Goal: Task Accomplishment & Management: Manage account settings

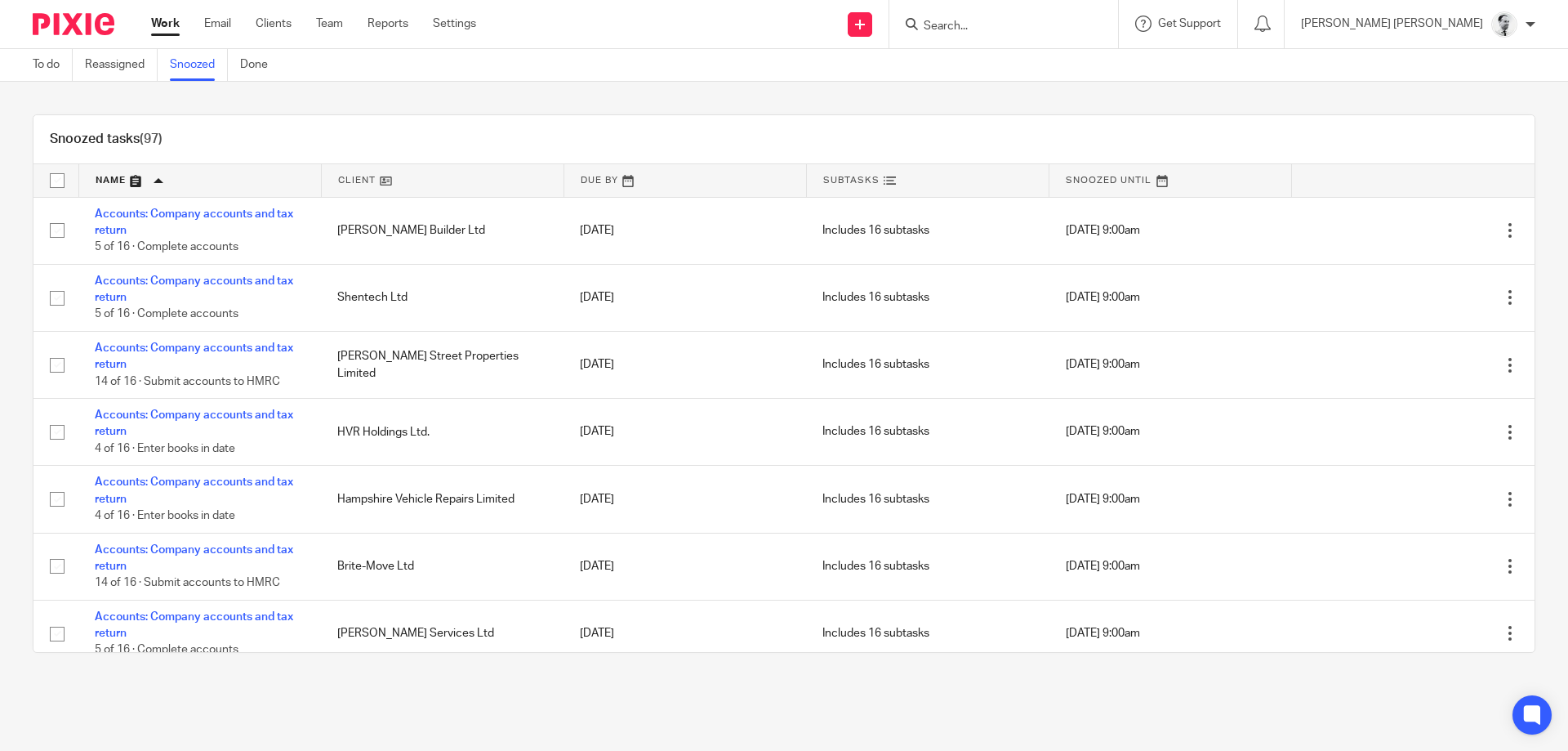
scroll to position [1098, 0]
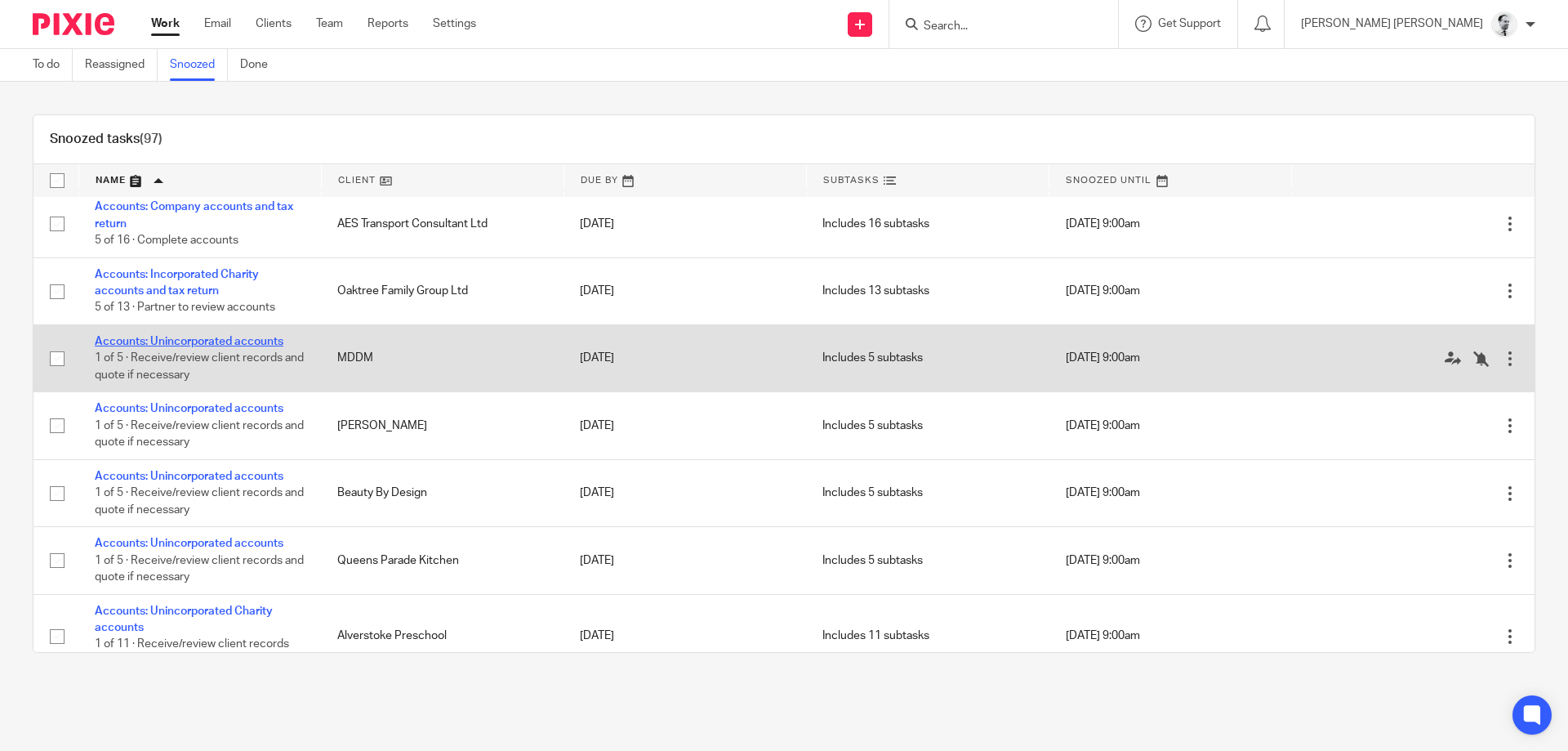
click at [231, 347] on link "Accounts: Unincorporated accounts" at bounding box center [189, 341] width 189 height 12
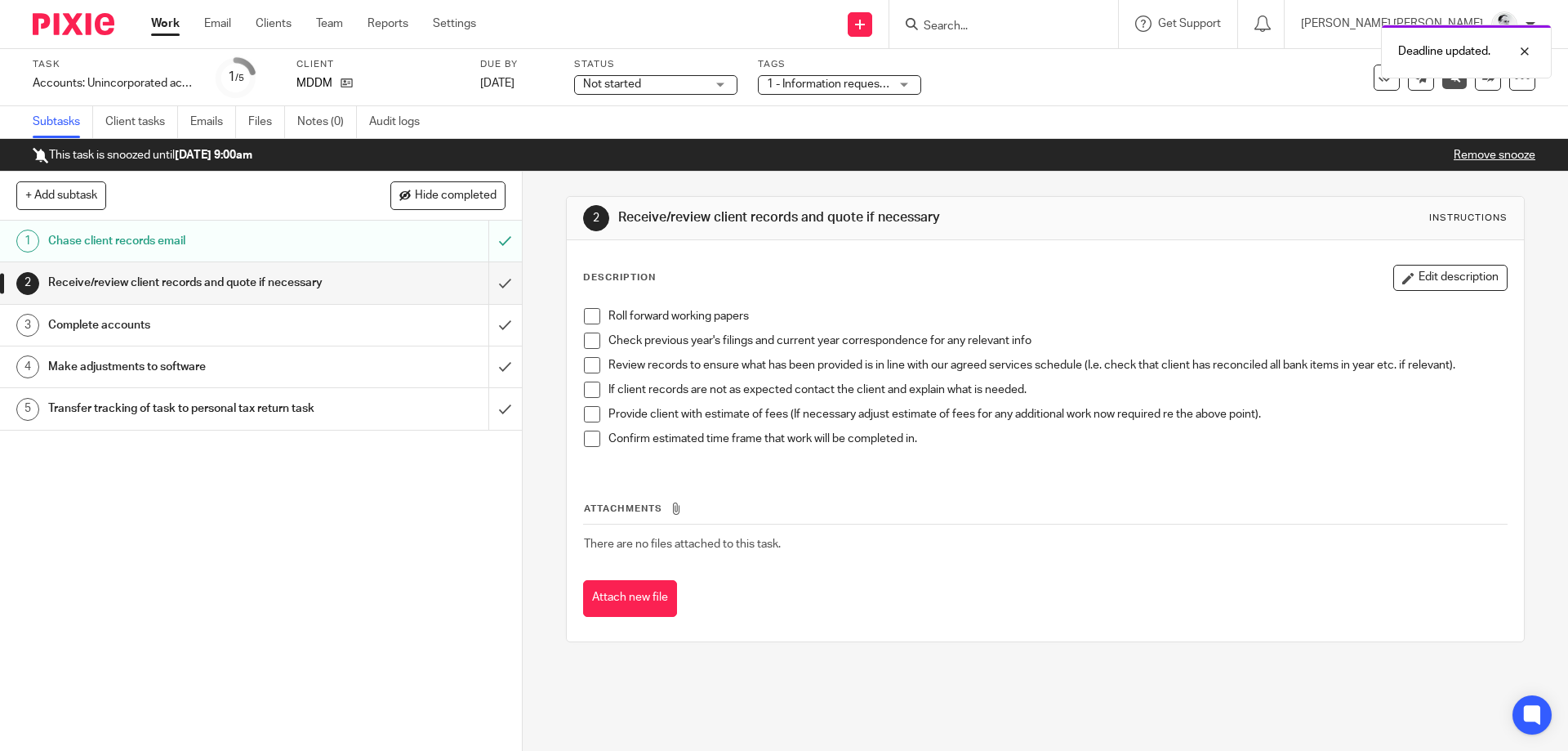
click at [591, 437] on span at bounding box center [592, 438] width 16 height 16
click at [596, 444] on span at bounding box center [592, 438] width 16 height 16
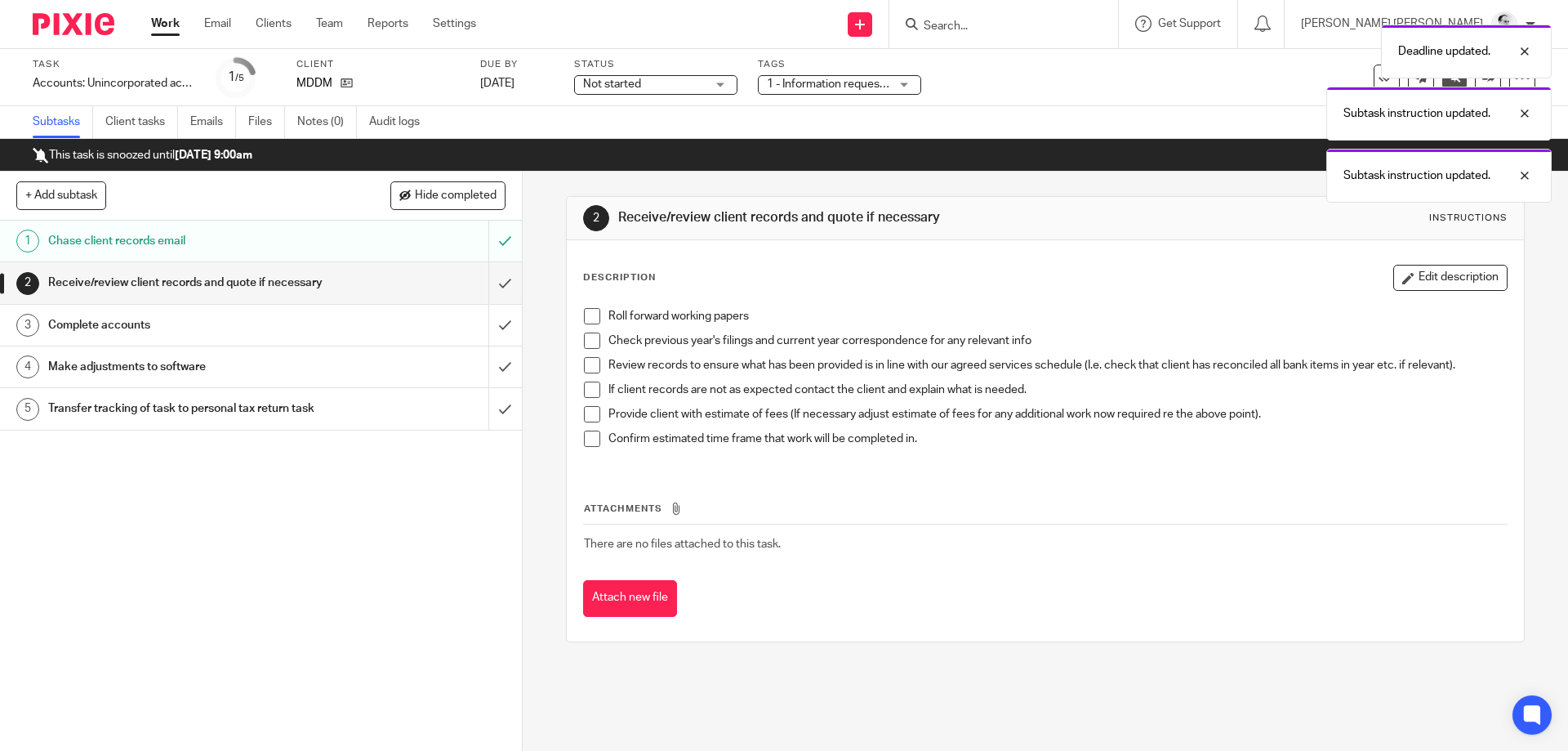
click at [588, 317] on span at bounding box center [592, 316] width 16 height 16
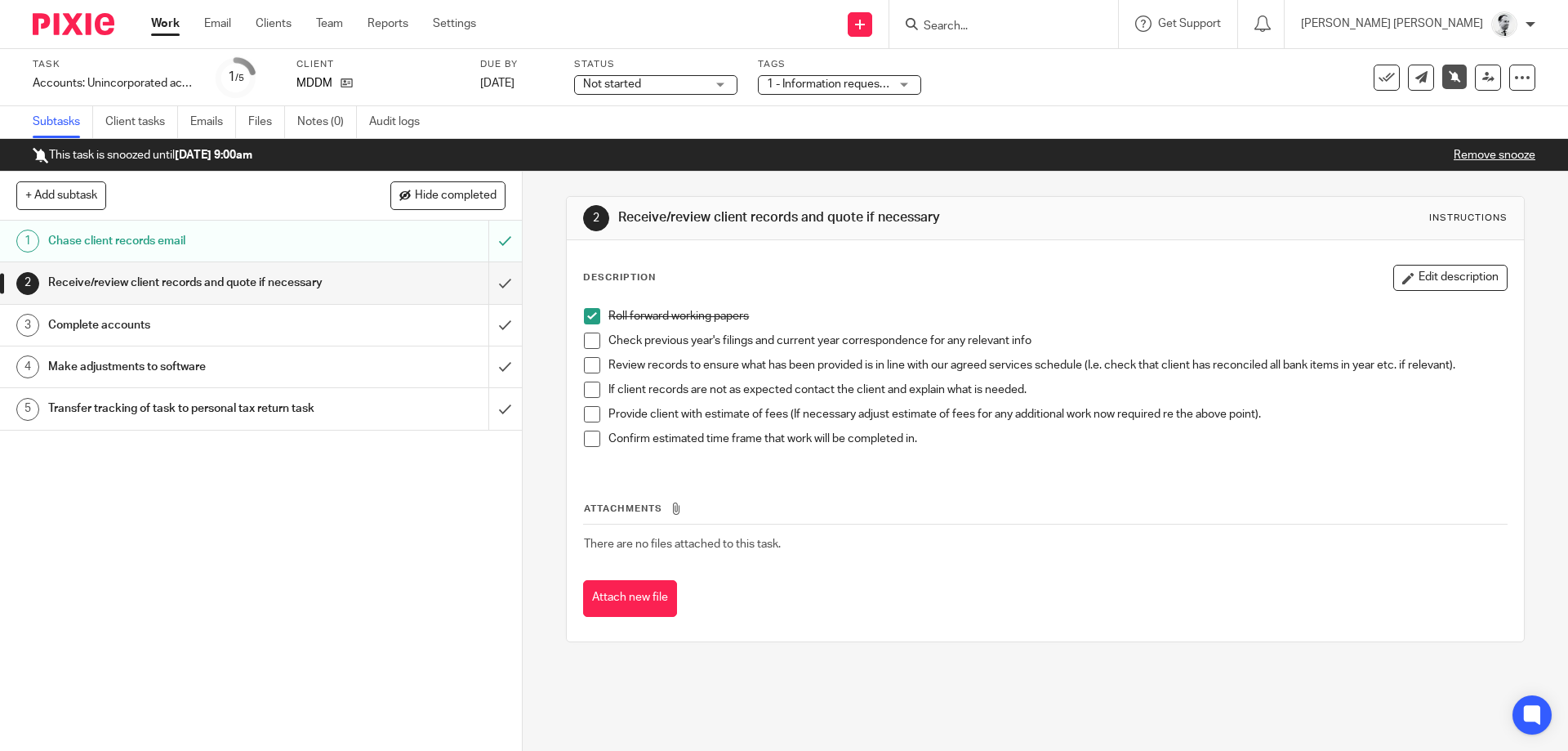
click at [777, 498] on div "Attachments There are no files attached to this task. Attach new file" at bounding box center [1045, 542] width 924 height 149
click at [598, 440] on span at bounding box center [592, 438] width 16 height 16
click at [589, 410] on span at bounding box center [592, 414] width 16 height 16
click at [593, 382] on span at bounding box center [592, 389] width 16 height 16
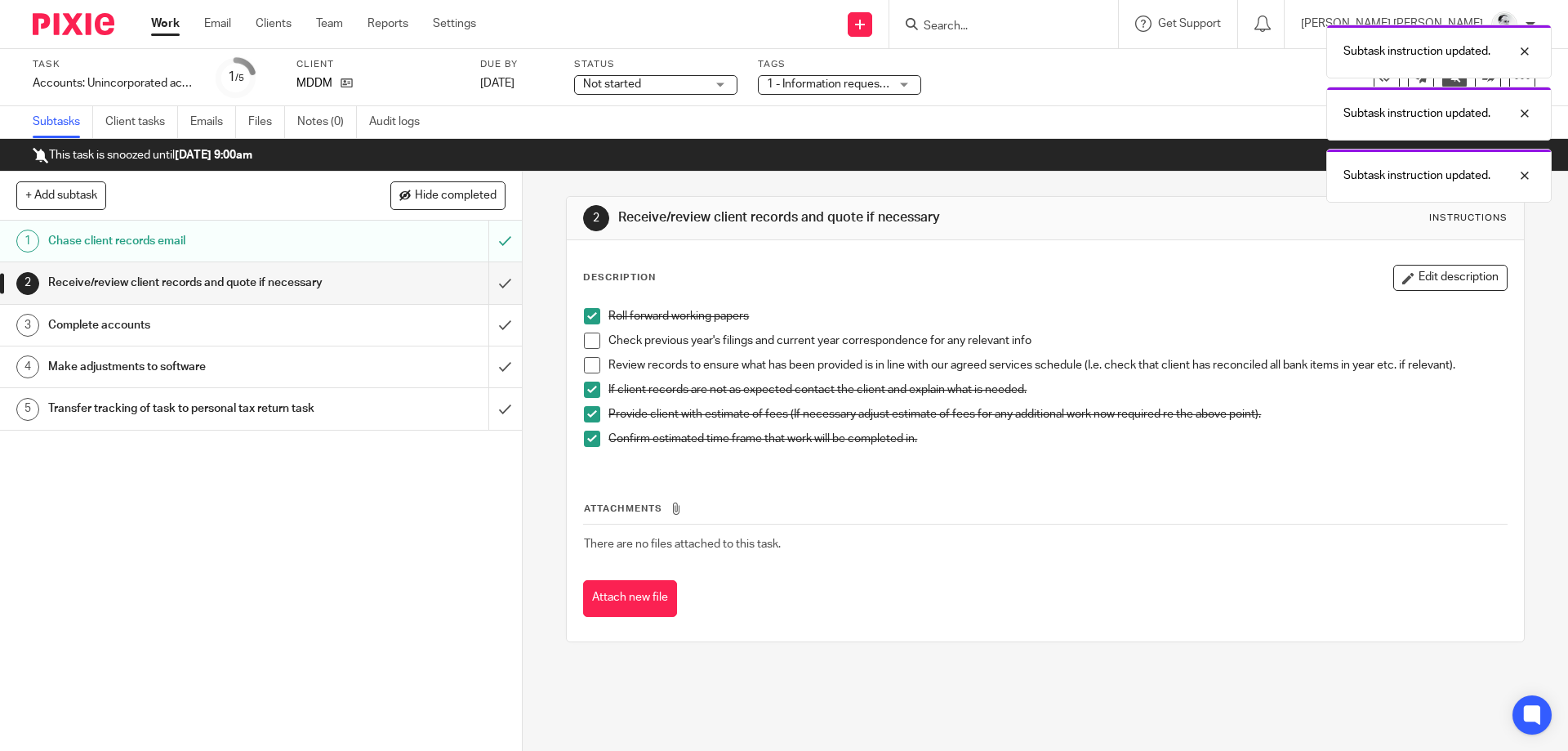
click at [586, 364] on span at bounding box center [592, 365] width 16 height 16
click at [593, 339] on span at bounding box center [592, 340] width 16 height 16
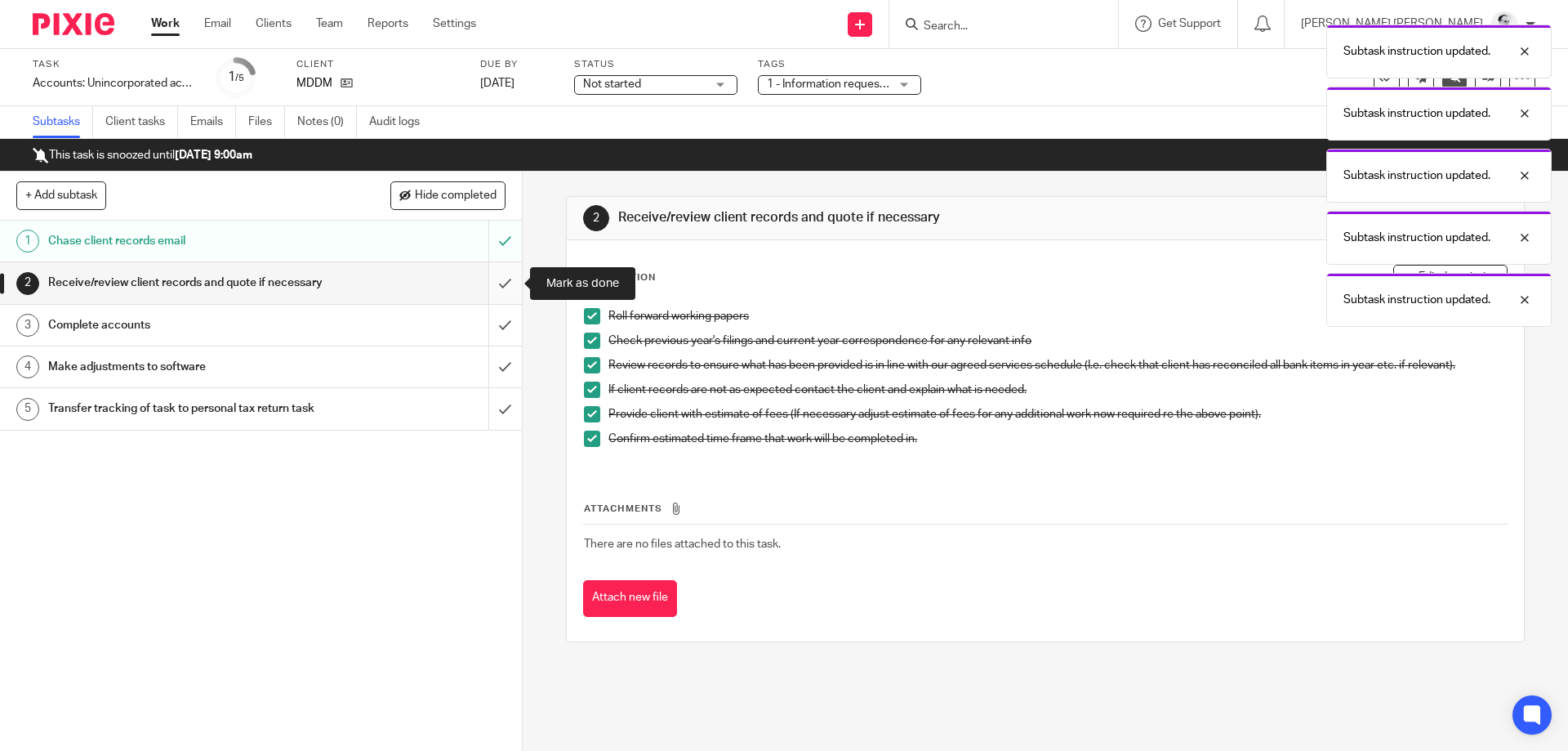
click at [510, 290] on input "submit" at bounding box center [261, 282] width 522 height 41
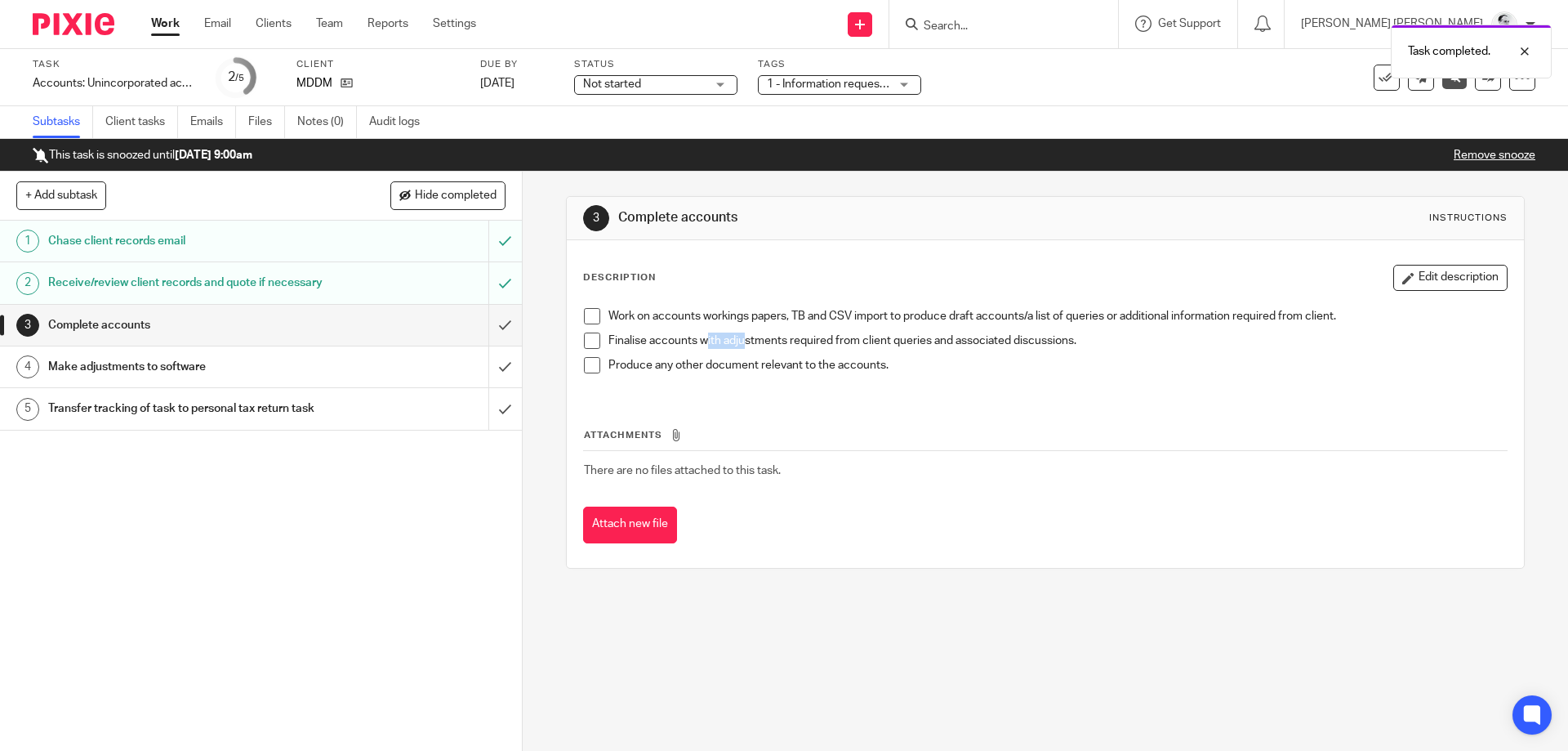
drag, startPoint x: 706, startPoint y: 332, endPoint x: 794, endPoint y: 340, distance: 88.4
click at [754, 339] on p "Finalise accounts with adjustments required from client queries and associated …" at bounding box center [1058, 340] width 898 height 16
click at [794, 340] on p "Finalise accounts with adjustments required from client queries and associated …" at bounding box center [1058, 340] width 898 height 16
click at [710, 344] on p "Finalise accounts with adjustments required from client queries and associated …" at bounding box center [1058, 340] width 898 height 16
click at [700, 345] on p "Finalise accounts with adjustments required from client queries and associated …" at bounding box center [1058, 340] width 898 height 16
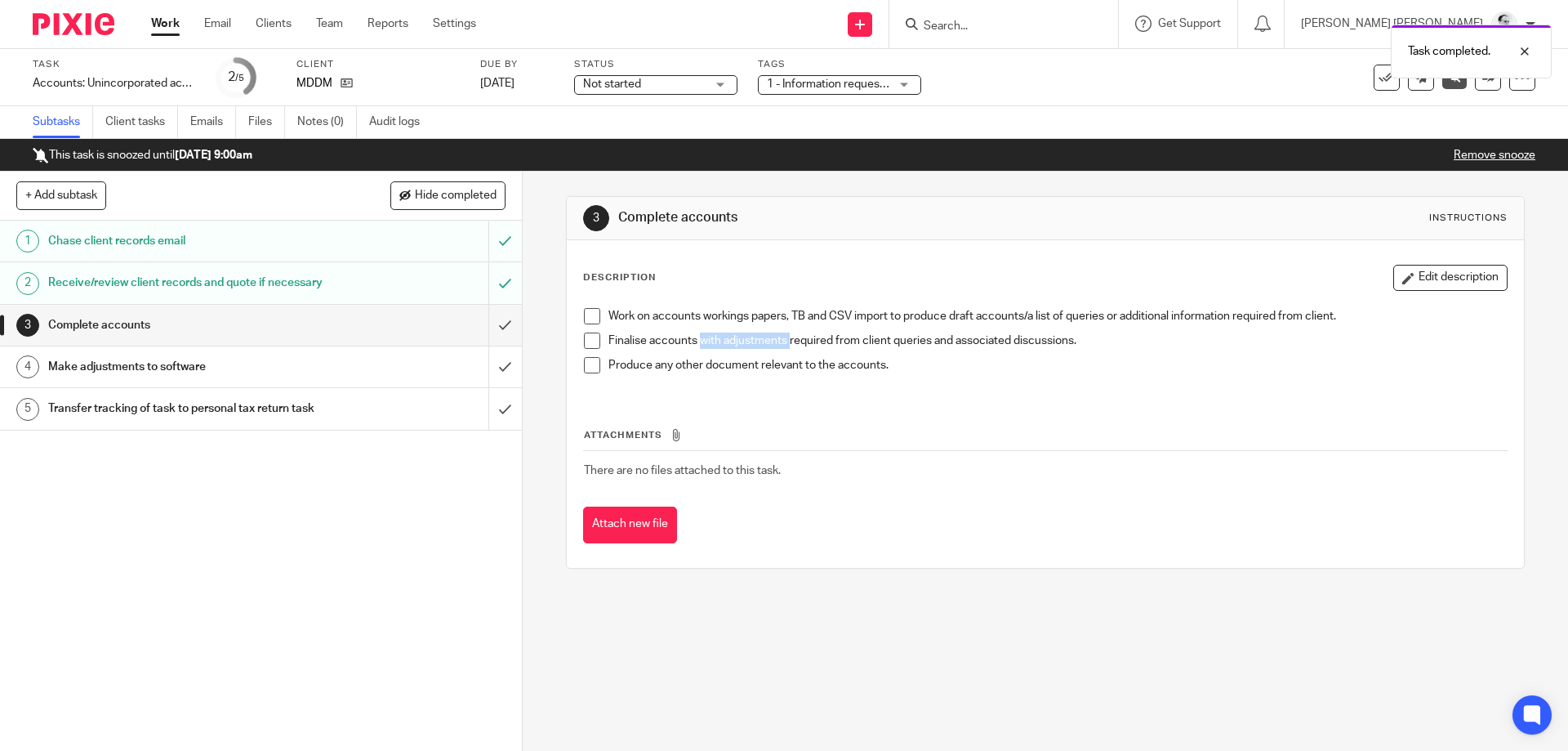
drag, startPoint x: 700, startPoint y: 345, endPoint x: 915, endPoint y: 347, distance: 215.0
click at [860, 347] on p "Finalise accounts with adjustments required from client queries and associated …" at bounding box center [1058, 340] width 898 height 16
click at [915, 347] on p "Finalise accounts with adjustments required from client queries and associated …" at bounding box center [1058, 340] width 898 height 16
click at [894, 341] on p "Finalise accounts with adjustments required from client queries and associated …" at bounding box center [1058, 340] width 898 height 16
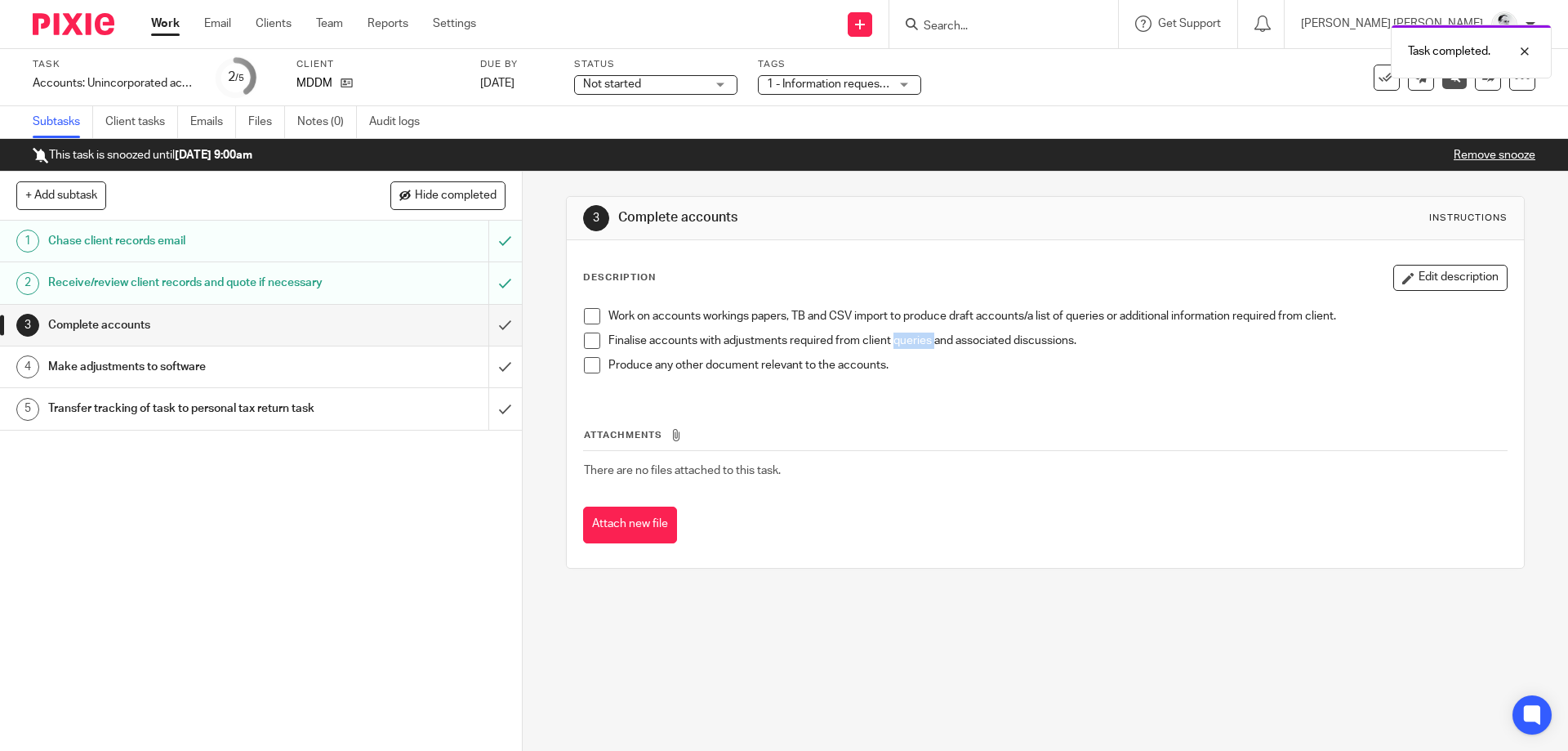
click at [894, 341] on p "Finalise accounts with adjustments required from client queries and associated …" at bounding box center [1058, 340] width 898 height 16
drag, startPoint x: 837, startPoint y: 362, endPoint x: 730, endPoint y: 356, distance: 107.2
click at [734, 356] on ul "Finalise accounts with adjustments required from client queries and associated …" at bounding box center [1045, 356] width 922 height 49
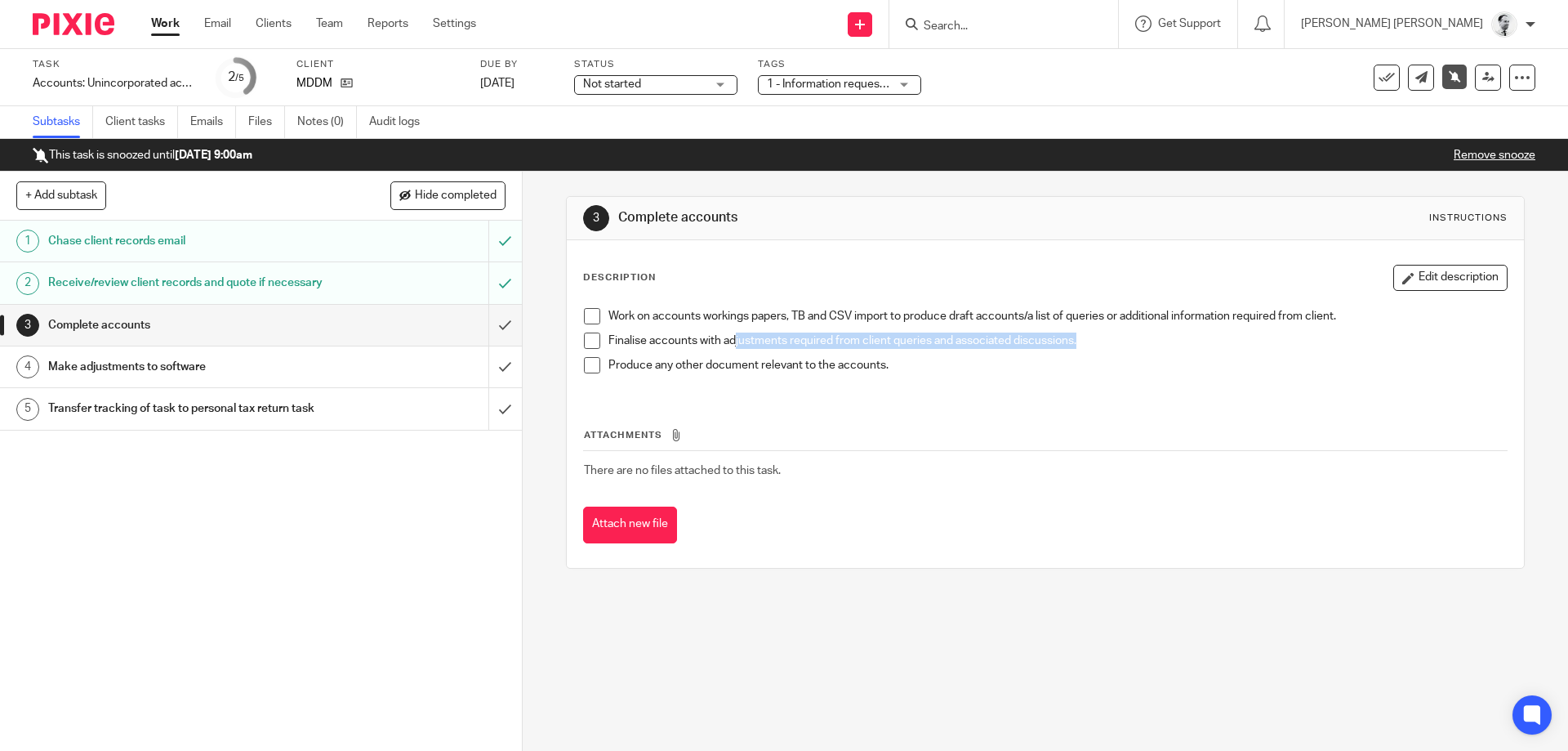
click at [731, 355] on div "Finalise accounts with adjustments required from client queries and associated …" at bounding box center [1058, 345] width 898 height 25
click at [500, 330] on input "submit" at bounding box center [261, 325] width 522 height 41
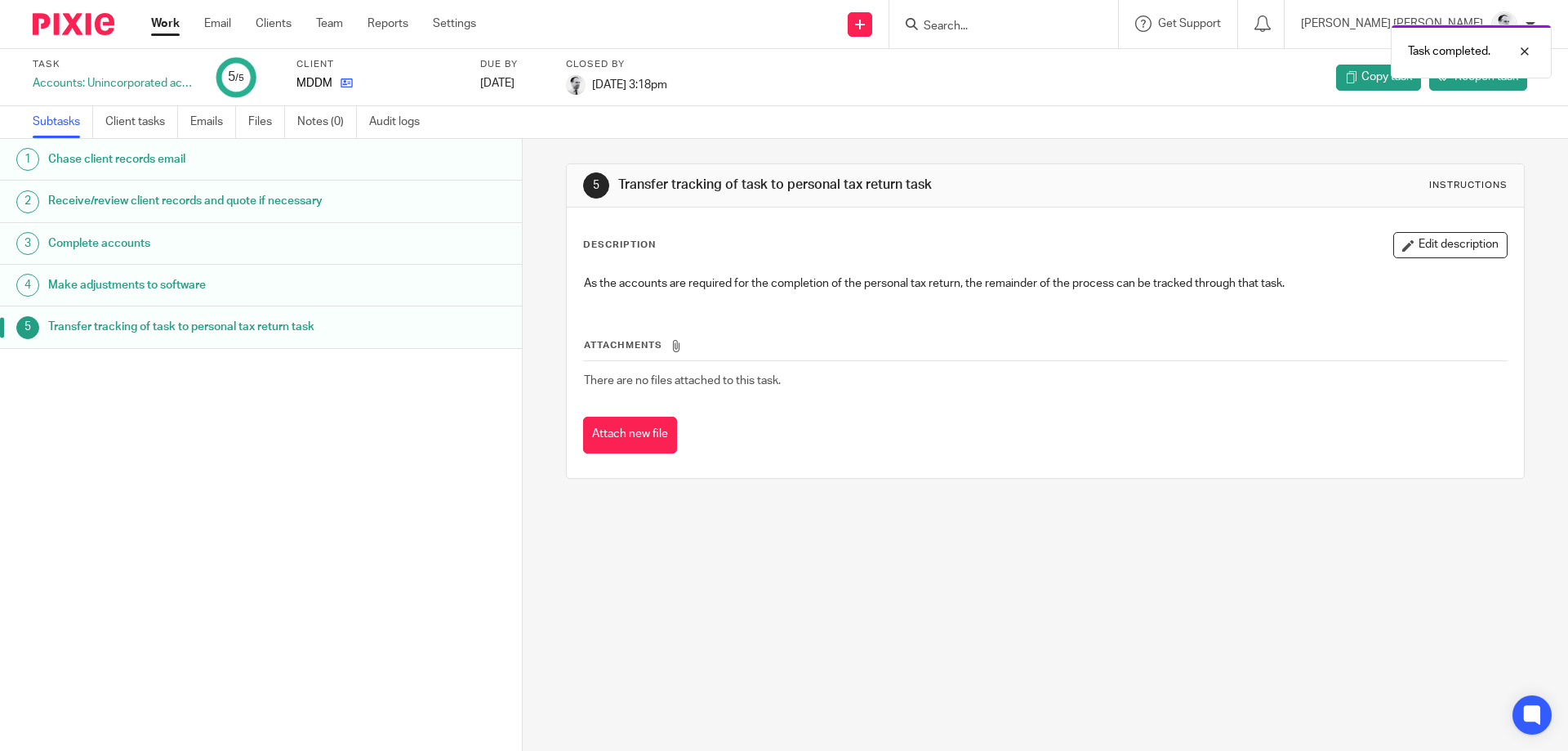
click at [340, 76] on link at bounding box center [342, 83] width 20 height 16
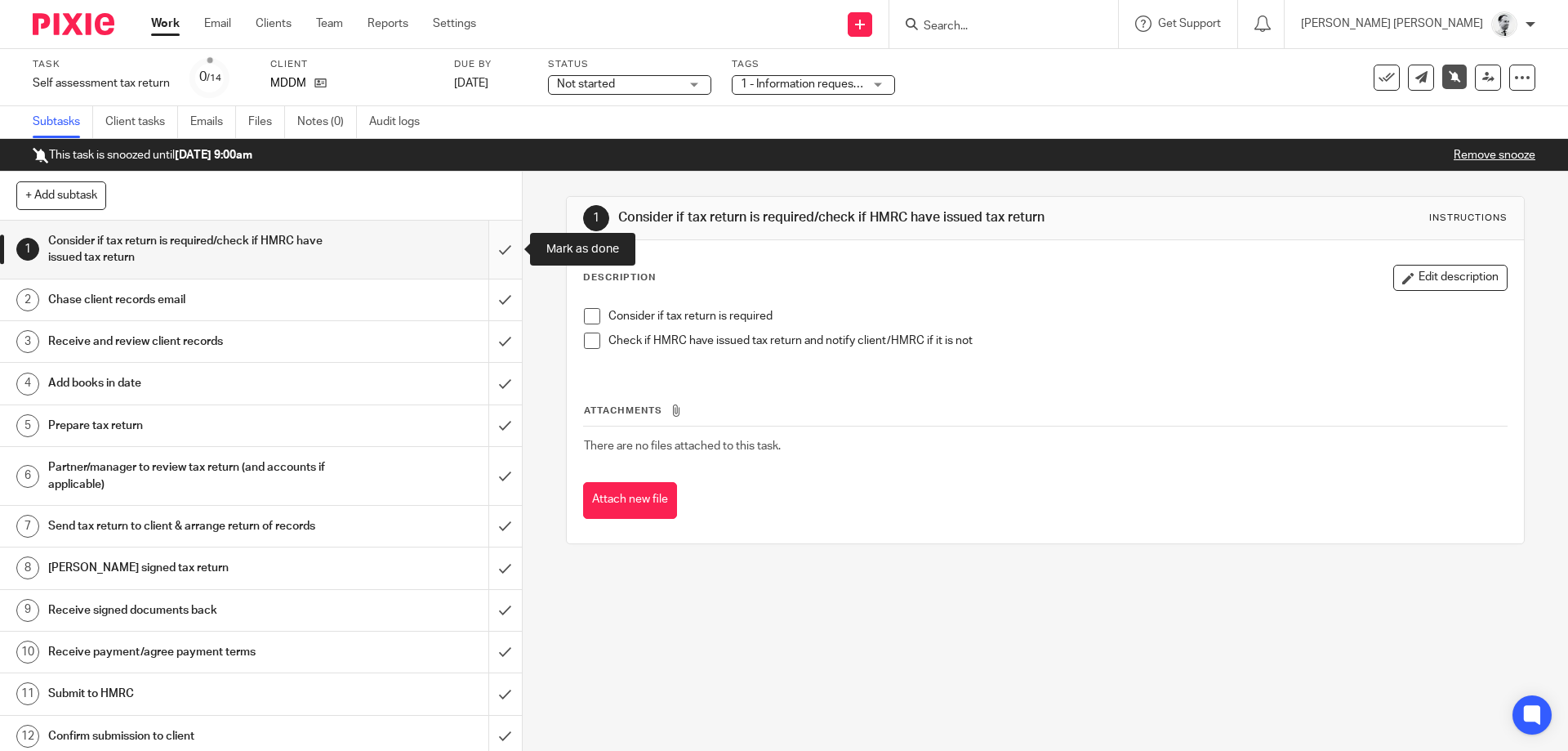
click at [504, 247] on input "submit" at bounding box center [261, 249] width 522 height 58
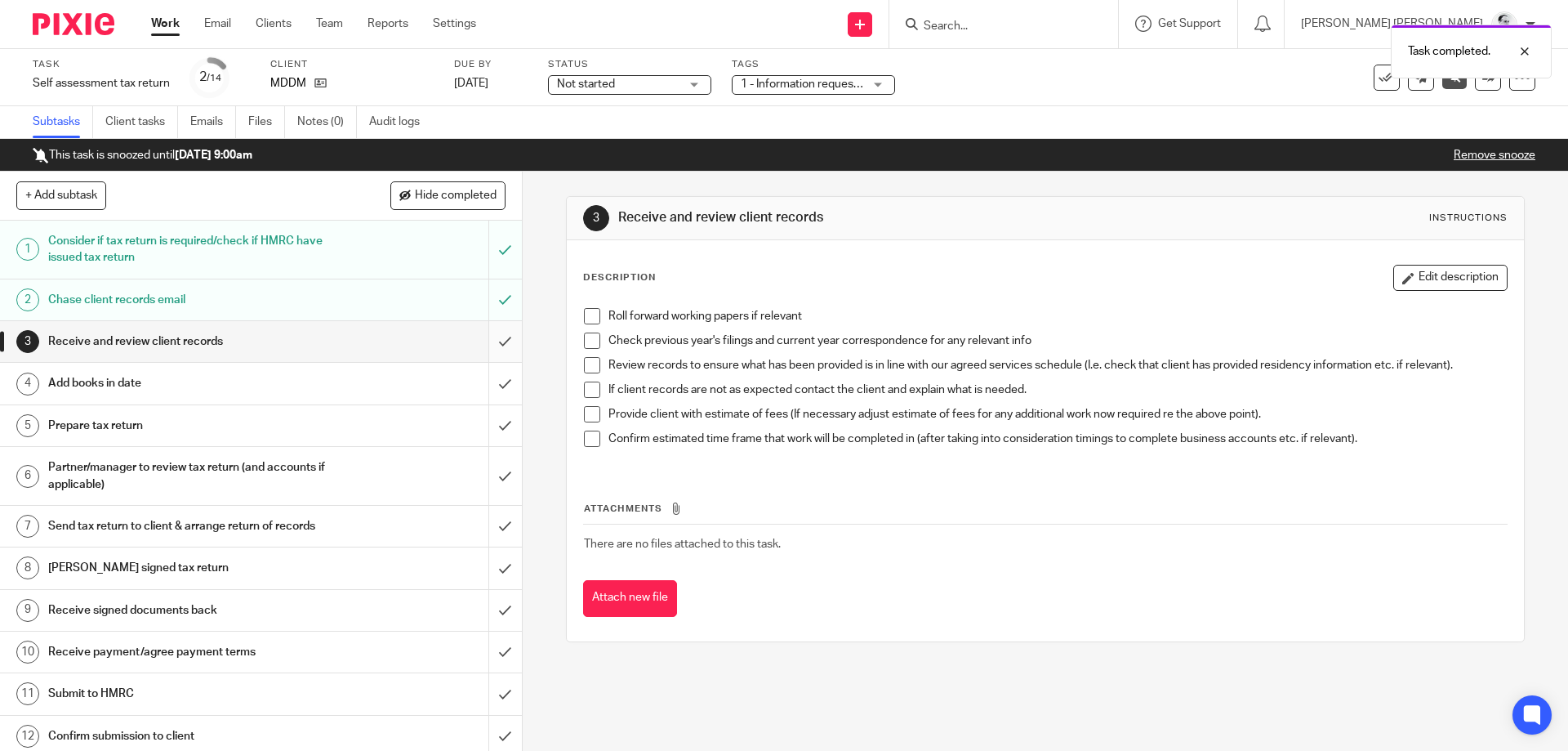
click at [510, 341] on input "submit" at bounding box center [261, 341] width 522 height 41
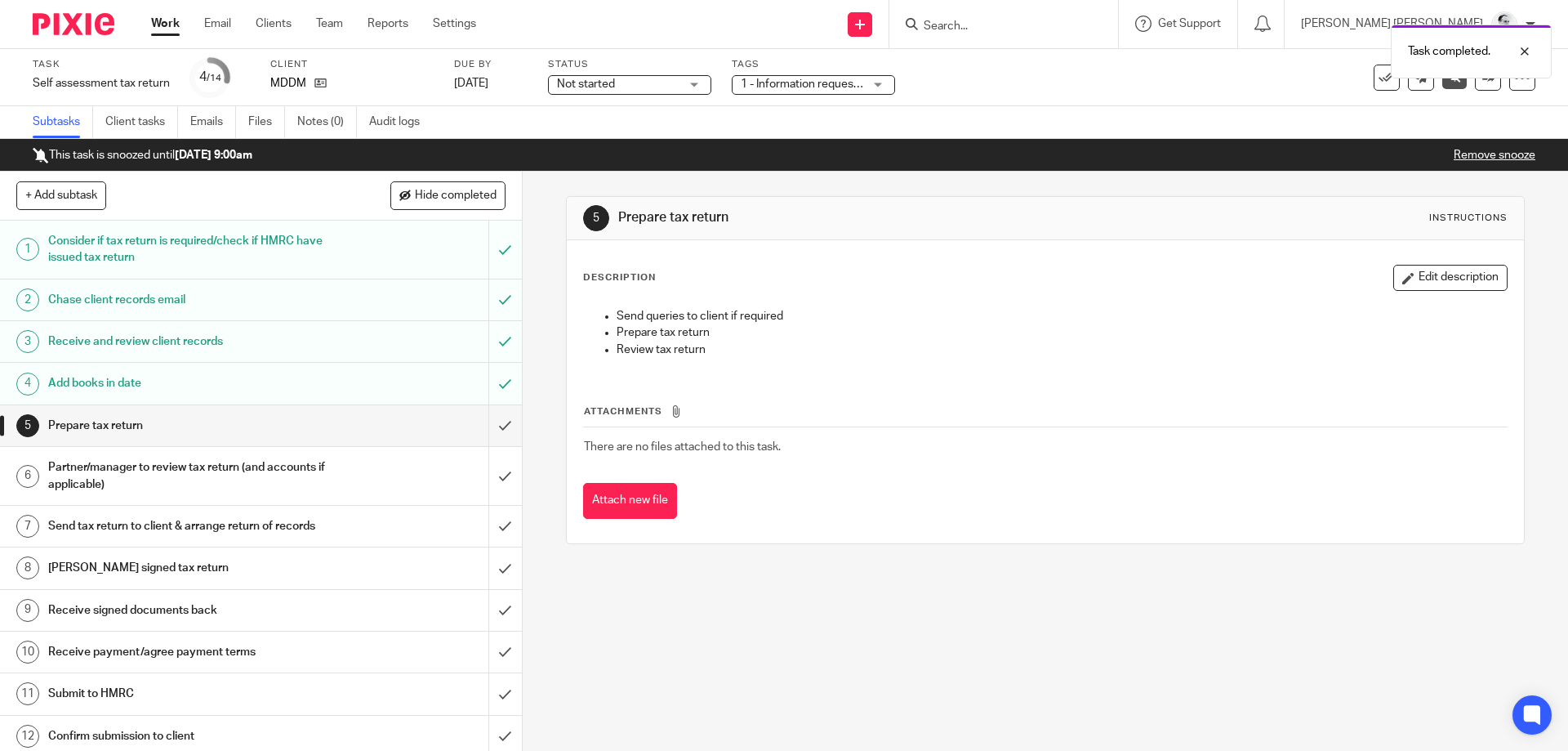
click at [1490, 154] on link "Remove snooze" at bounding box center [1495, 155] width 82 height 12
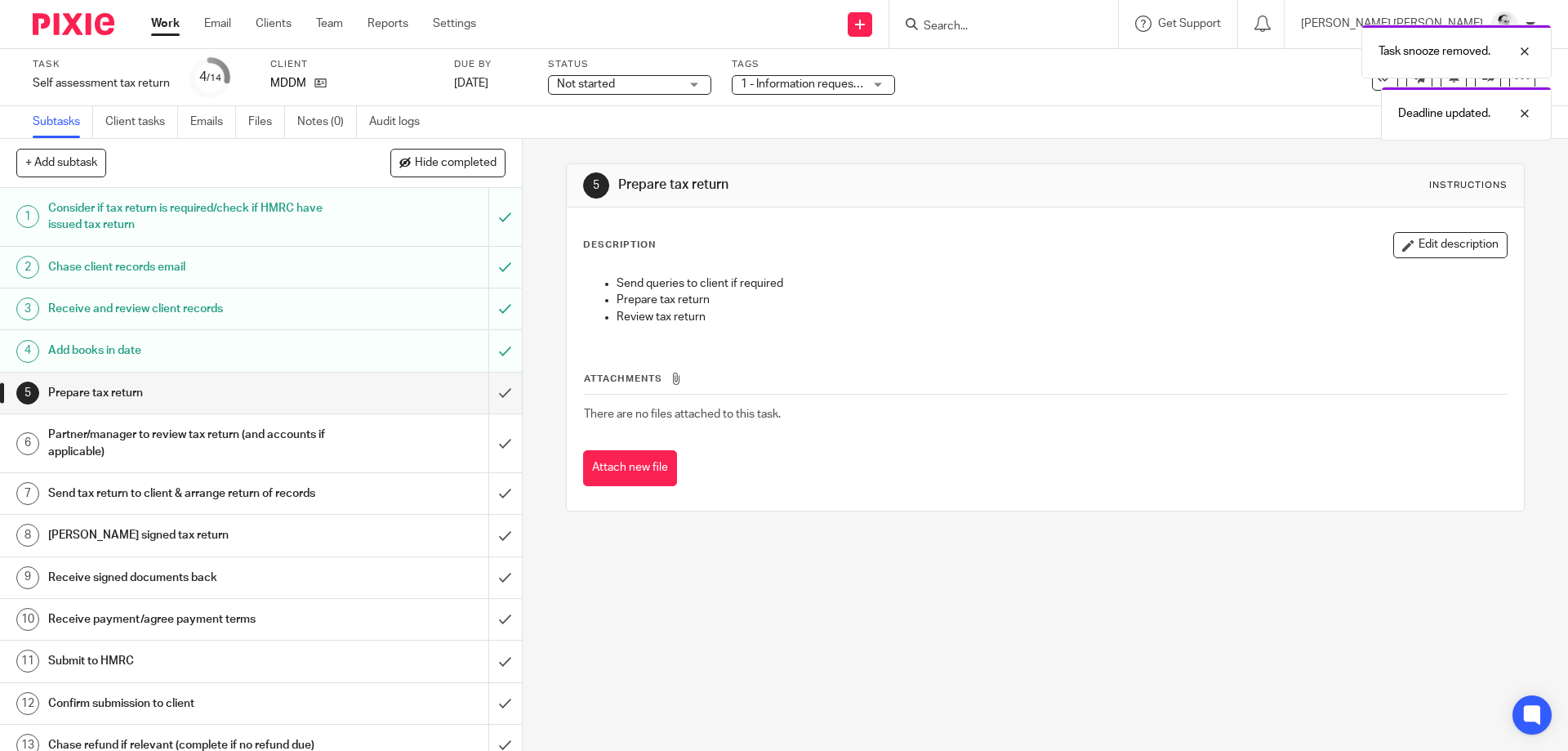
click at [854, 102] on div "Task snooze removed. Deadline updated." at bounding box center [1168, 78] width 768 height 124
click at [844, 86] on div "Task snooze removed. Deadline updated." at bounding box center [1168, 78] width 768 height 124
click at [816, 87] on div "Task snooze removed. Deadline updated." at bounding box center [1168, 78] width 768 height 124
click at [843, 84] on span "1 - Information requested" at bounding box center [806, 84] width 130 height 12
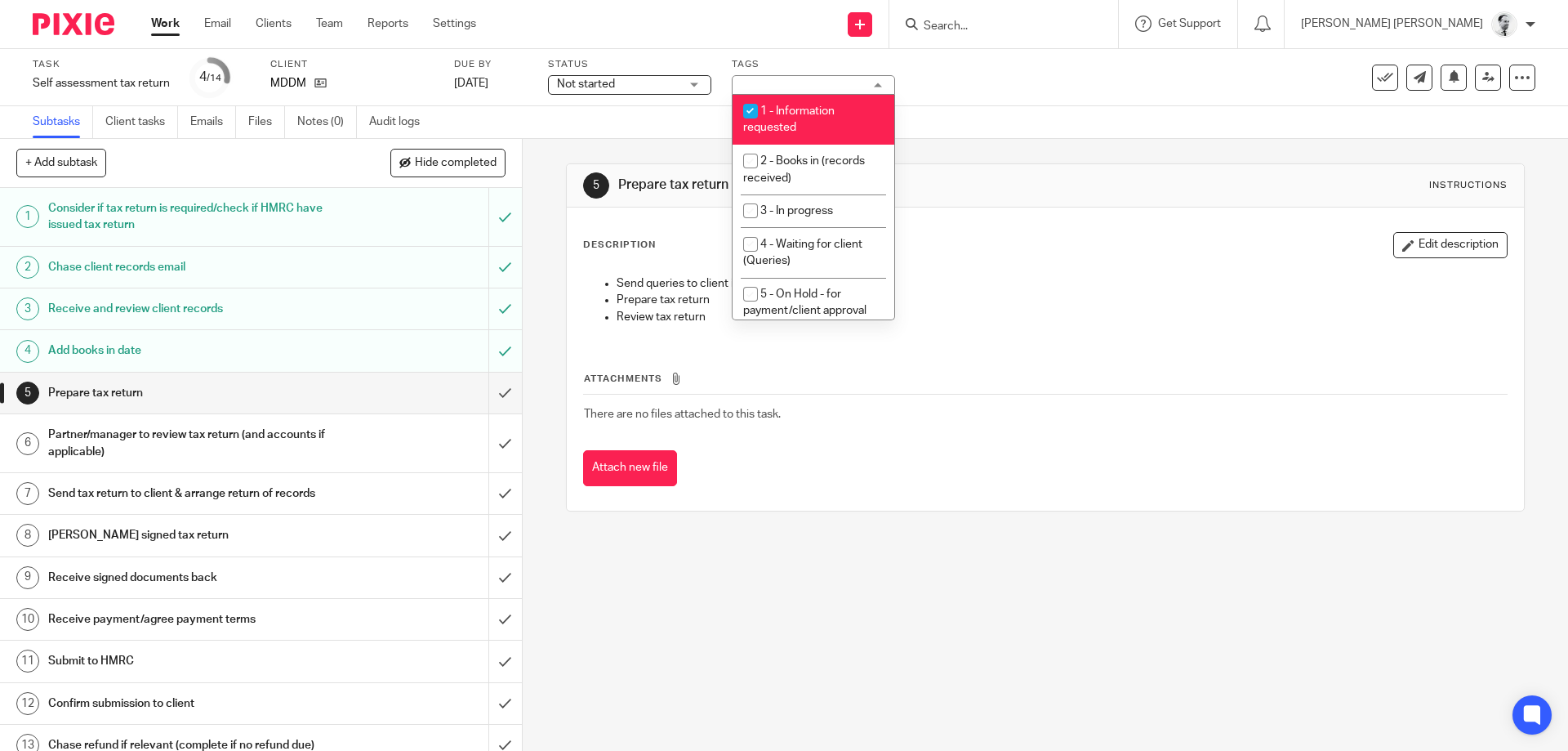
click at [809, 128] on li "1 - Information requested" at bounding box center [813, 119] width 162 height 50
checkbox input "false"
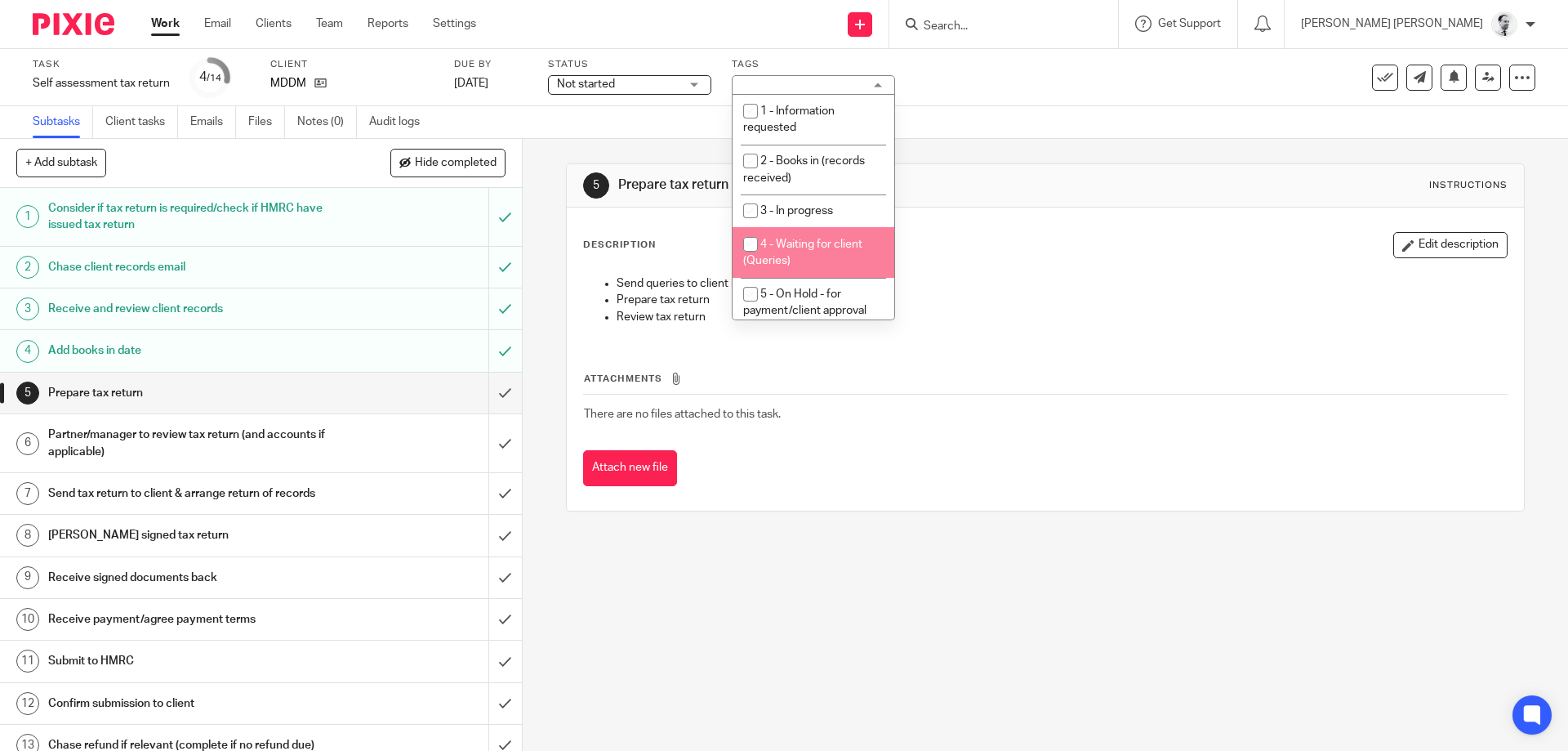
scroll to position [69, 0]
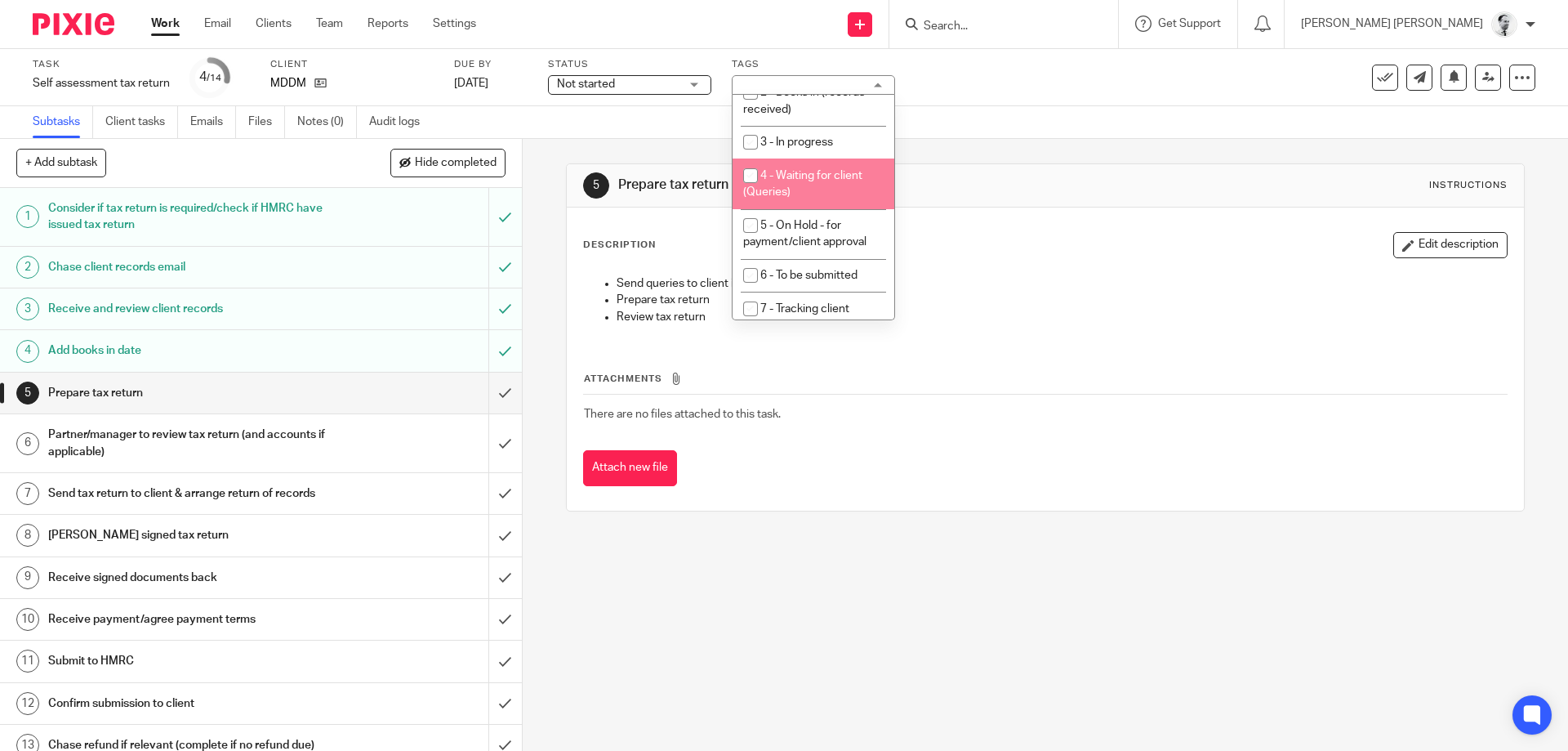
click at [816, 179] on span "4 - Waiting for client (Queries)" at bounding box center [803, 184] width 119 height 29
checkbox input "true"
click at [1014, 260] on div "Description Edit description Send queries to client if required Prepare tax ret…" at bounding box center [1045, 284] width 924 height 106
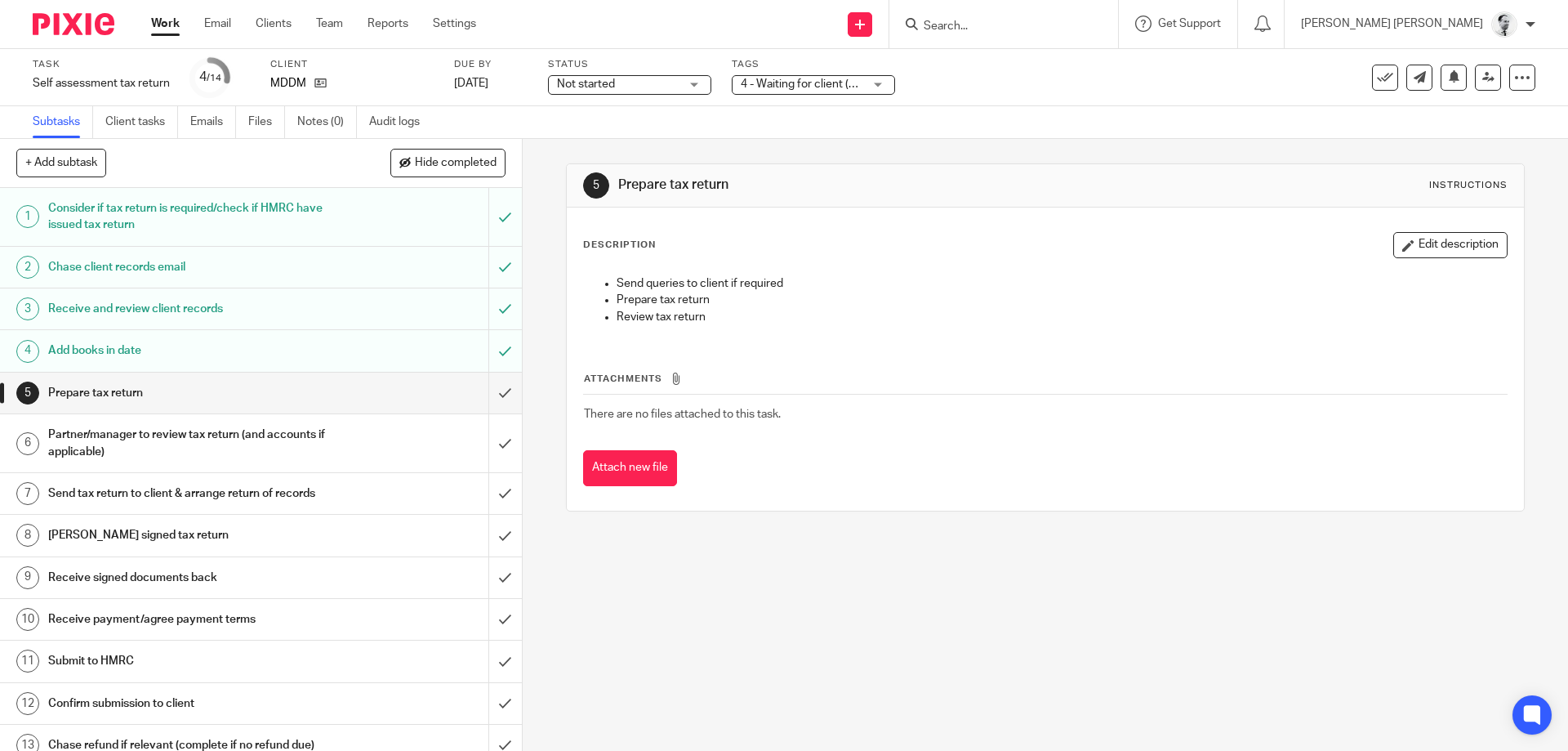
click at [601, 78] on span "Not started" at bounding box center [618, 84] width 123 height 17
click at [918, 165] on div "5 Prepare tax return Instructions" at bounding box center [1045, 185] width 957 height 44
click at [1456, 78] on icon at bounding box center [1455, 77] width 12 height 12
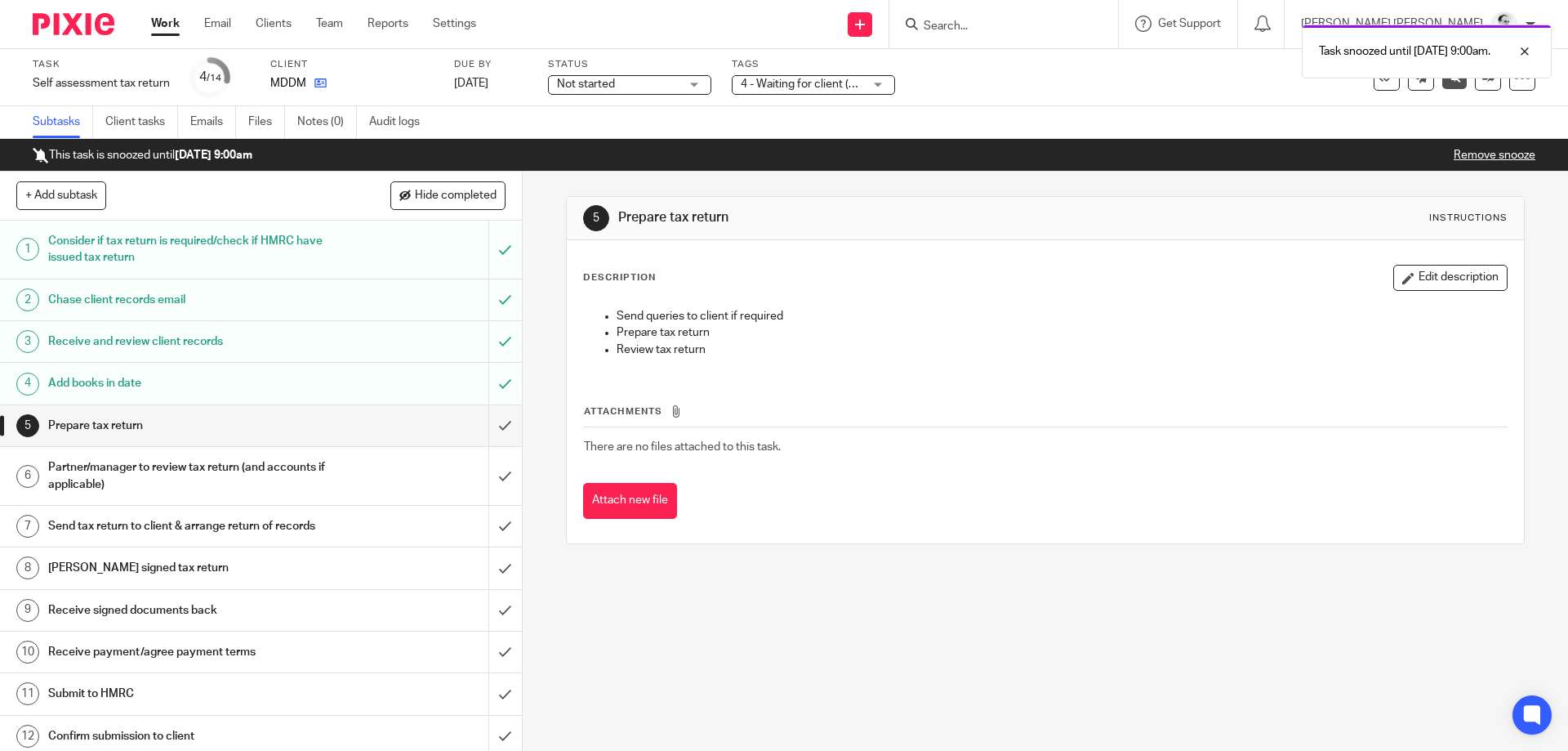
click at [319, 79] on icon at bounding box center [321, 83] width 12 height 12
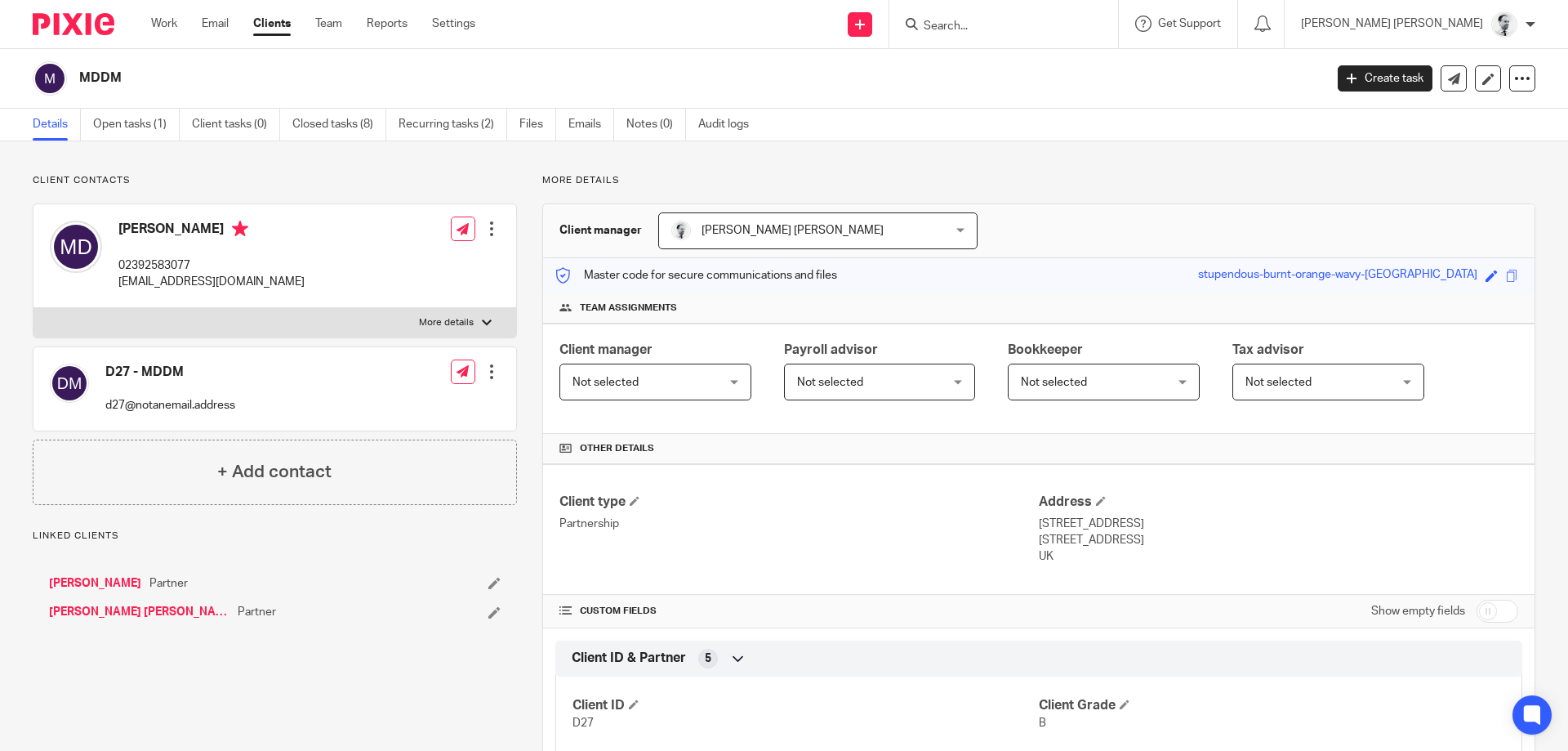
scroll to position [213, 0]
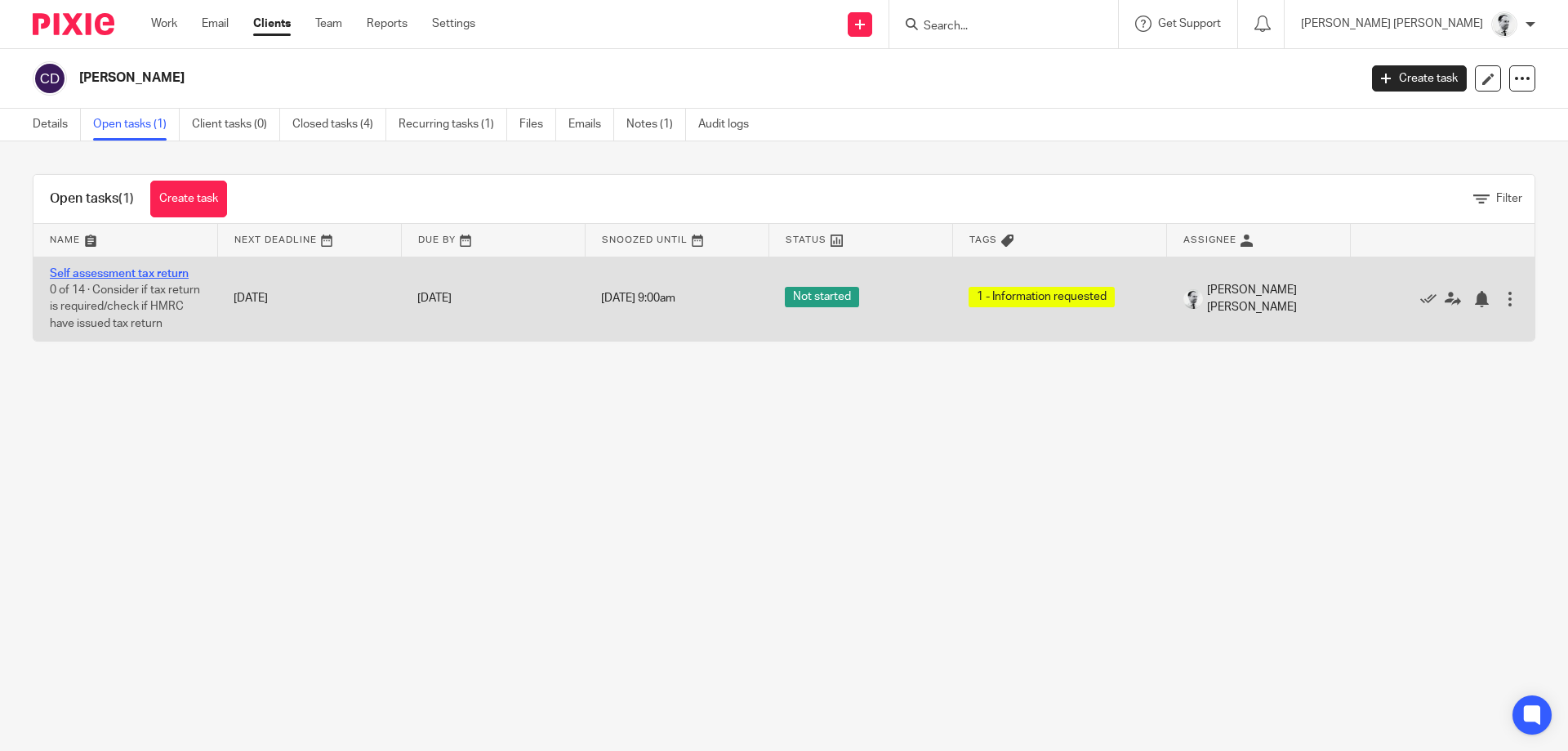
click at [151, 273] on link "Self assessment tax return" at bounding box center [119, 273] width 139 height 12
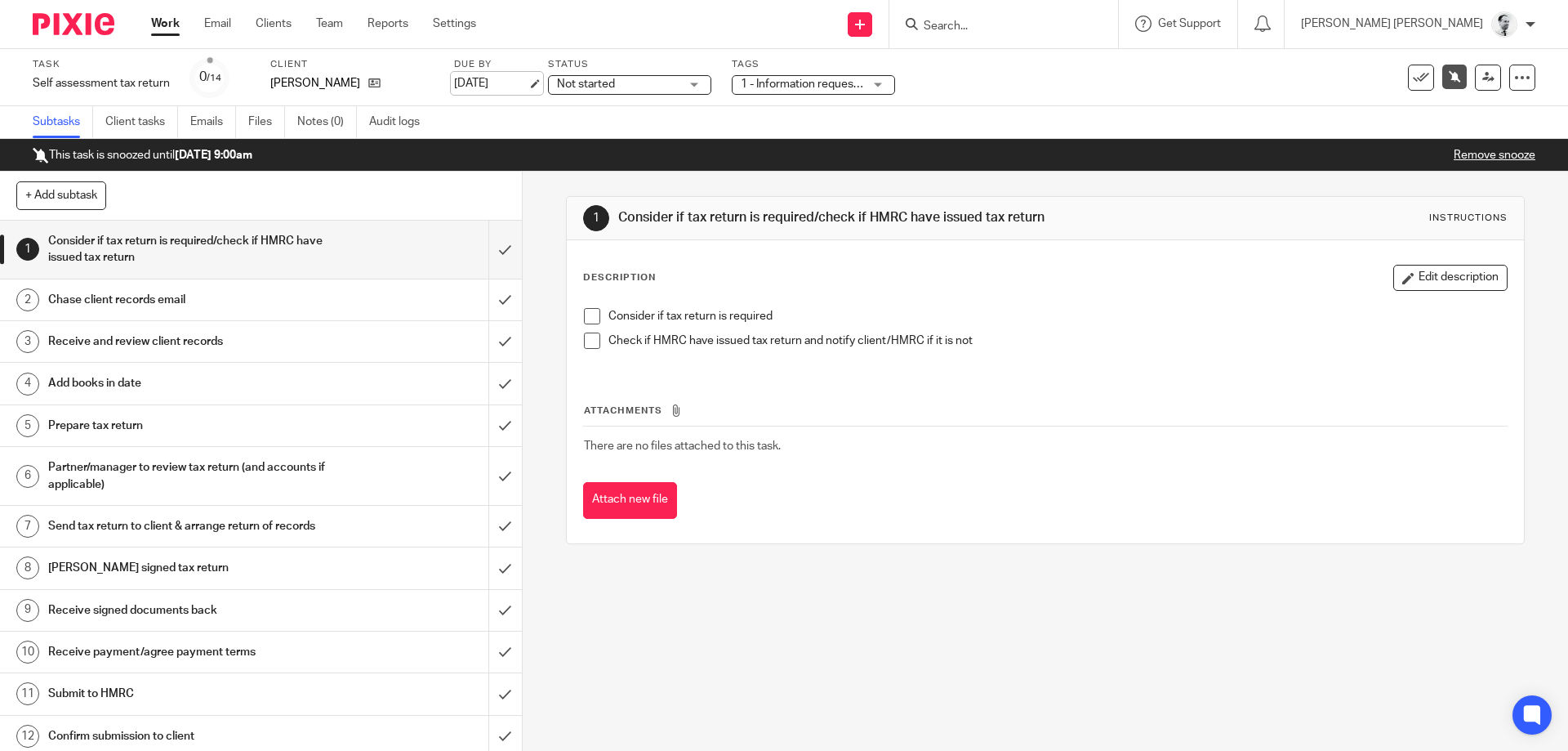
drag, startPoint x: 437, startPoint y: 89, endPoint x: 461, endPoint y: 85, distance: 24.3
click at [438, 88] on div "Task Self assessment tax return Save Self assessment tax return 0 /14 Client Ca…" at bounding box center [659, 78] width 1253 height 39
click at [482, 82] on link "31 Oct 2025" at bounding box center [491, 83] width 74 height 17
click at [772, 88] on span "1 - Information requested" at bounding box center [806, 84] width 130 height 12
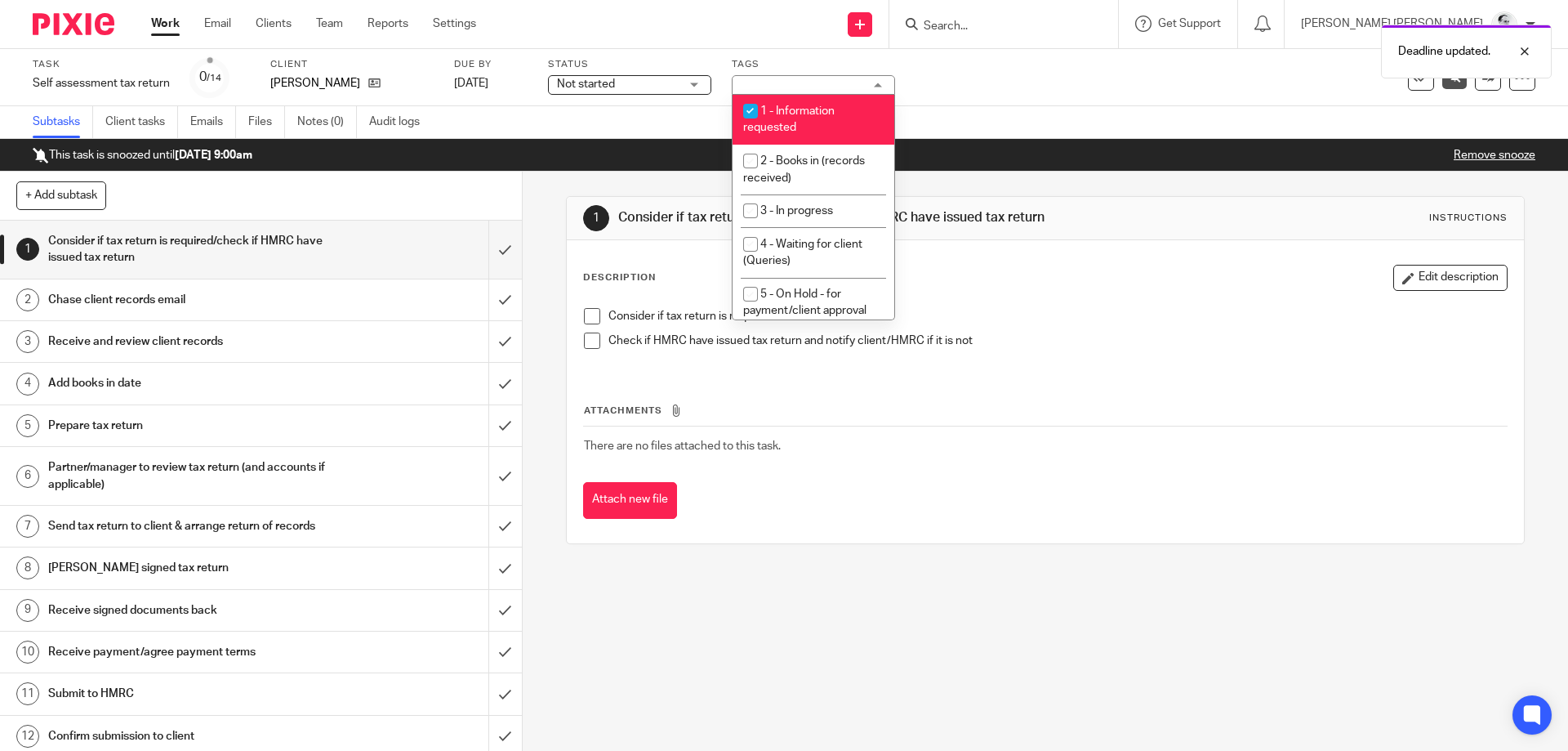
click at [801, 126] on li "1 - Information requested" at bounding box center [813, 119] width 162 height 50
checkbox input "false"
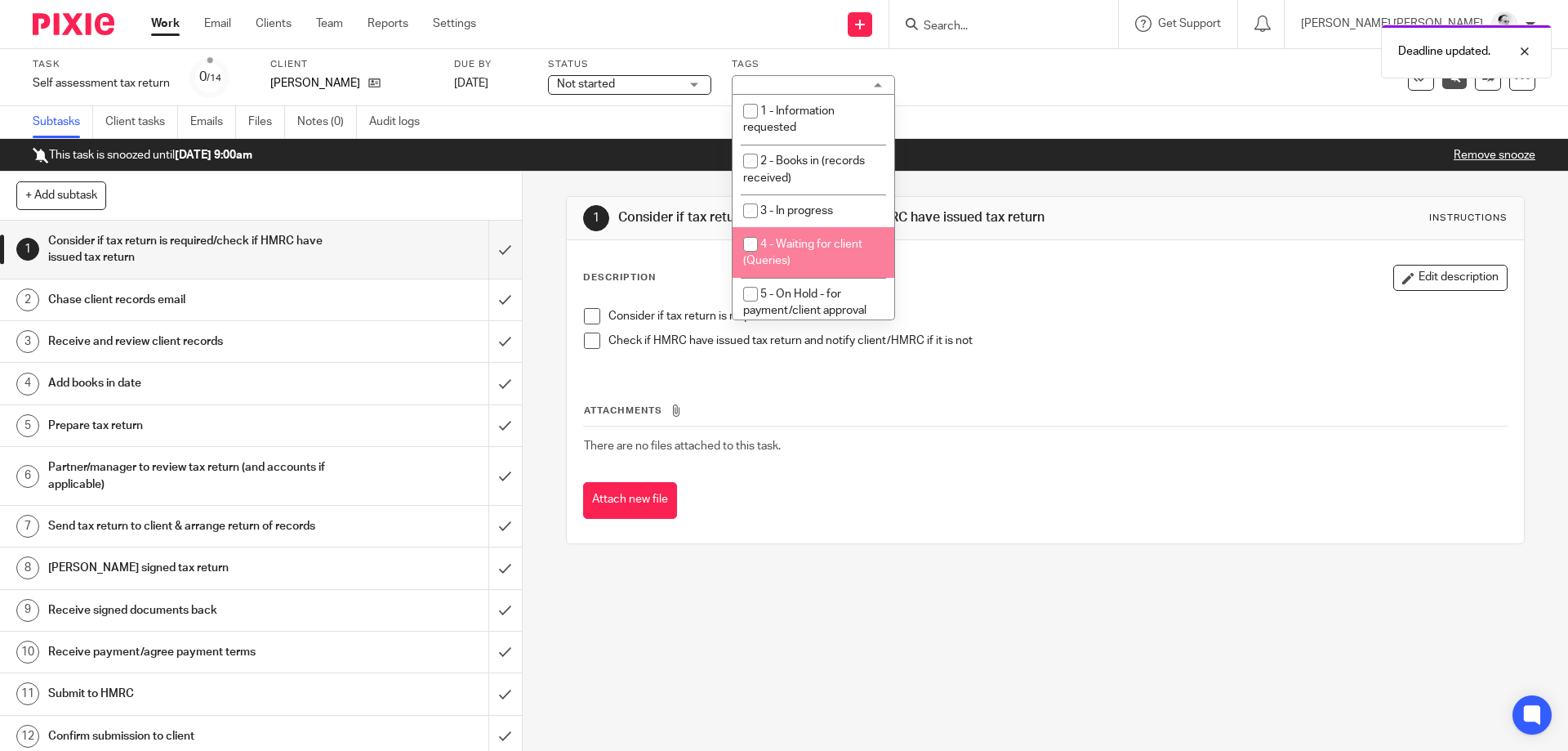
click at [829, 266] on li "4 - Waiting for client (Queries)" at bounding box center [813, 252] width 162 height 50
checkbox input "true"
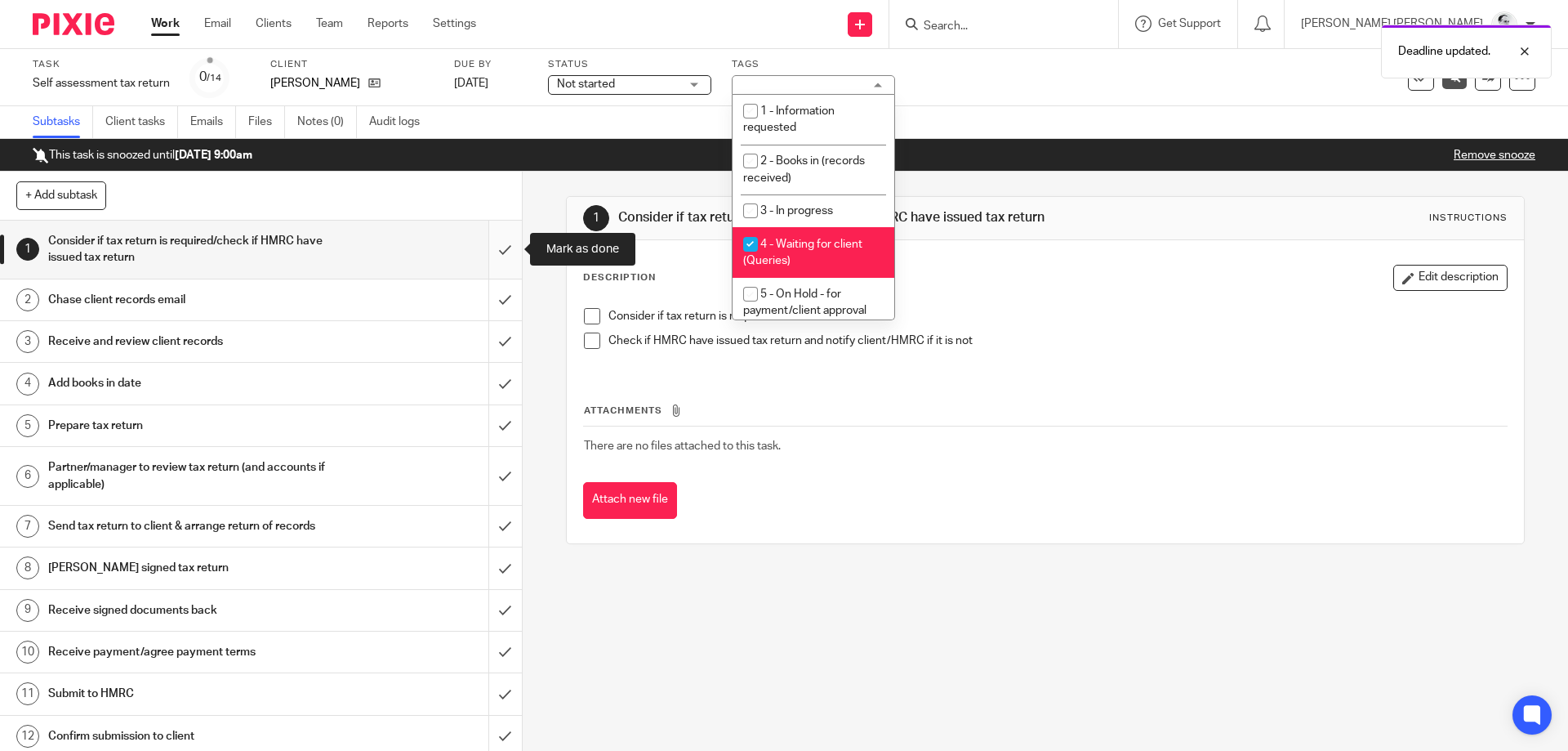
click at [506, 242] on input "submit" at bounding box center [261, 249] width 522 height 58
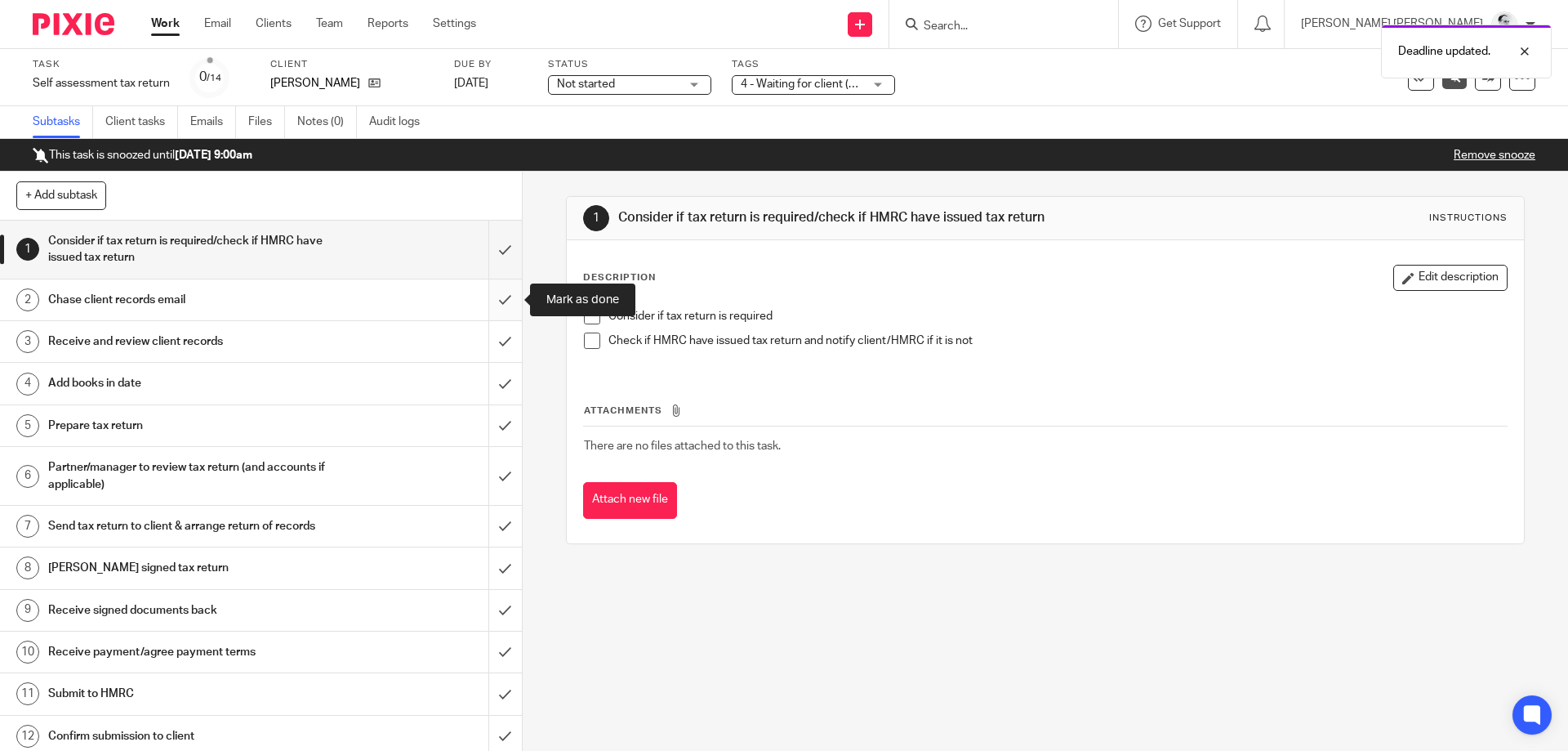
click at [508, 290] on input "submit" at bounding box center [261, 300] width 522 height 41
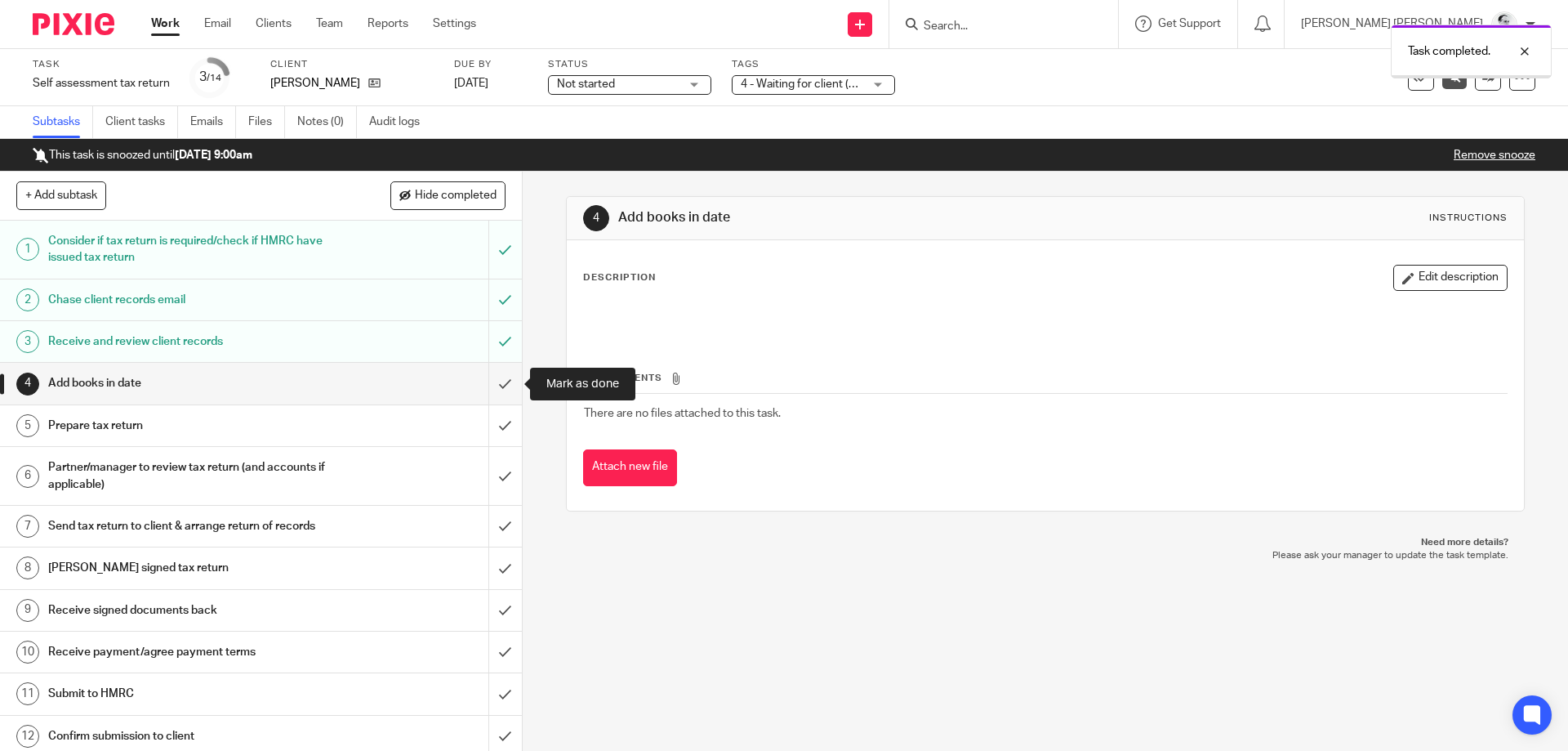
click at [502, 386] on input "submit" at bounding box center [261, 383] width 522 height 41
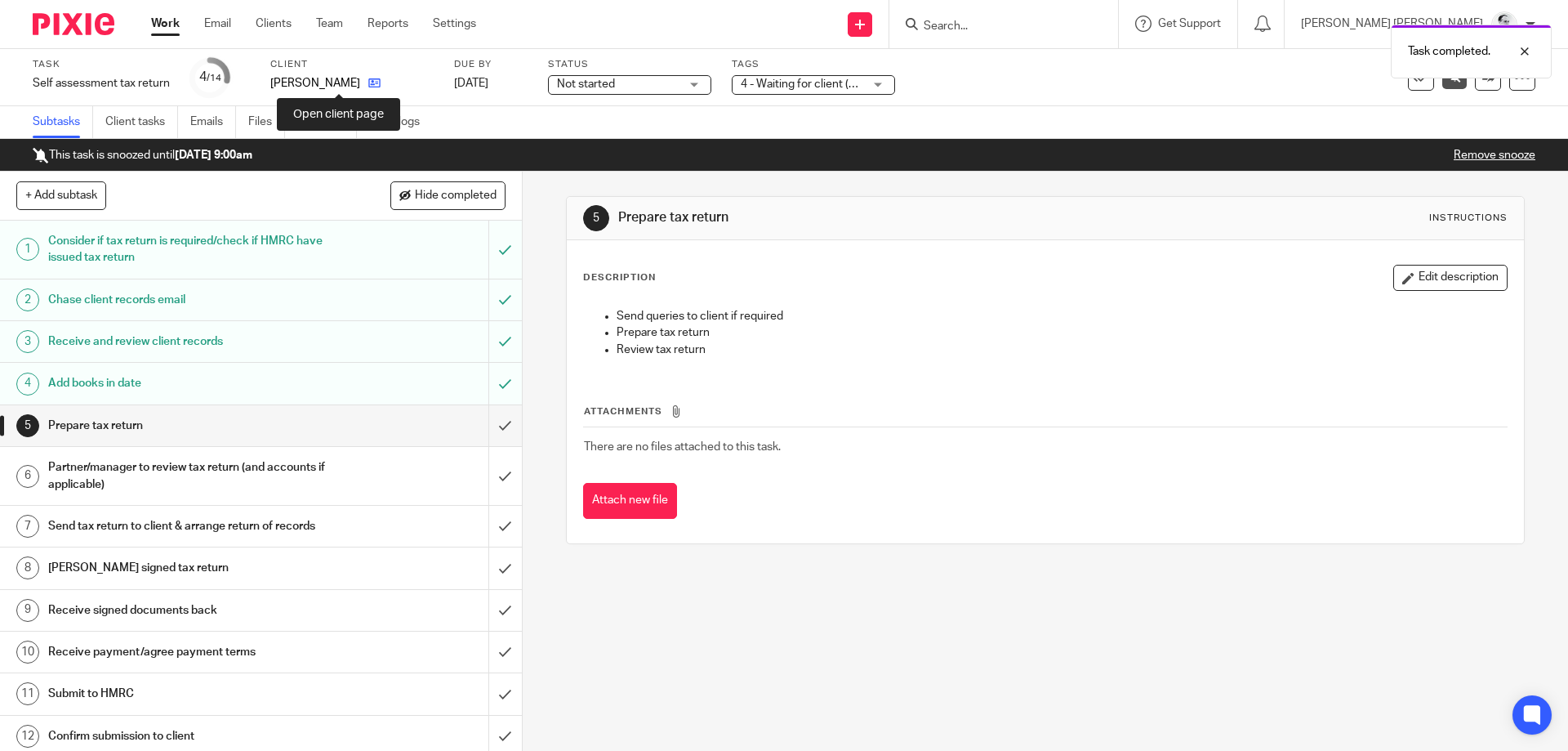
click at [369, 80] on icon at bounding box center [375, 83] width 12 height 12
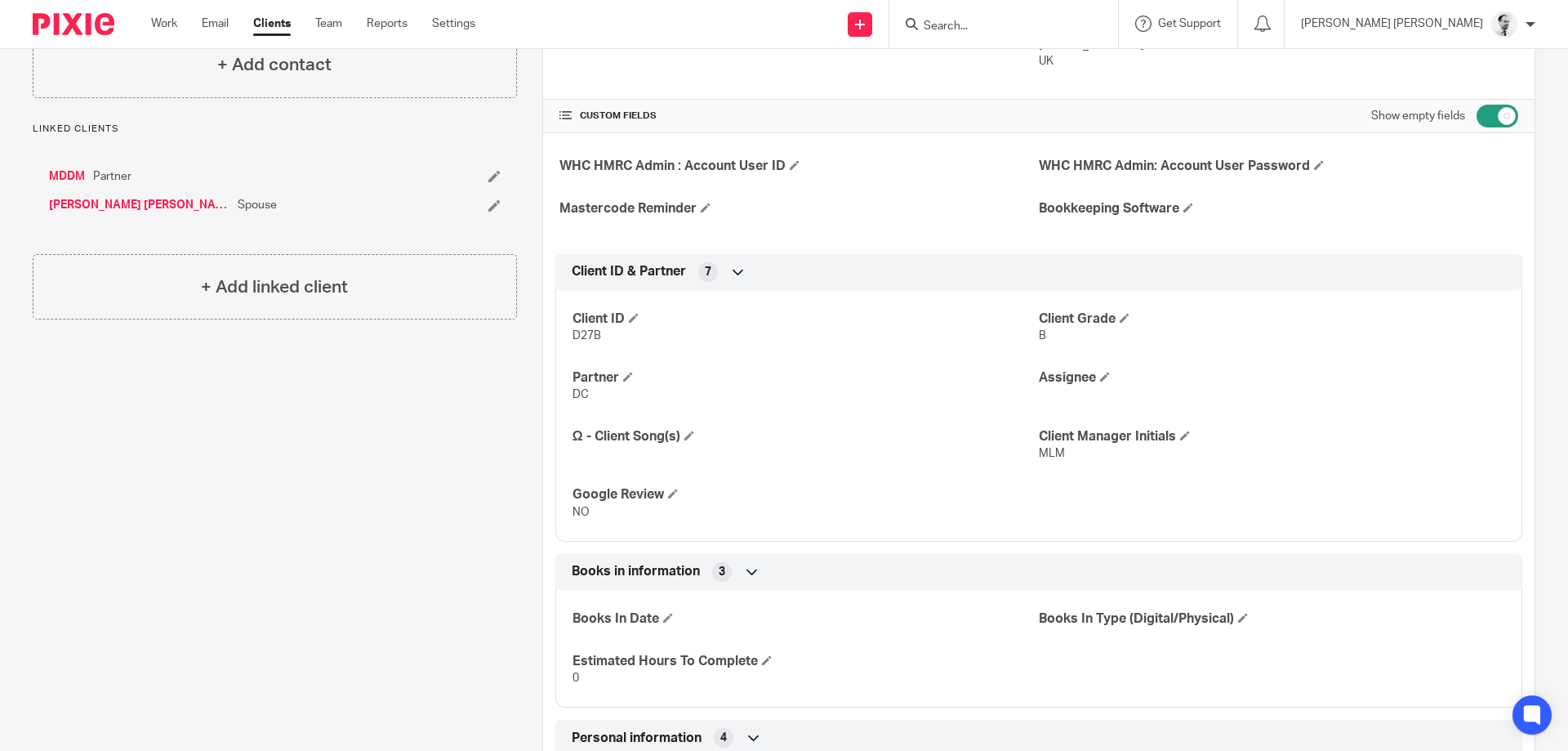
scroll to position [527, 0]
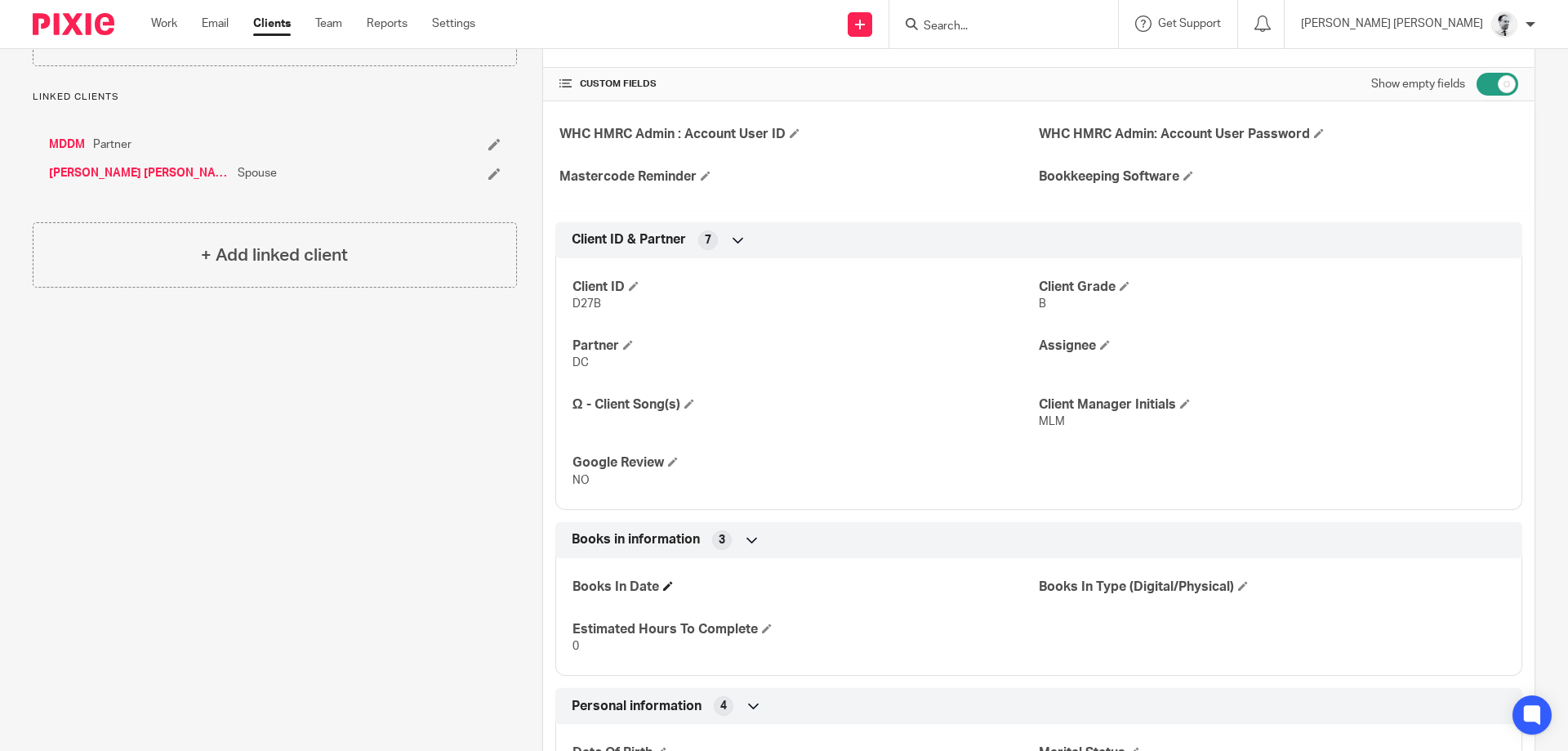
click at [667, 584] on span at bounding box center [668, 585] width 10 height 10
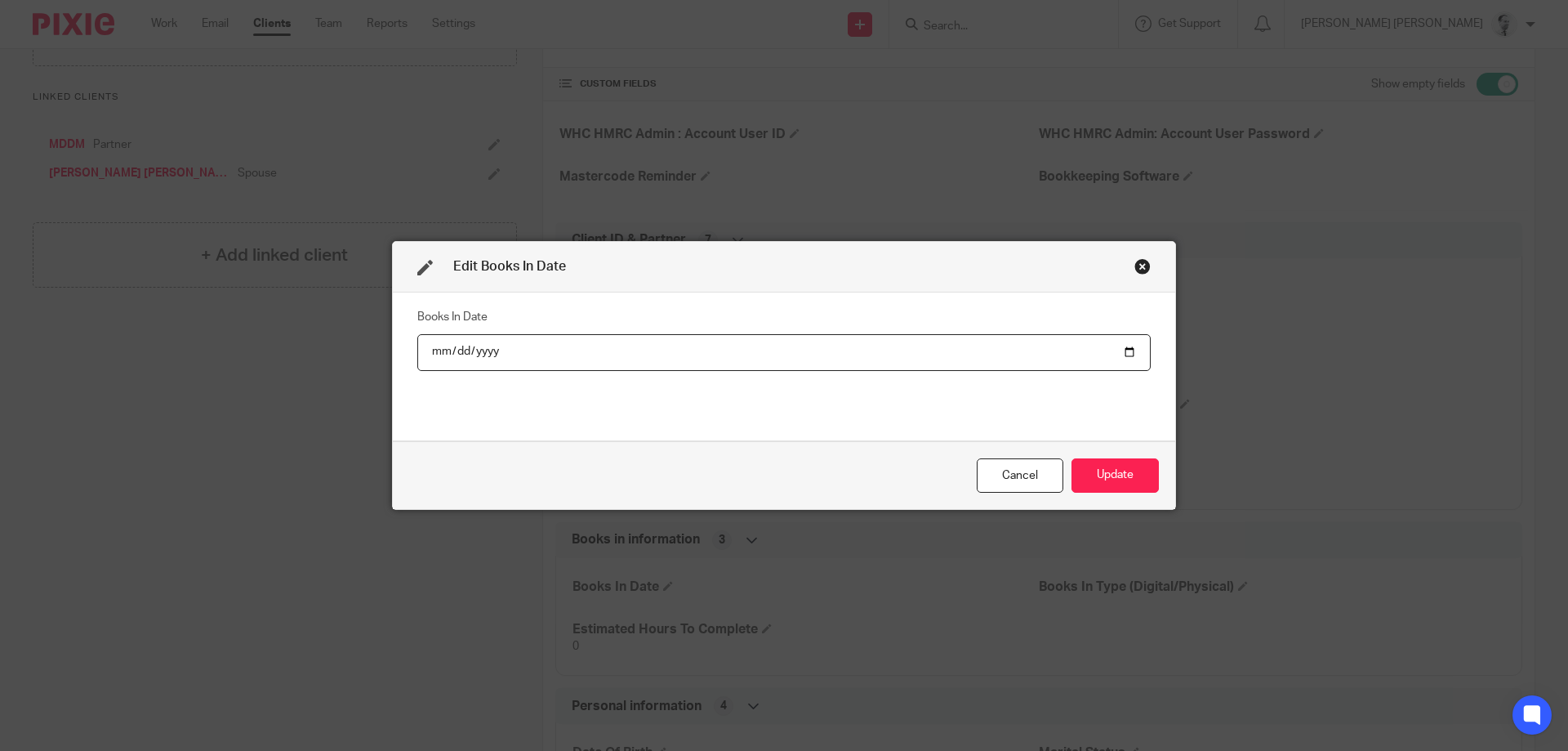
type input "2025-05-29"
click at [1104, 467] on button "Update" at bounding box center [1115, 475] width 87 height 35
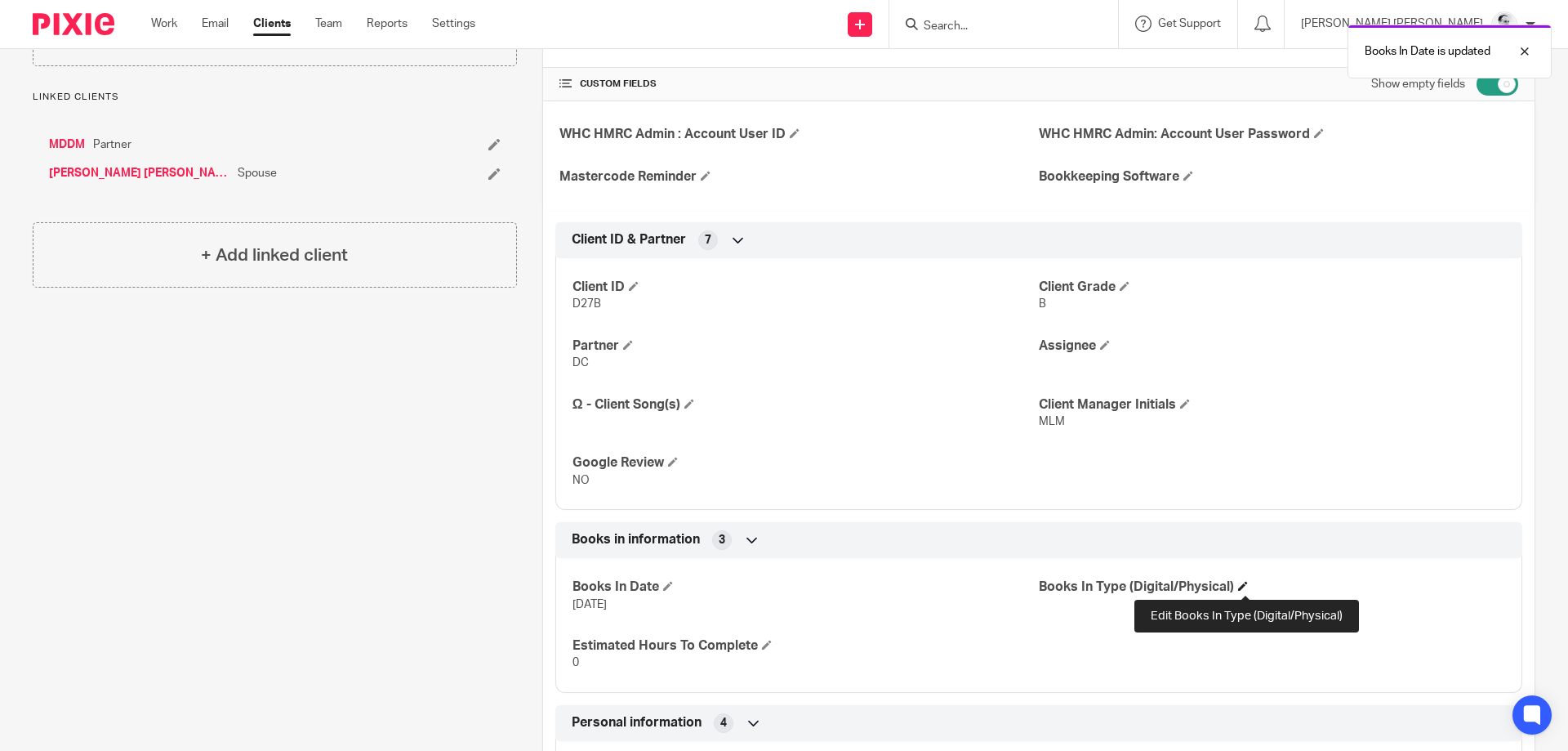
click at [1247, 585] on span at bounding box center [1243, 585] width 10 height 10
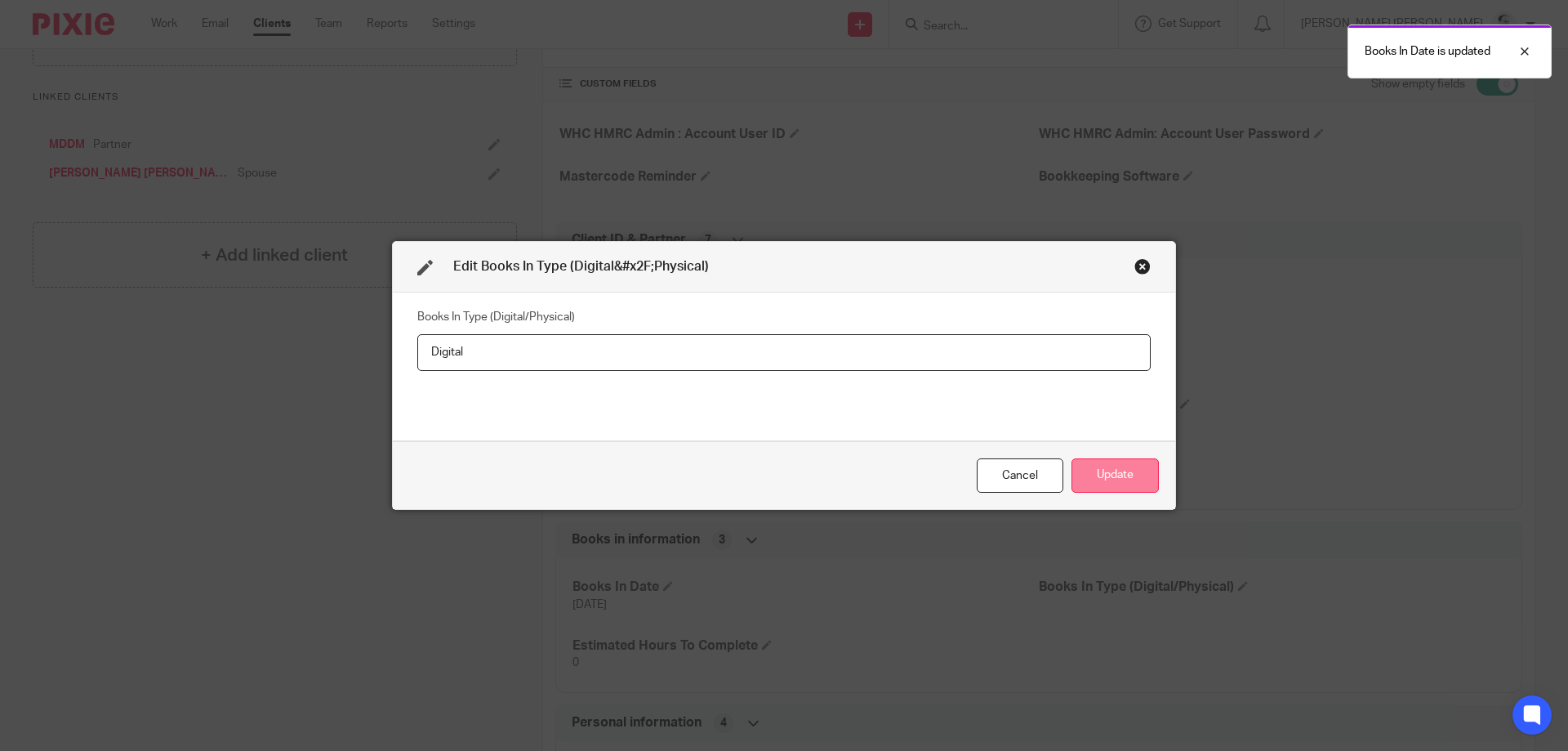
type input "Digital"
click at [1123, 476] on button "Update" at bounding box center [1115, 475] width 87 height 35
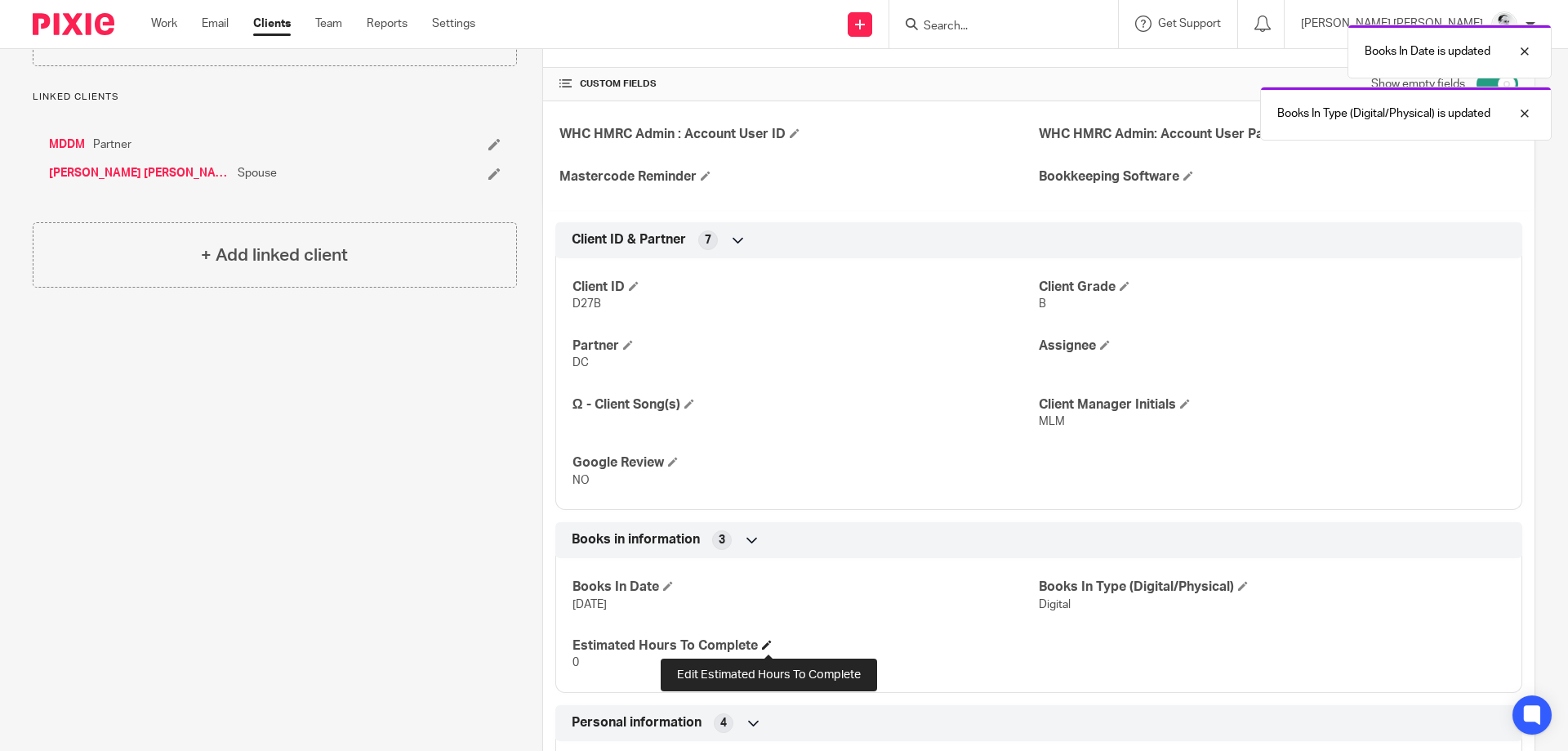
click at [769, 644] on span at bounding box center [766, 644] width 10 height 10
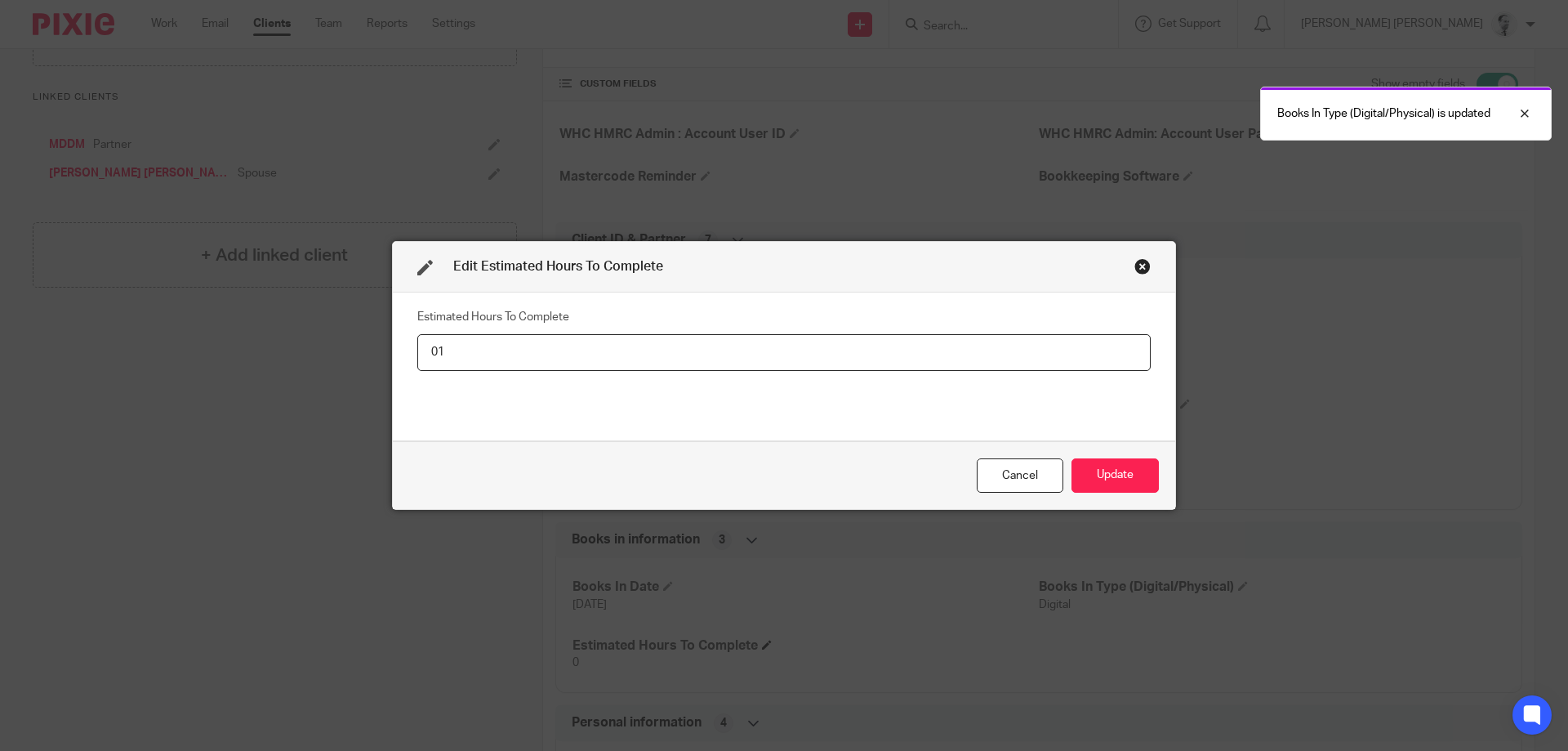
type input "01"
click at [1072, 458] on button "Update" at bounding box center [1115, 475] width 87 height 35
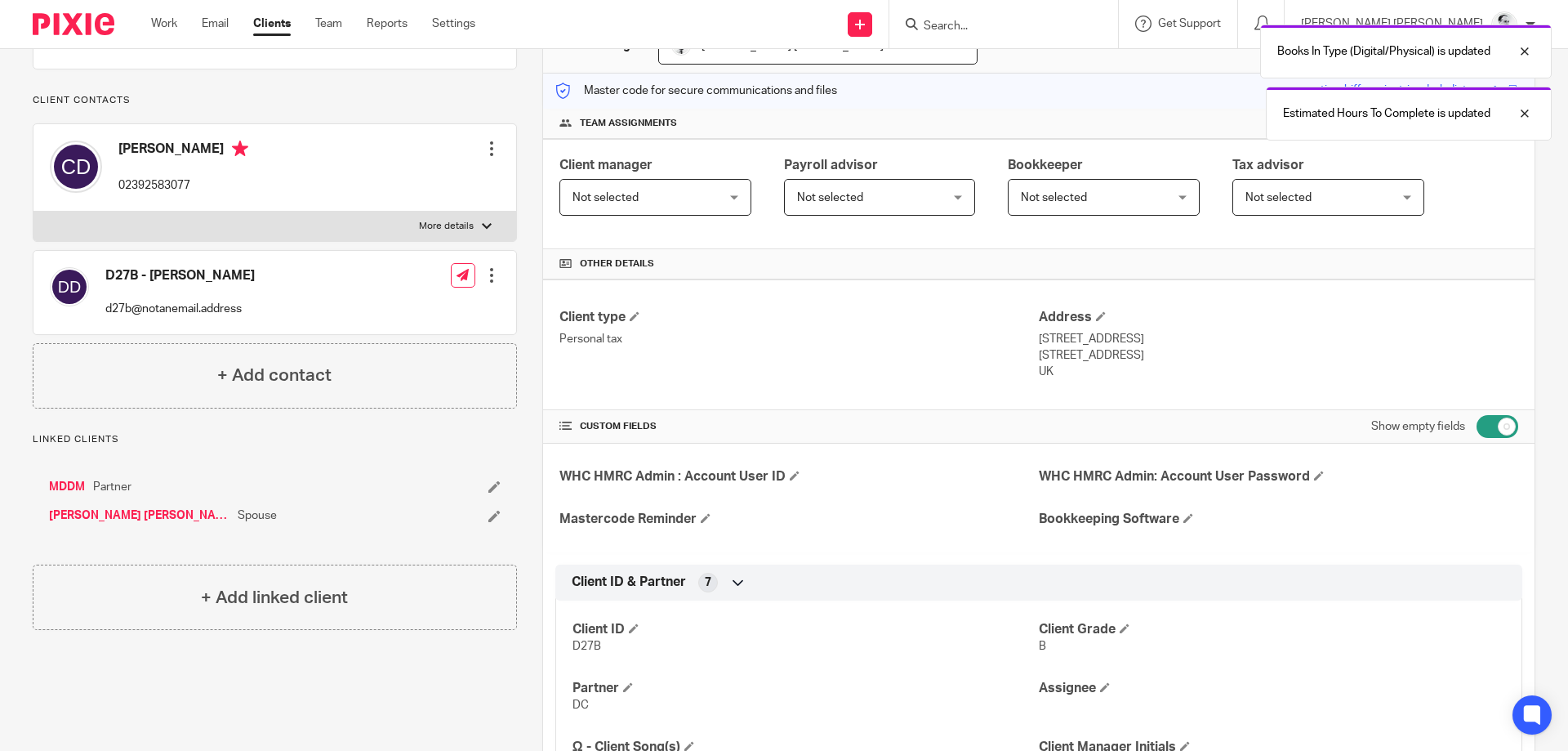
scroll to position [235, 0]
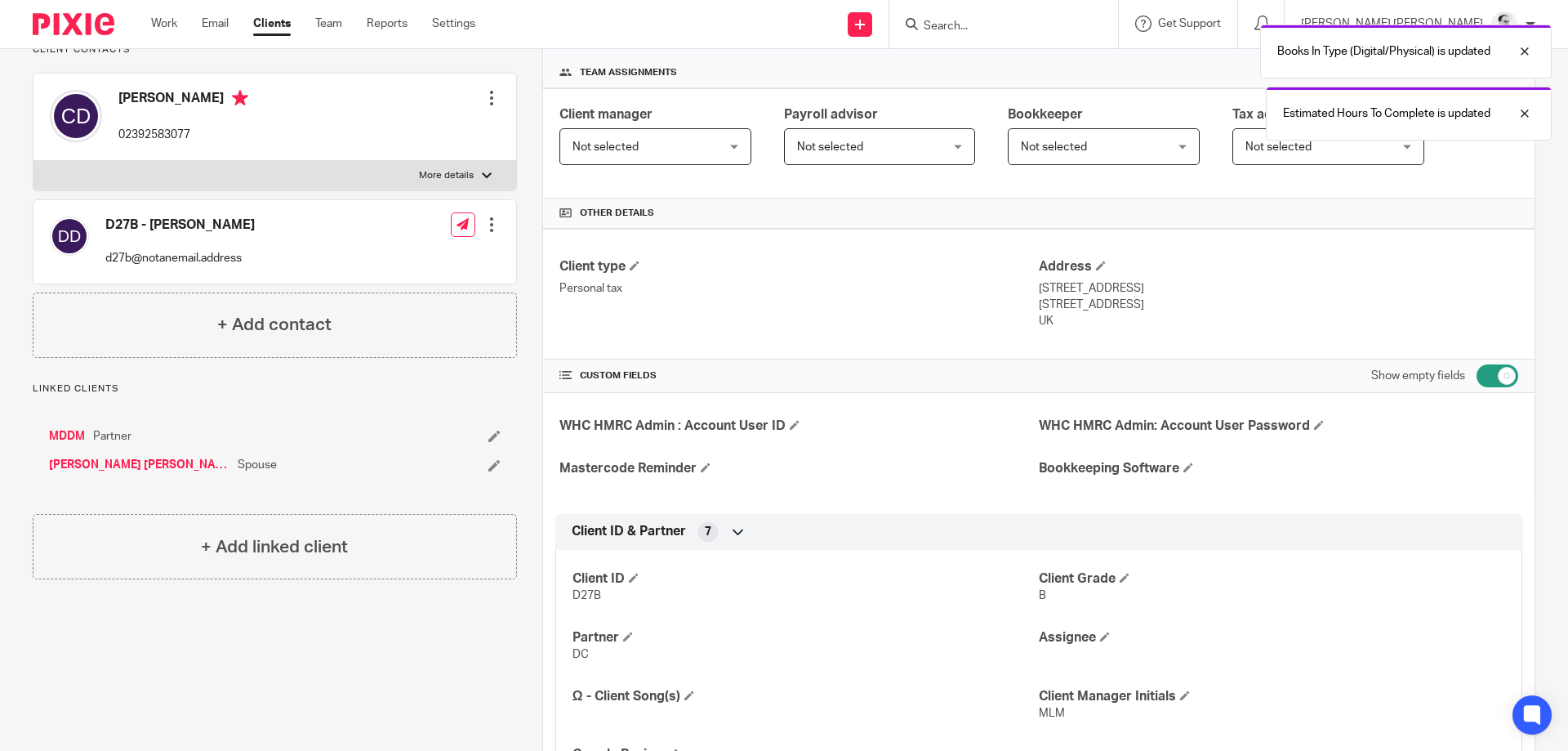
click at [90, 473] on link "[PERSON_NAME] [PERSON_NAME] [PERSON_NAME]" at bounding box center [139, 465] width 181 height 16
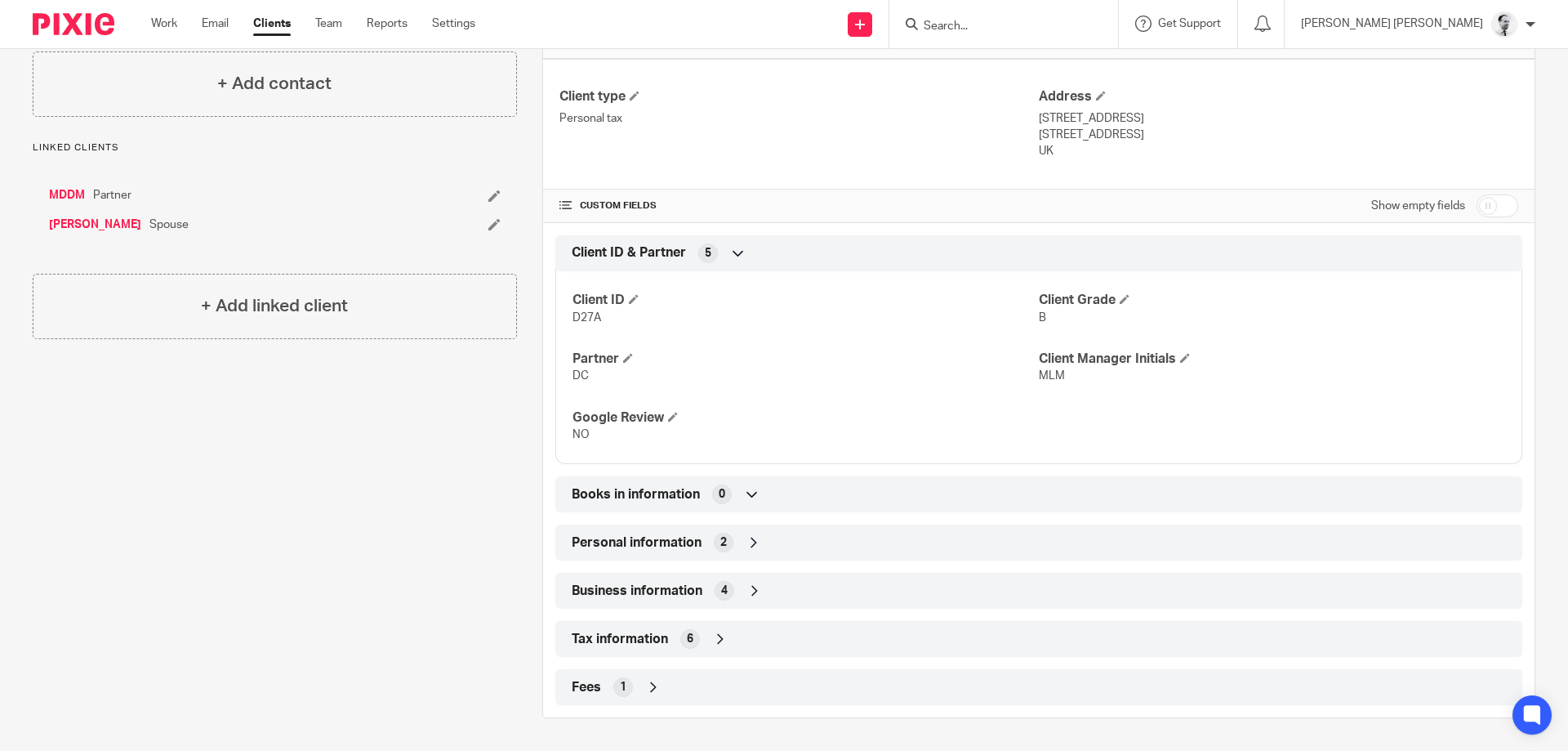
click at [1492, 199] on input "checkbox" at bounding box center [1498, 206] width 42 height 23
checkbox input "true"
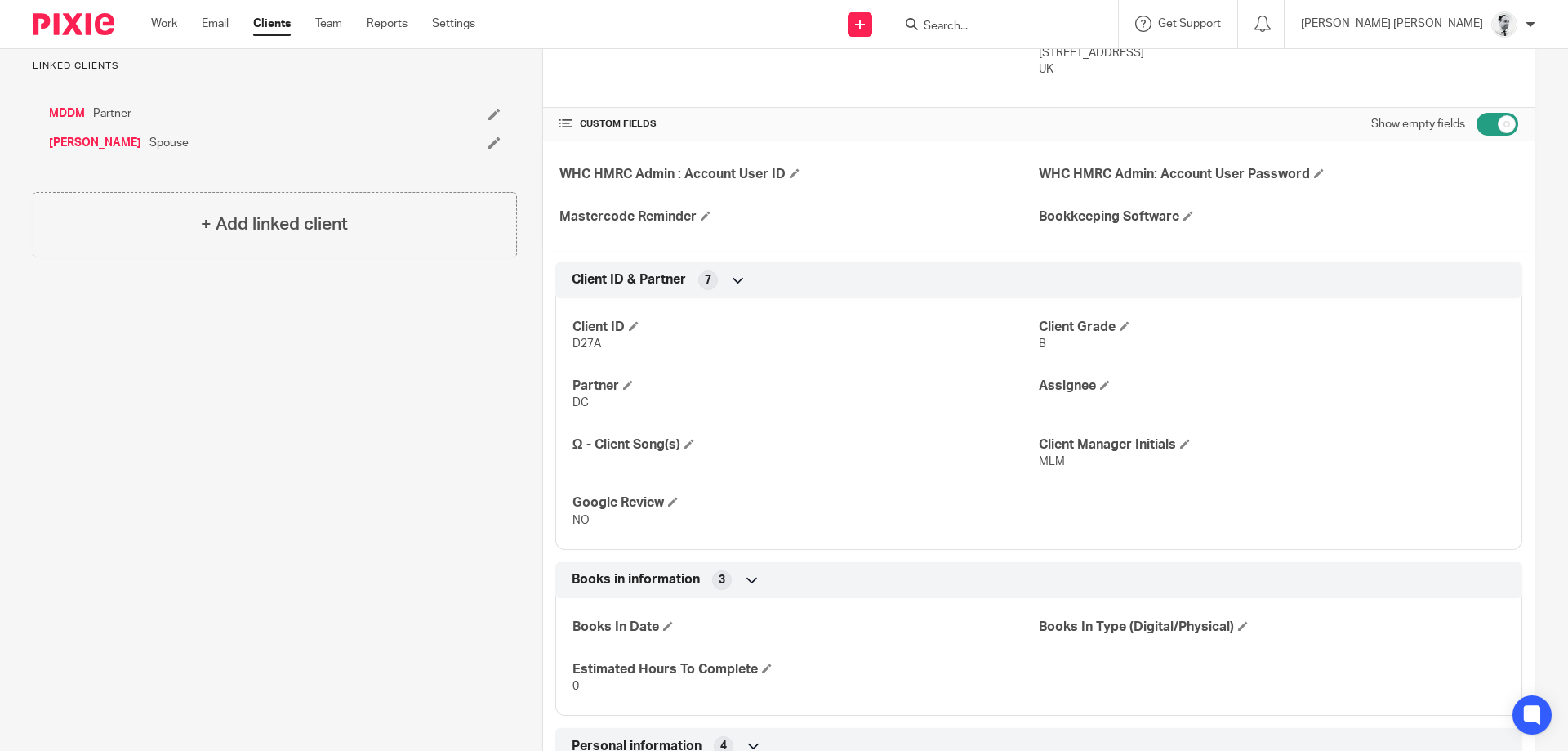
scroll to position [563, 0]
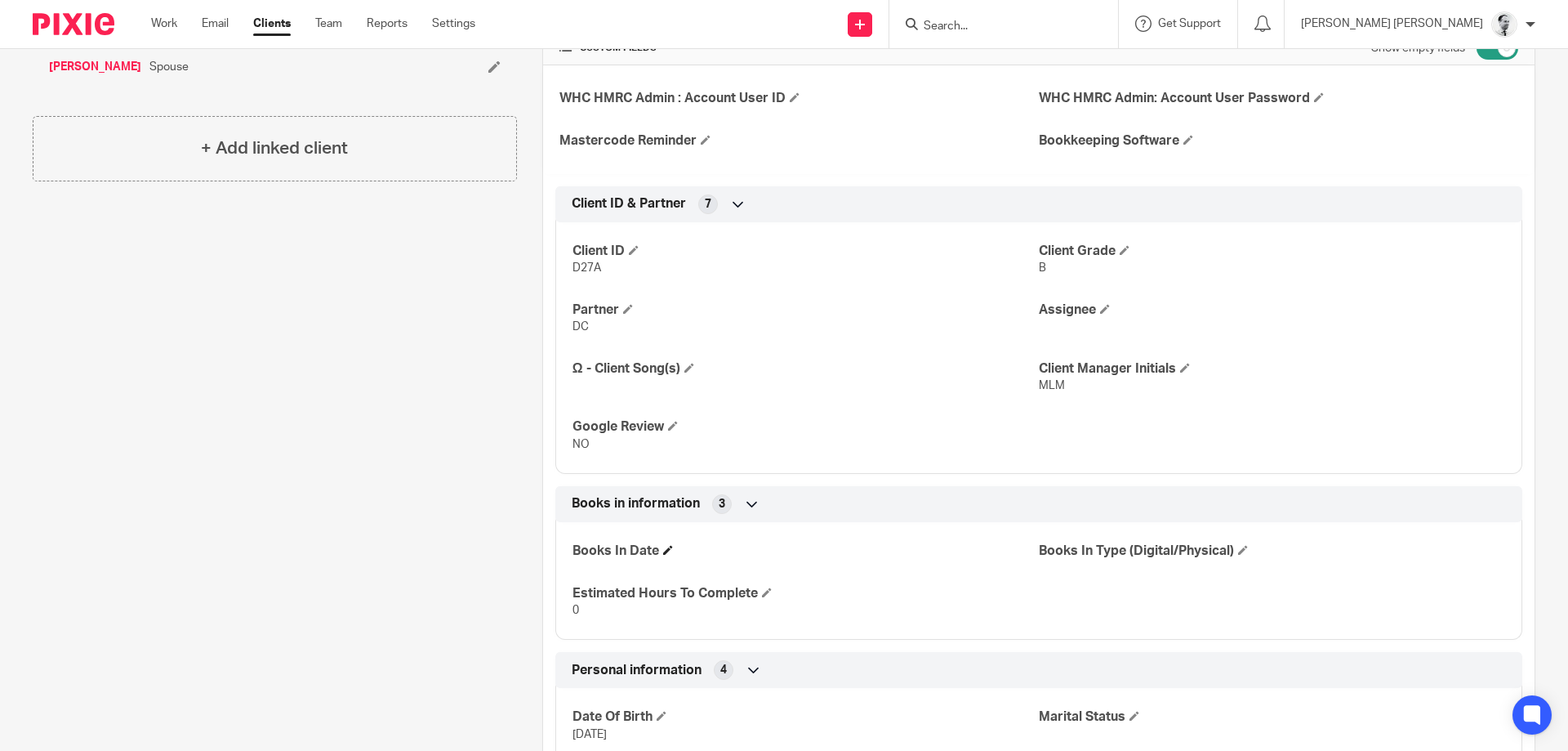
click at [672, 552] on span at bounding box center [668, 550] width 10 height 10
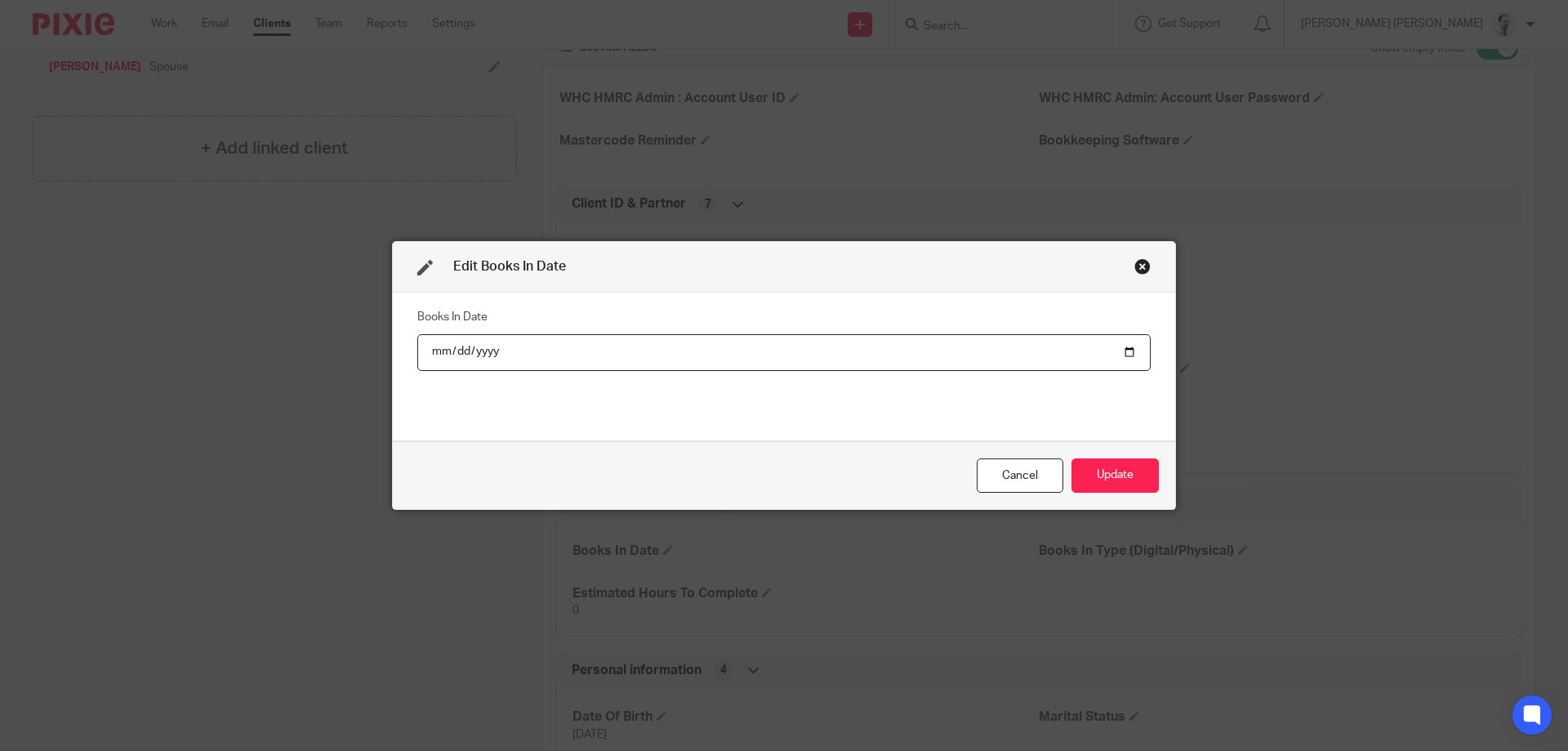
type input "2025-08-29"
click at [1121, 478] on button "Update" at bounding box center [1115, 475] width 87 height 35
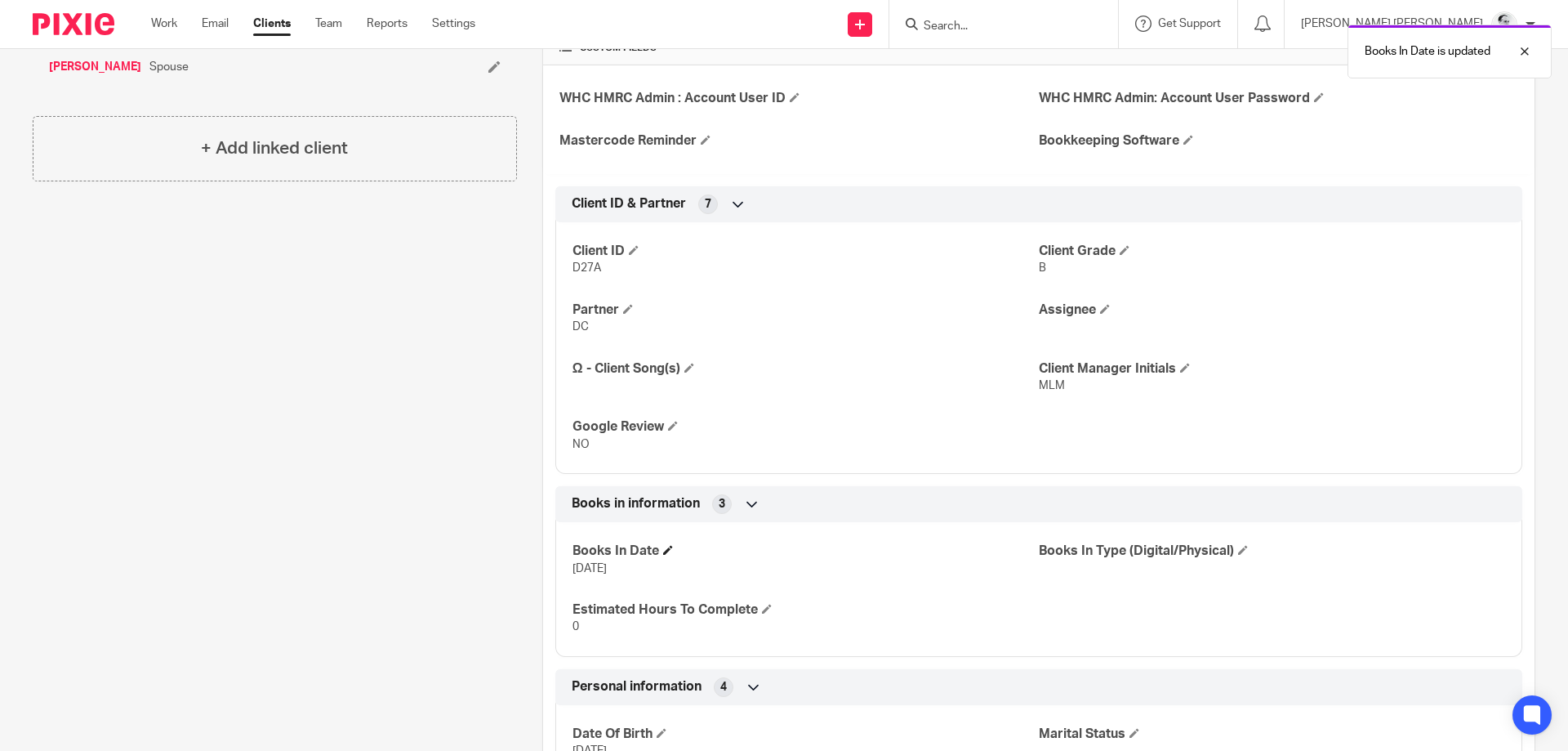
click at [664, 549] on h4 "Books In Date" at bounding box center [806, 551] width 467 height 17
click at [666, 551] on span at bounding box center [668, 550] width 10 height 10
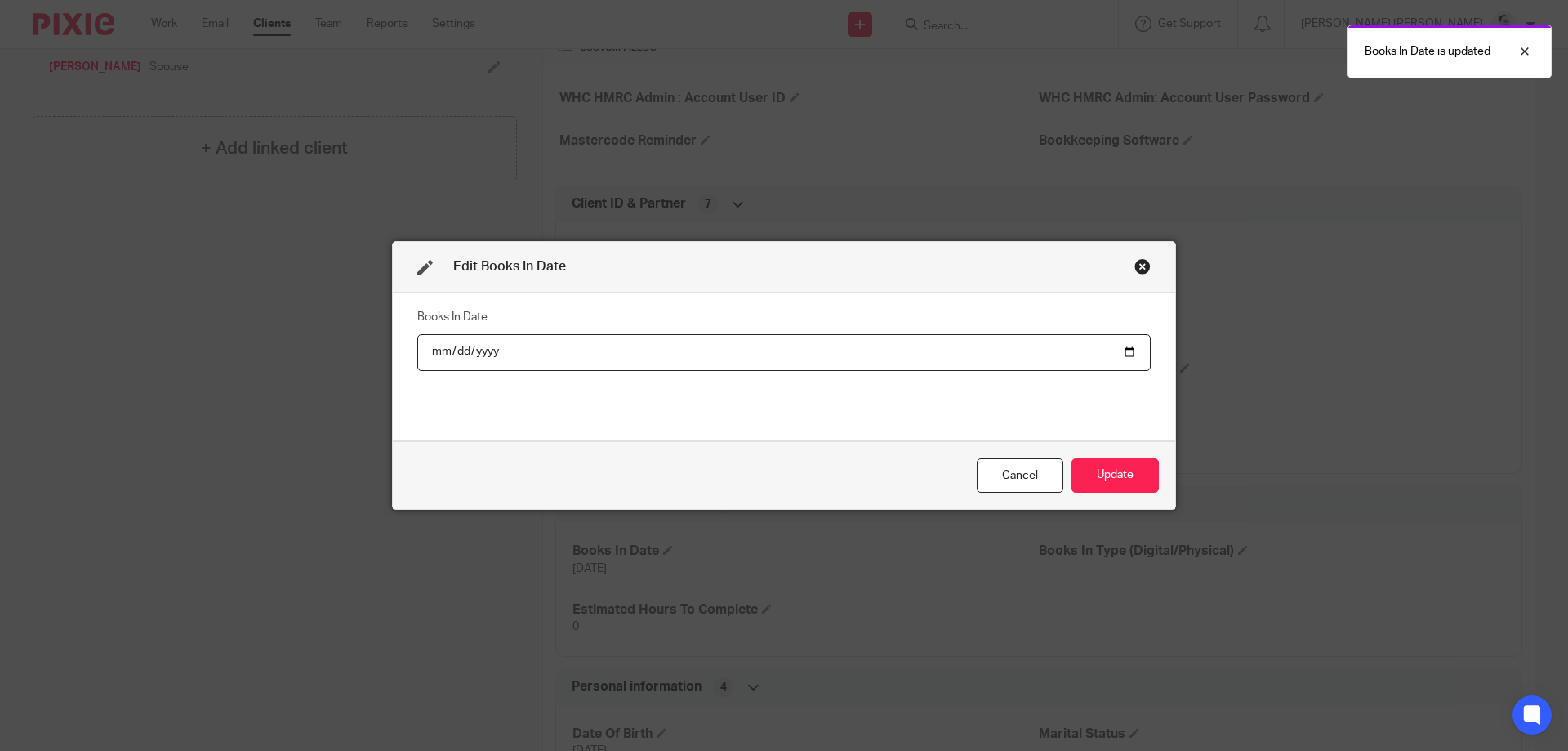
type input "2025-05-29"
click at [1156, 479] on div "Cancel Update" at bounding box center [784, 475] width 782 height 69
click at [1145, 476] on button "Update" at bounding box center [1115, 475] width 87 height 35
click at [1245, 549] on div "Edit Books In Date Books In Date 2025-05-29 Cancel Update" at bounding box center [784, 375] width 1568 height 751
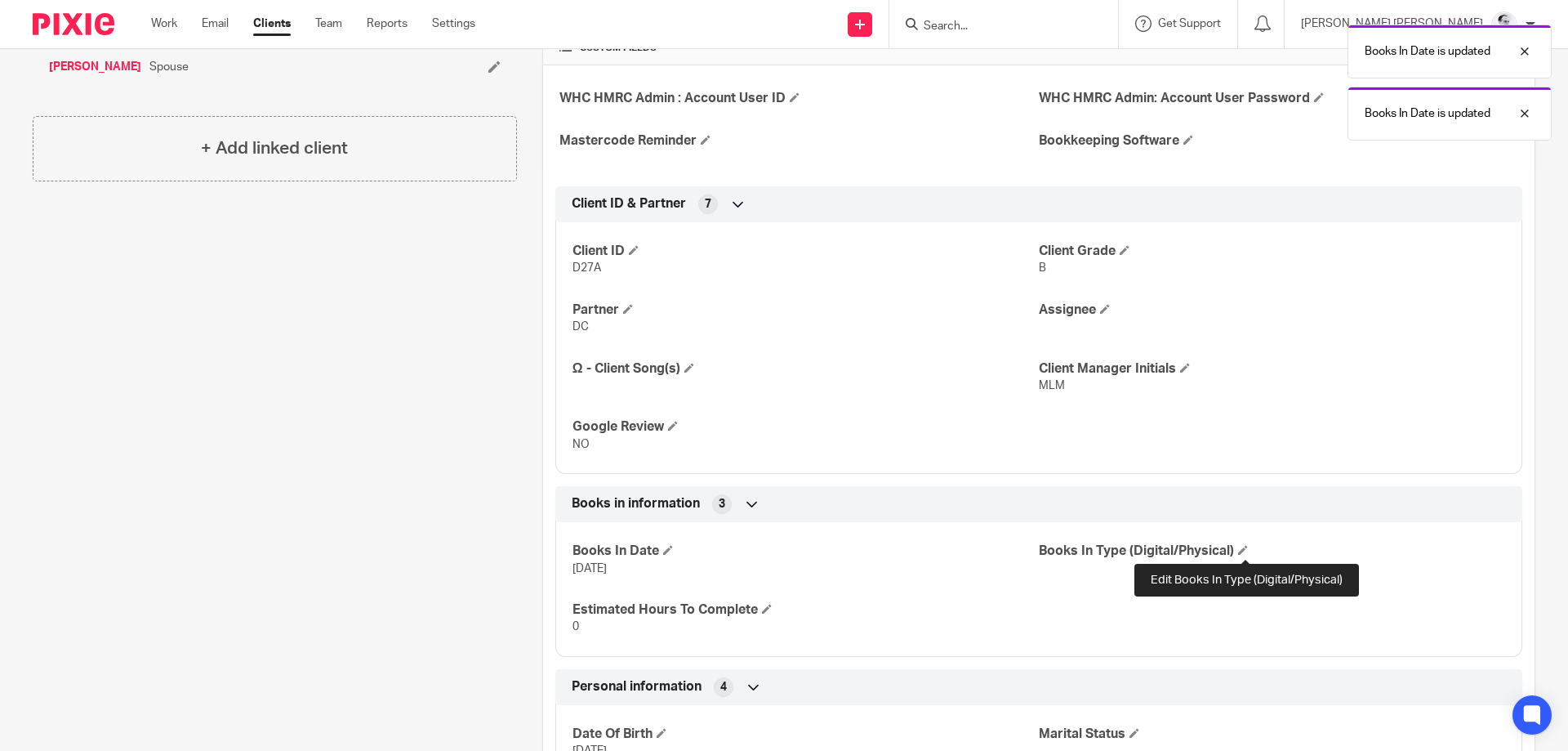
click at [1245, 549] on span at bounding box center [1243, 550] width 10 height 10
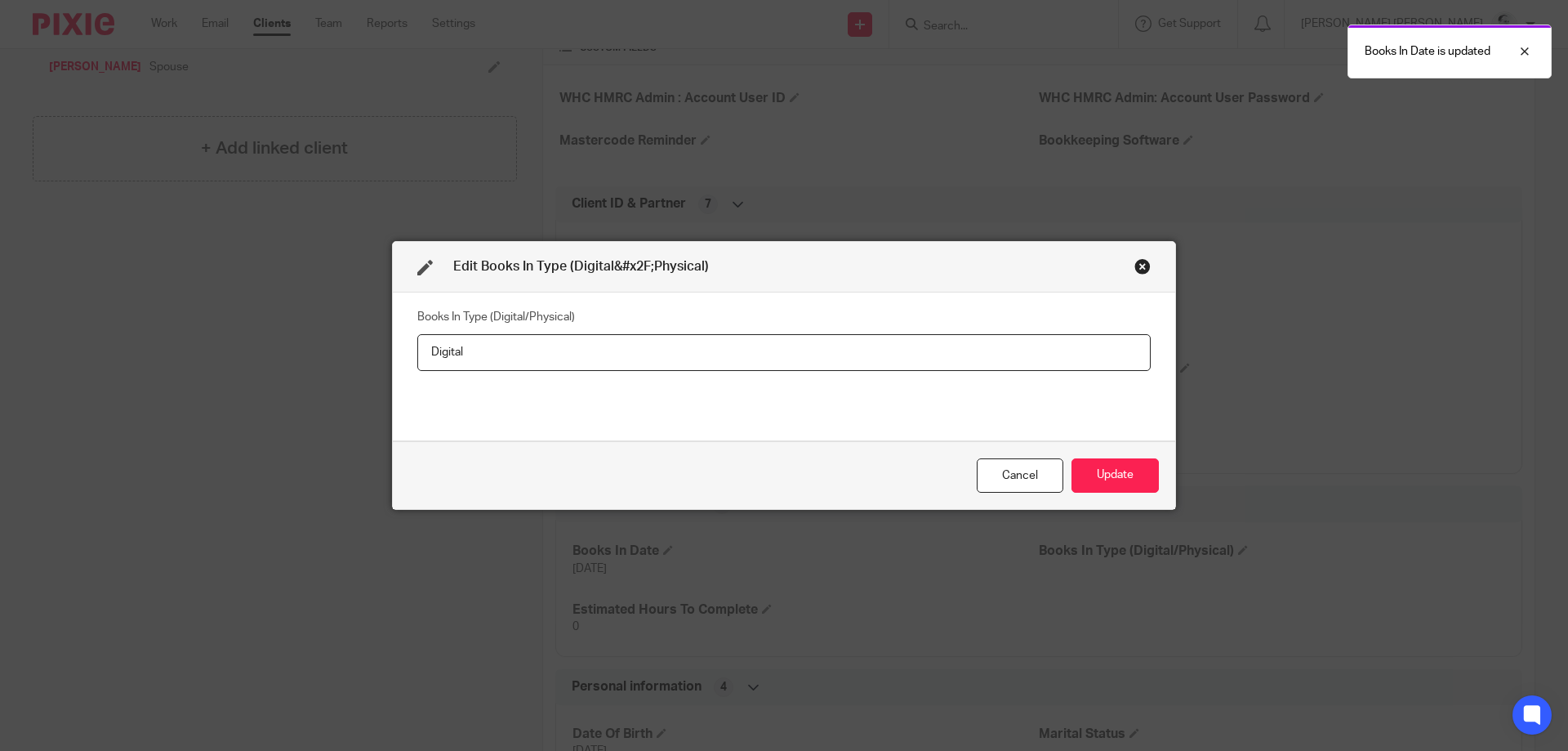
type input "Digital"
click at [1144, 453] on div "Cancel Update" at bounding box center [784, 475] width 782 height 69
click at [1135, 486] on button "Update" at bounding box center [1115, 475] width 87 height 35
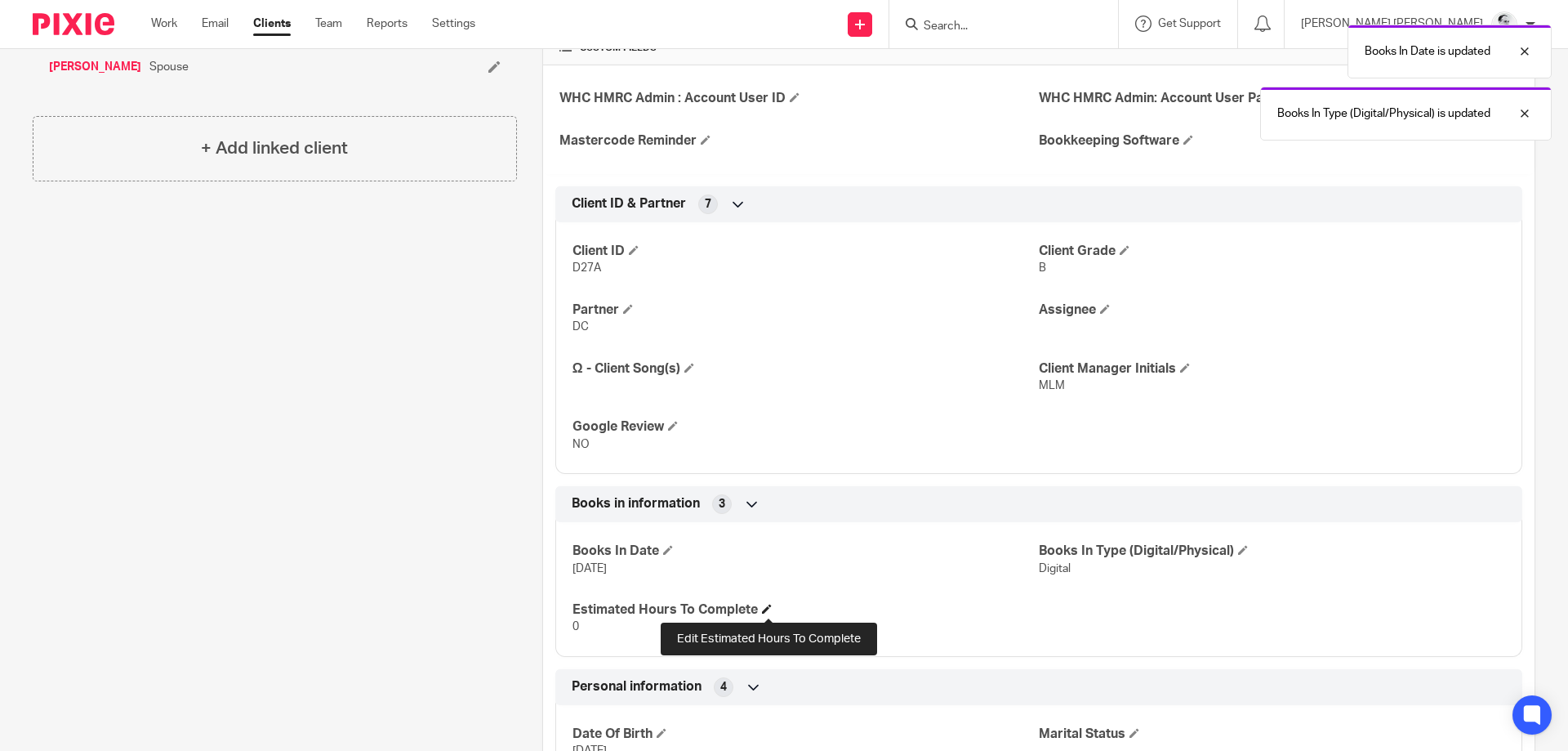
click at [770, 609] on span at bounding box center [766, 608] width 10 height 10
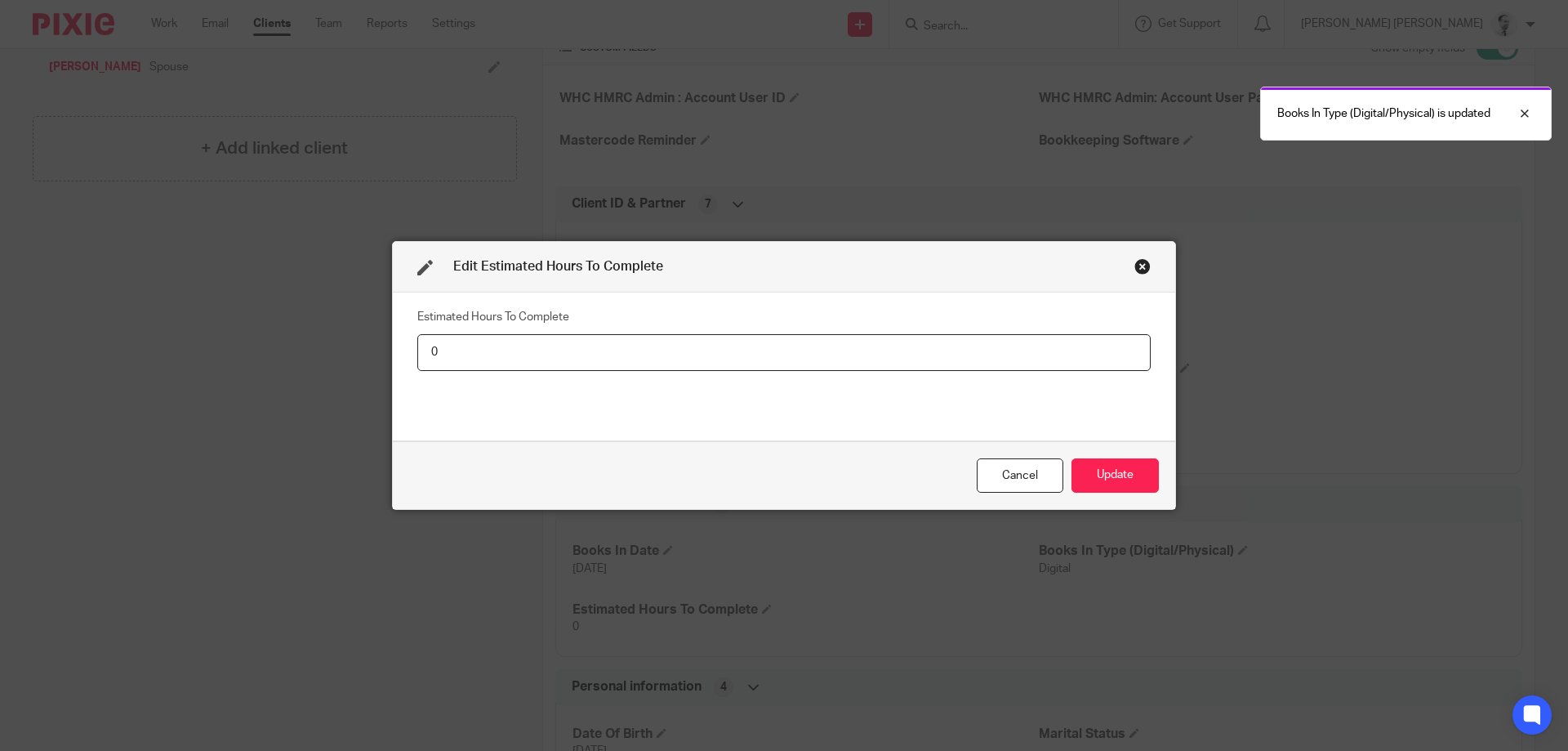
click at [418, 334] on input "0" at bounding box center [784, 352] width 733 height 37
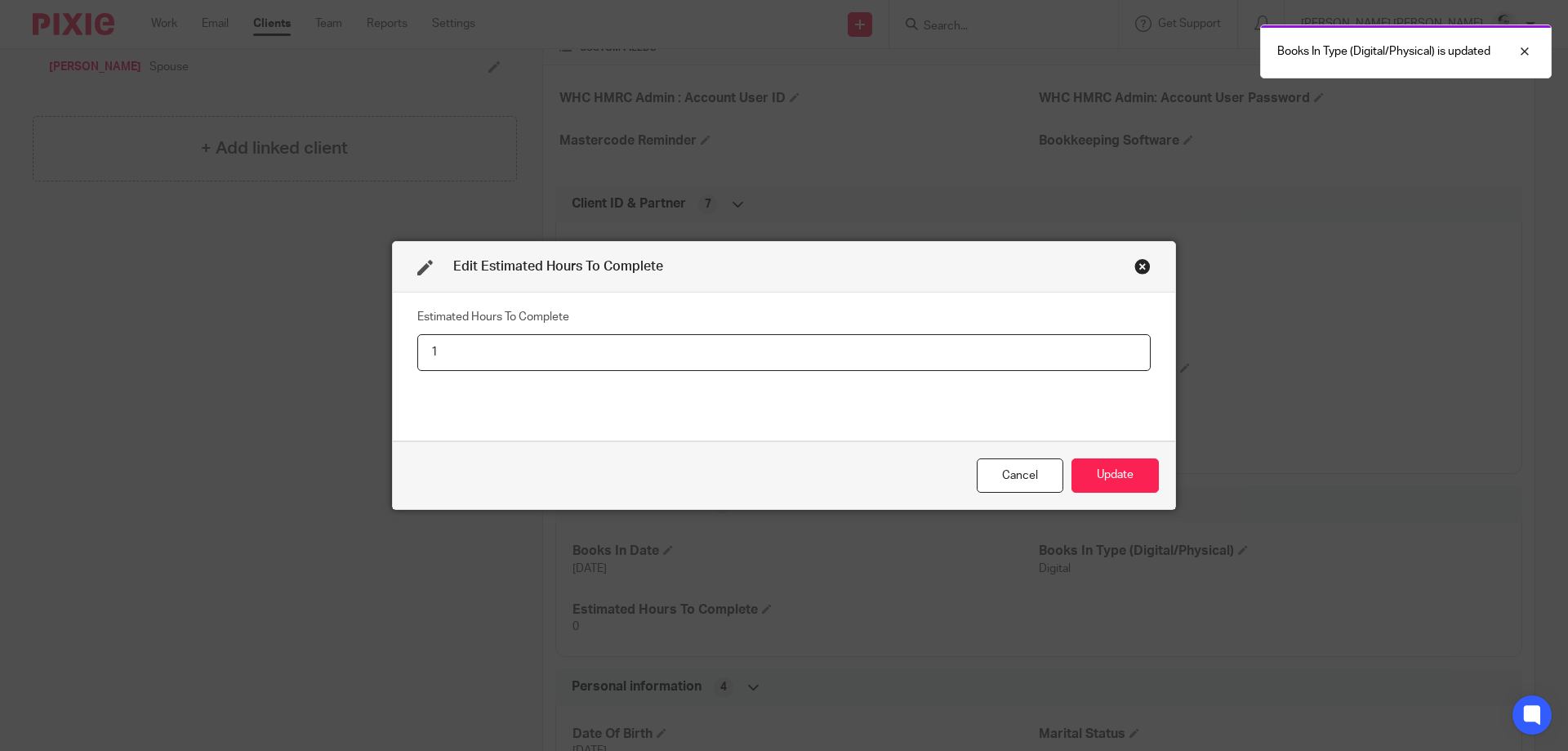
type input "1"
click at [1072, 458] on button "Update" at bounding box center [1115, 475] width 87 height 35
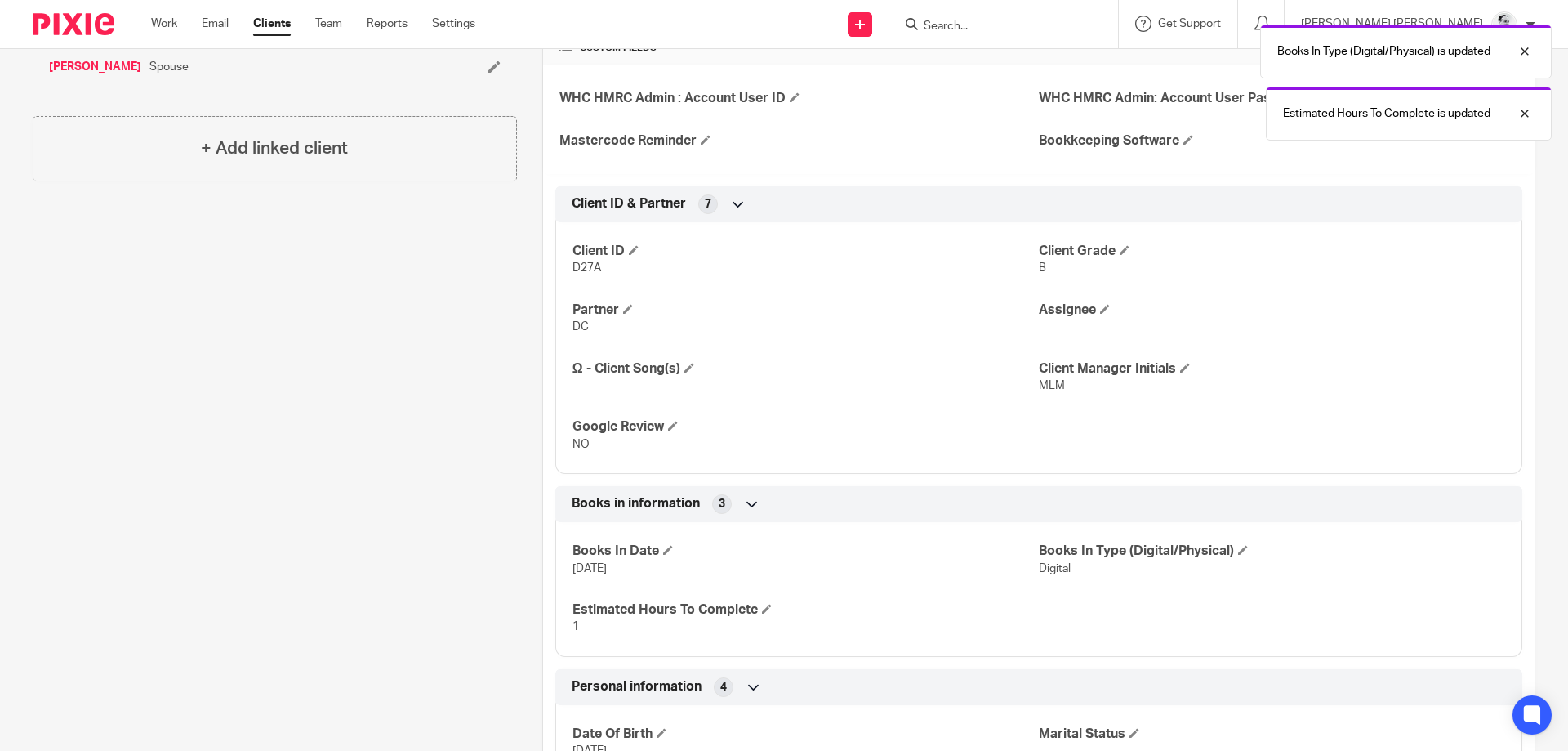
scroll to position [0, 0]
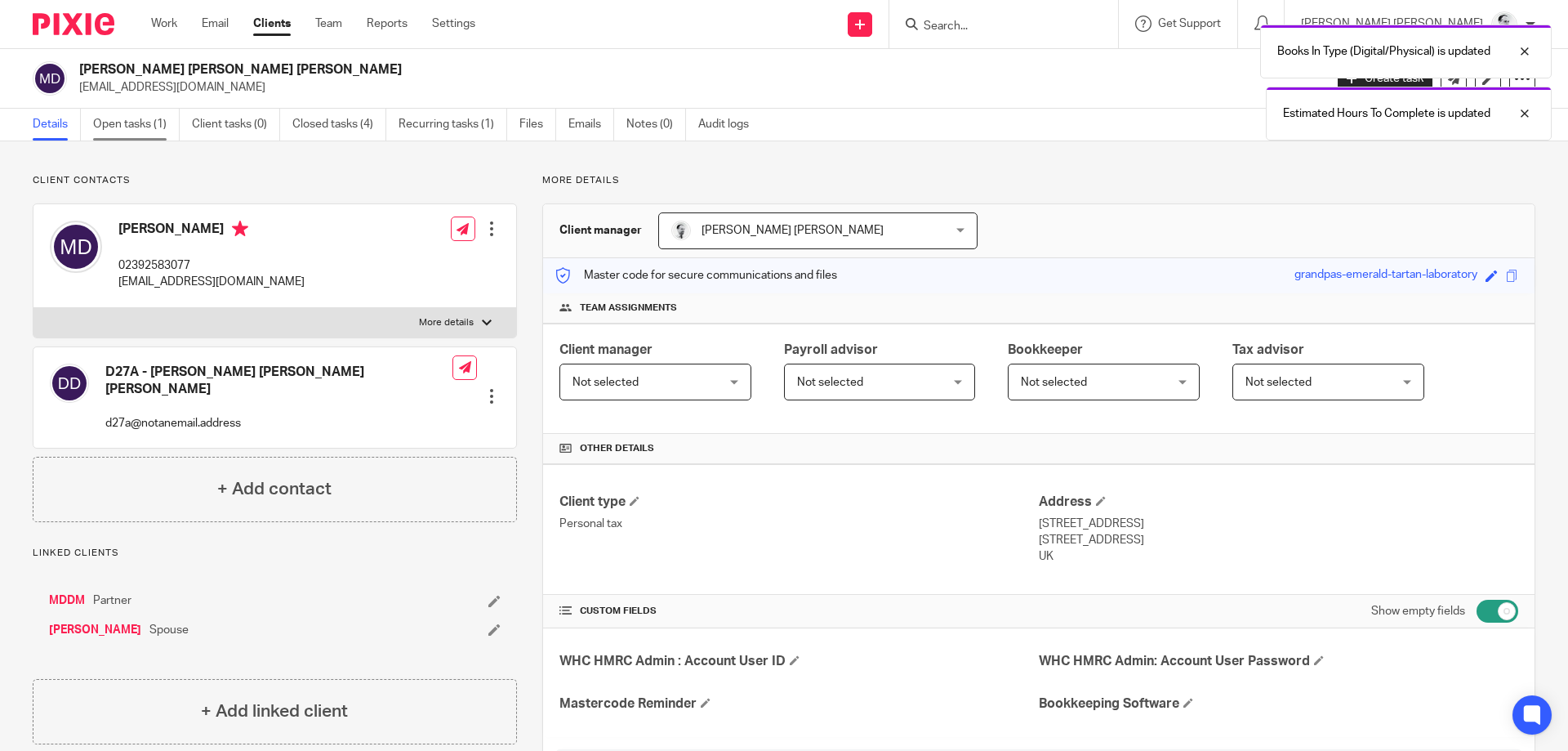
click at [133, 114] on link "Open tasks (1)" at bounding box center [136, 125] width 86 height 32
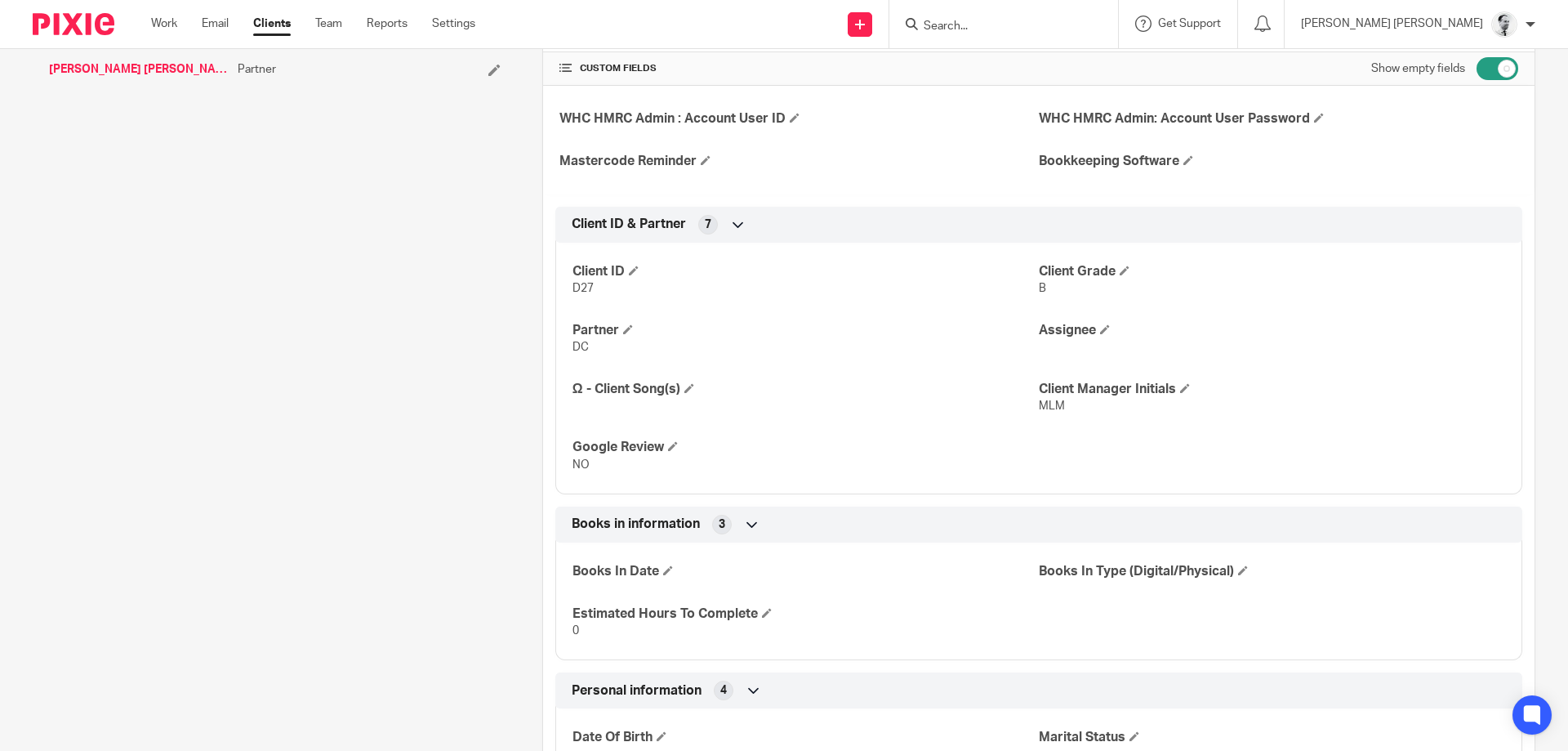
scroll to position [549, 0]
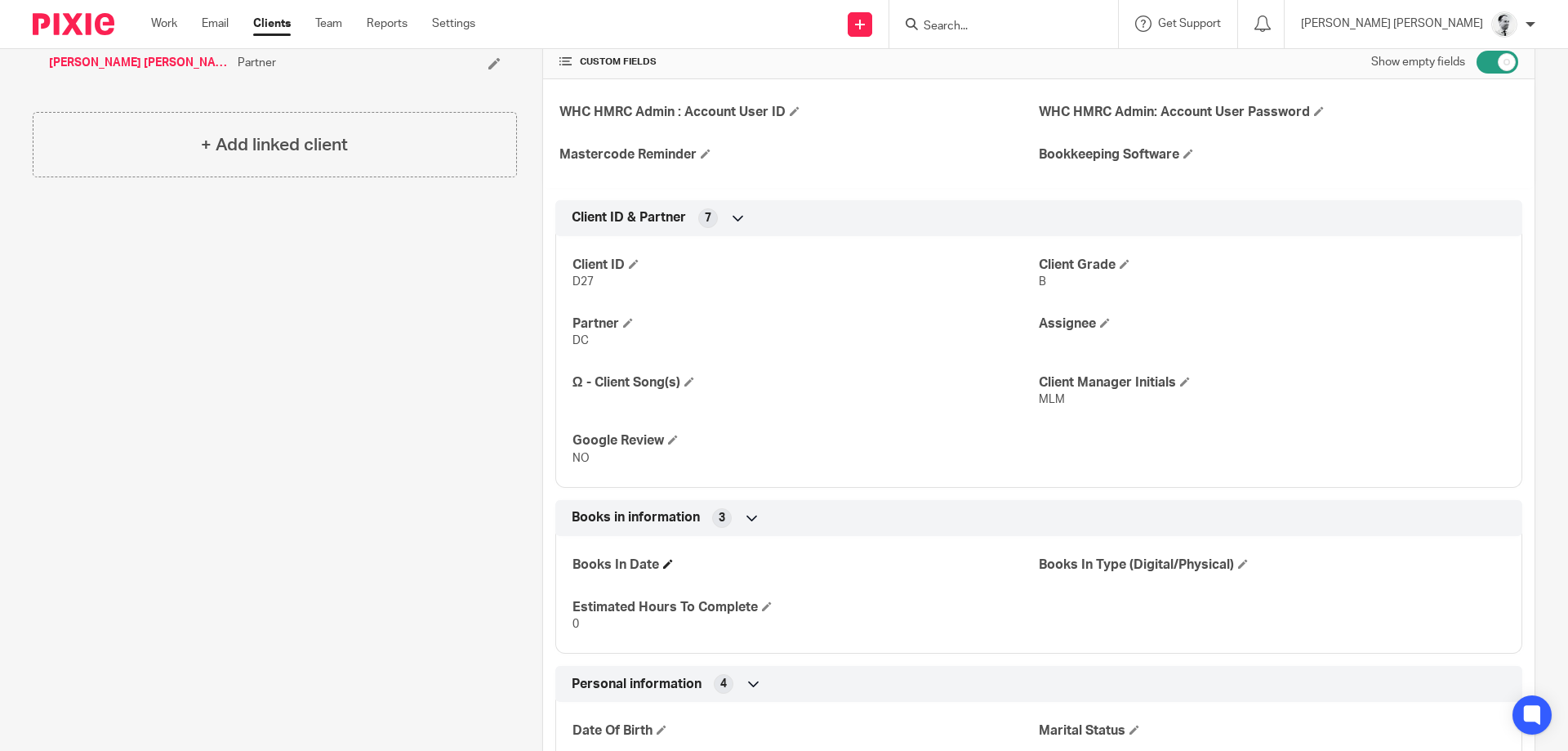
click at [670, 564] on span at bounding box center [668, 563] width 10 height 10
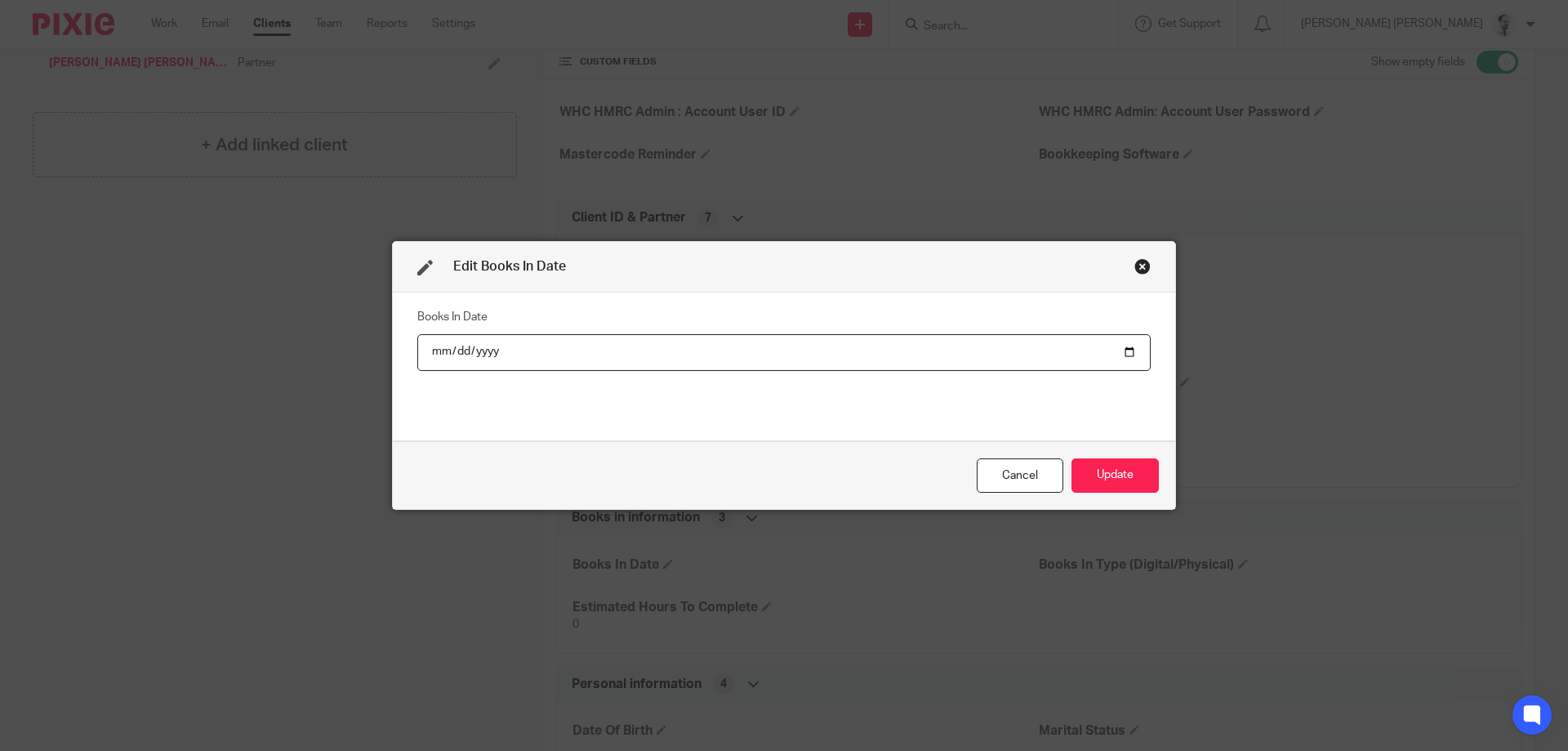
type input "2025-05-29"
click at [1146, 469] on button "Update" at bounding box center [1115, 475] width 87 height 35
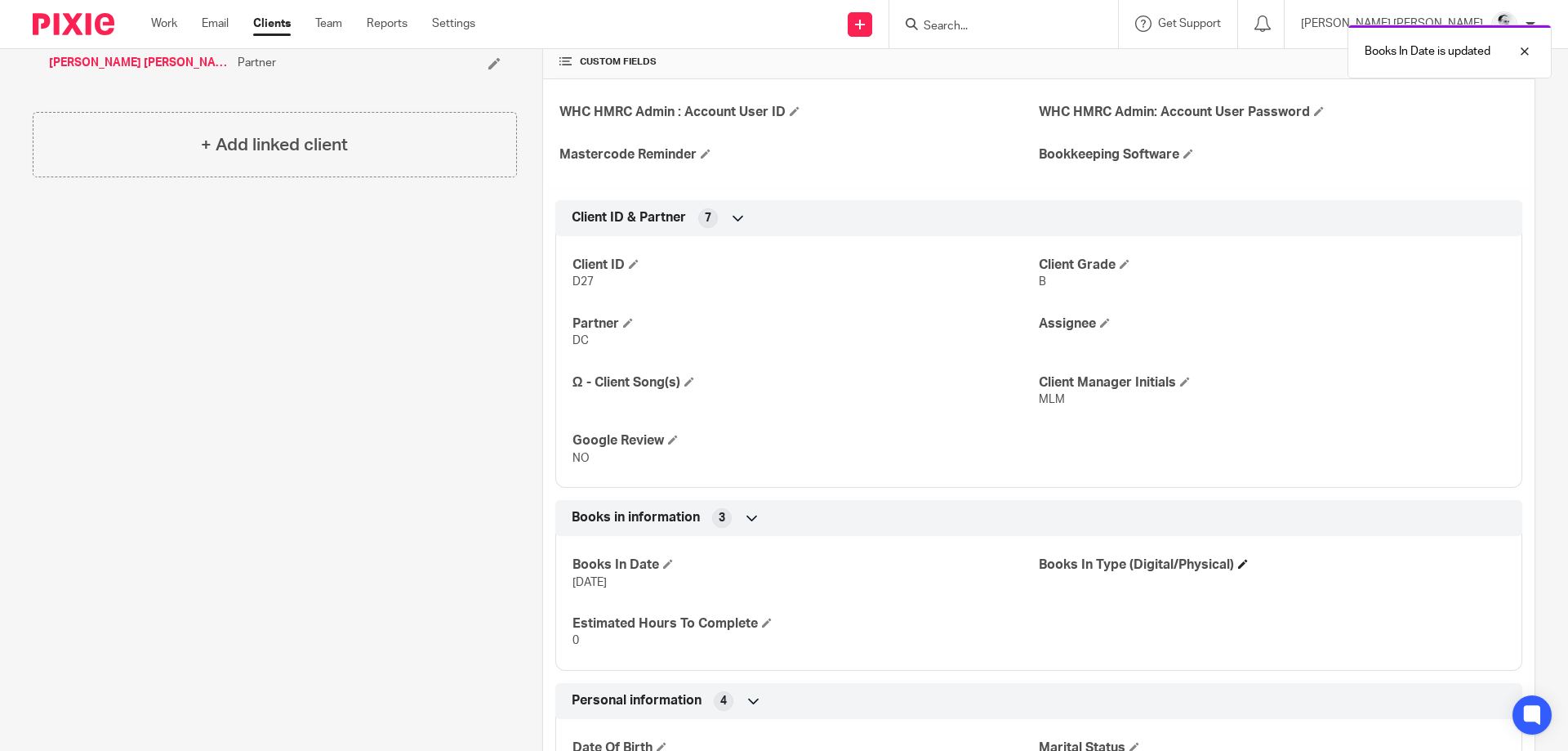
click at [1245, 559] on h4 "Books In Type (Digital/Physical)" at bounding box center [1272, 564] width 467 height 17
click at [1245, 562] on span at bounding box center [1243, 563] width 10 height 10
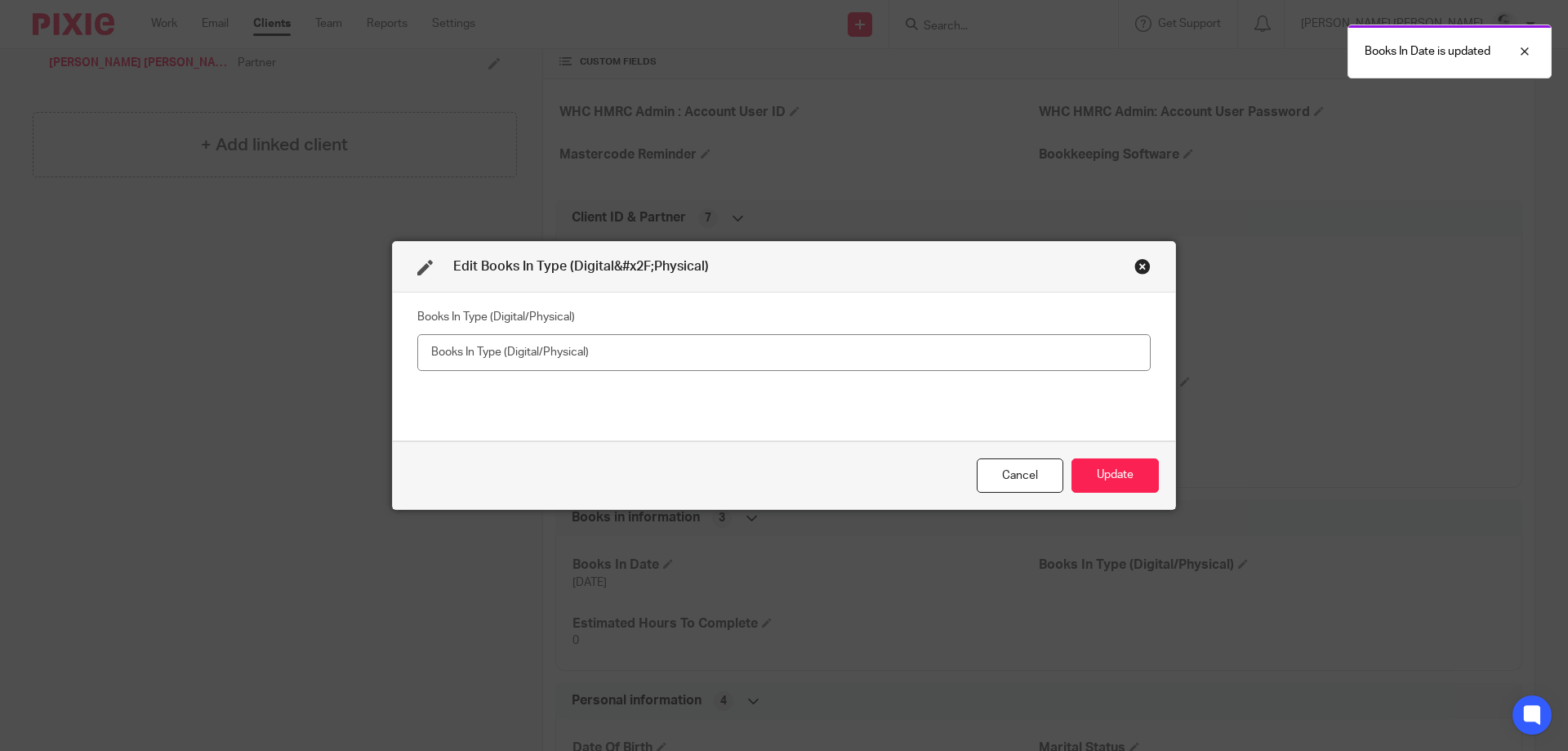
click at [742, 347] on input "text" at bounding box center [784, 352] width 733 height 37
type input "Digital"
drag, startPoint x: 1135, startPoint y: 485, endPoint x: 840, endPoint y: 605, distance: 318.5
click at [1134, 484] on button "Update" at bounding box center [1115, 475] width 87 height 35
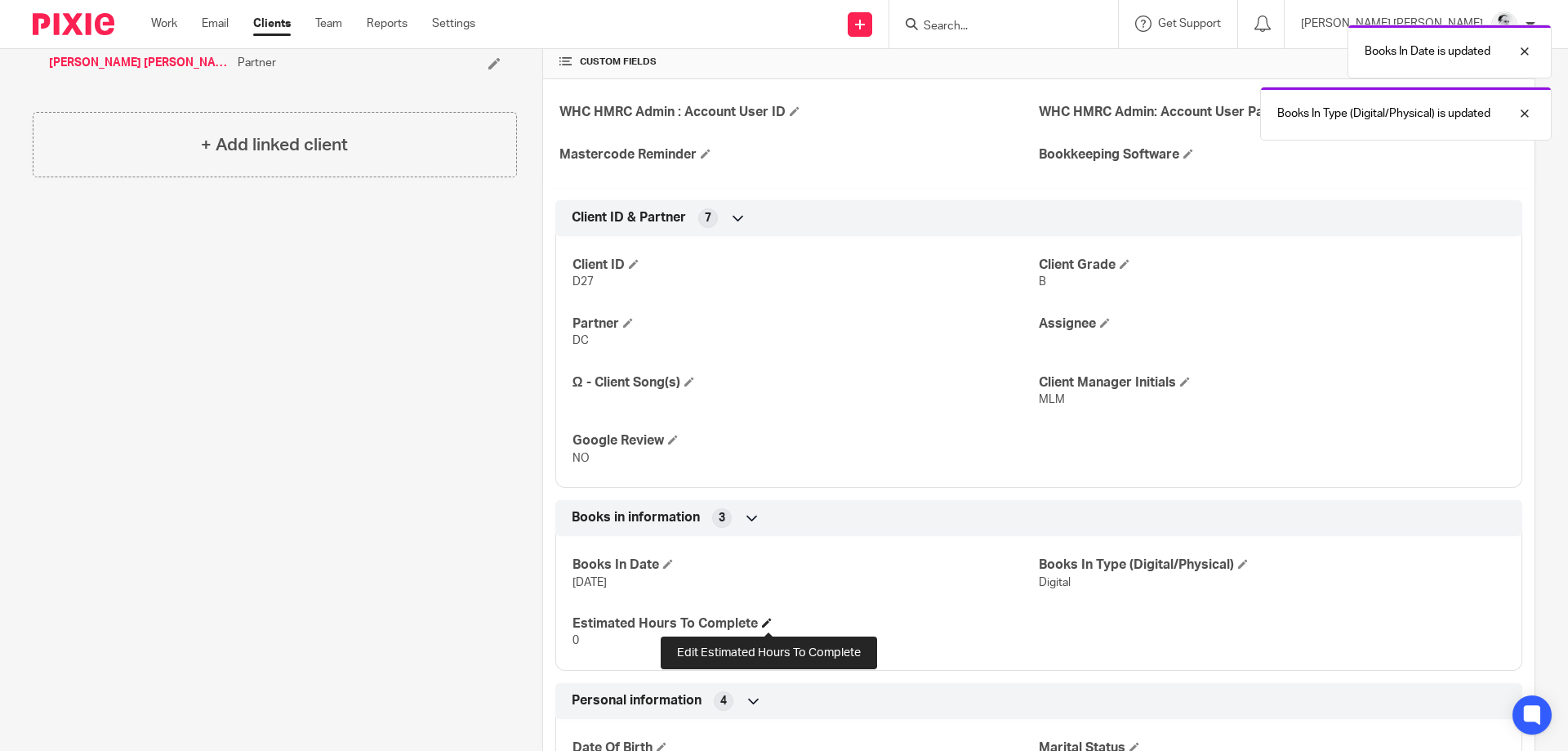
click at [768, 621] on span at bounding box center [766, 622] width 10 height 10
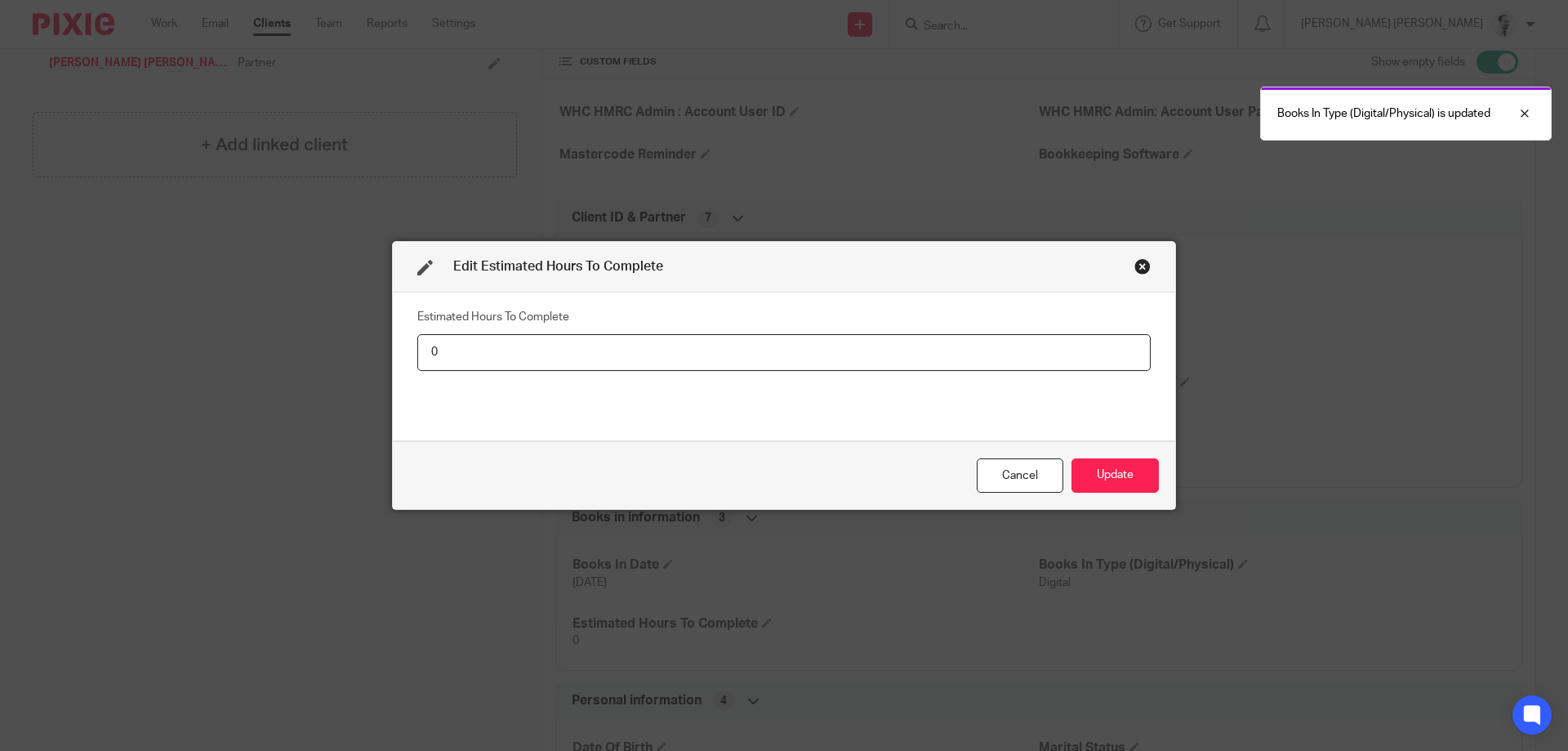
drag, startPoint x: 505, startPoint y: 343, endPoint x: 289, endPoint y: 343, distance: 216.0
click at [418, 343] on input "0" at bounding box center [784, 352] width 733 height 37
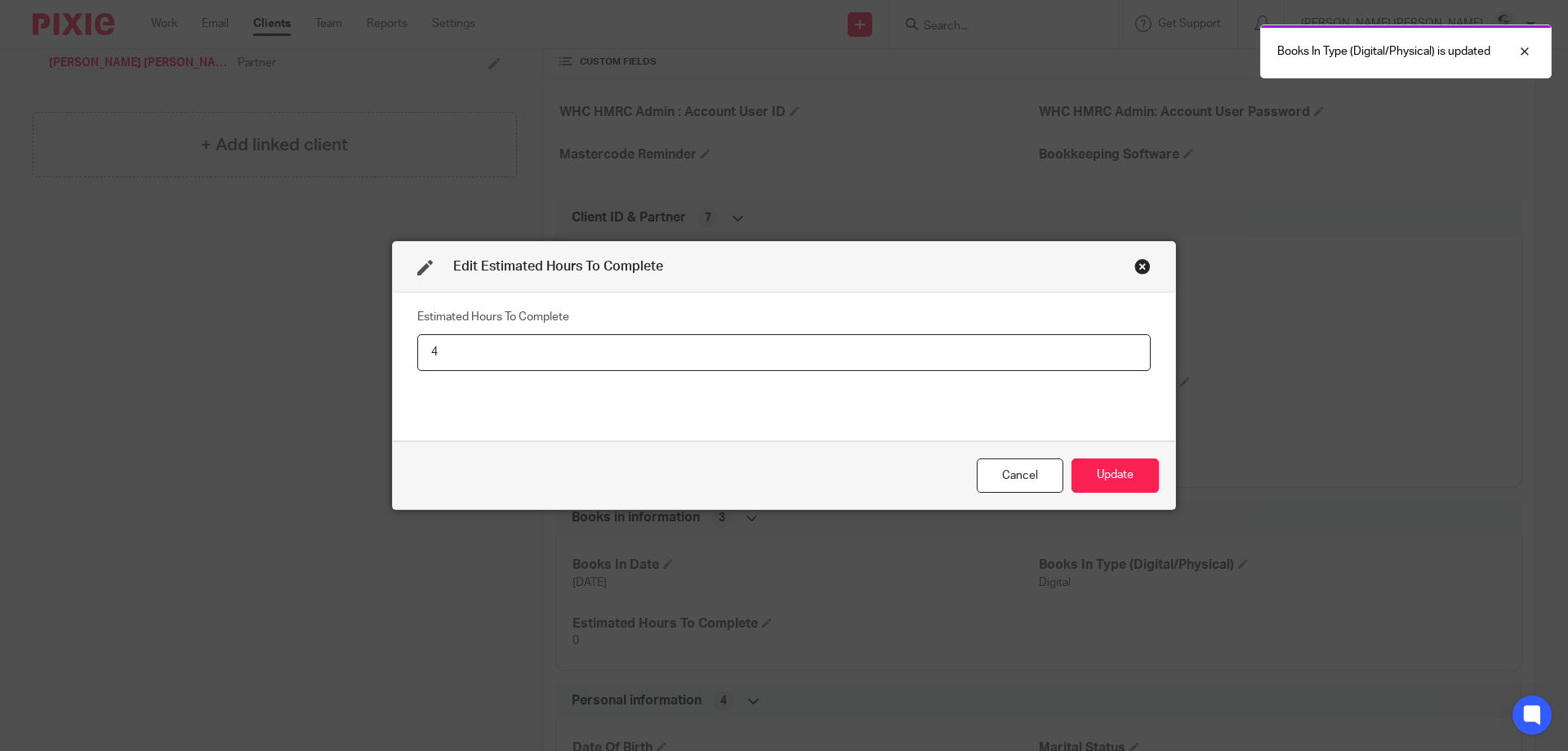
type input "4"
click at [1072, 458] on button "Update" at bounding box center [1115, 475] width 87 height 35
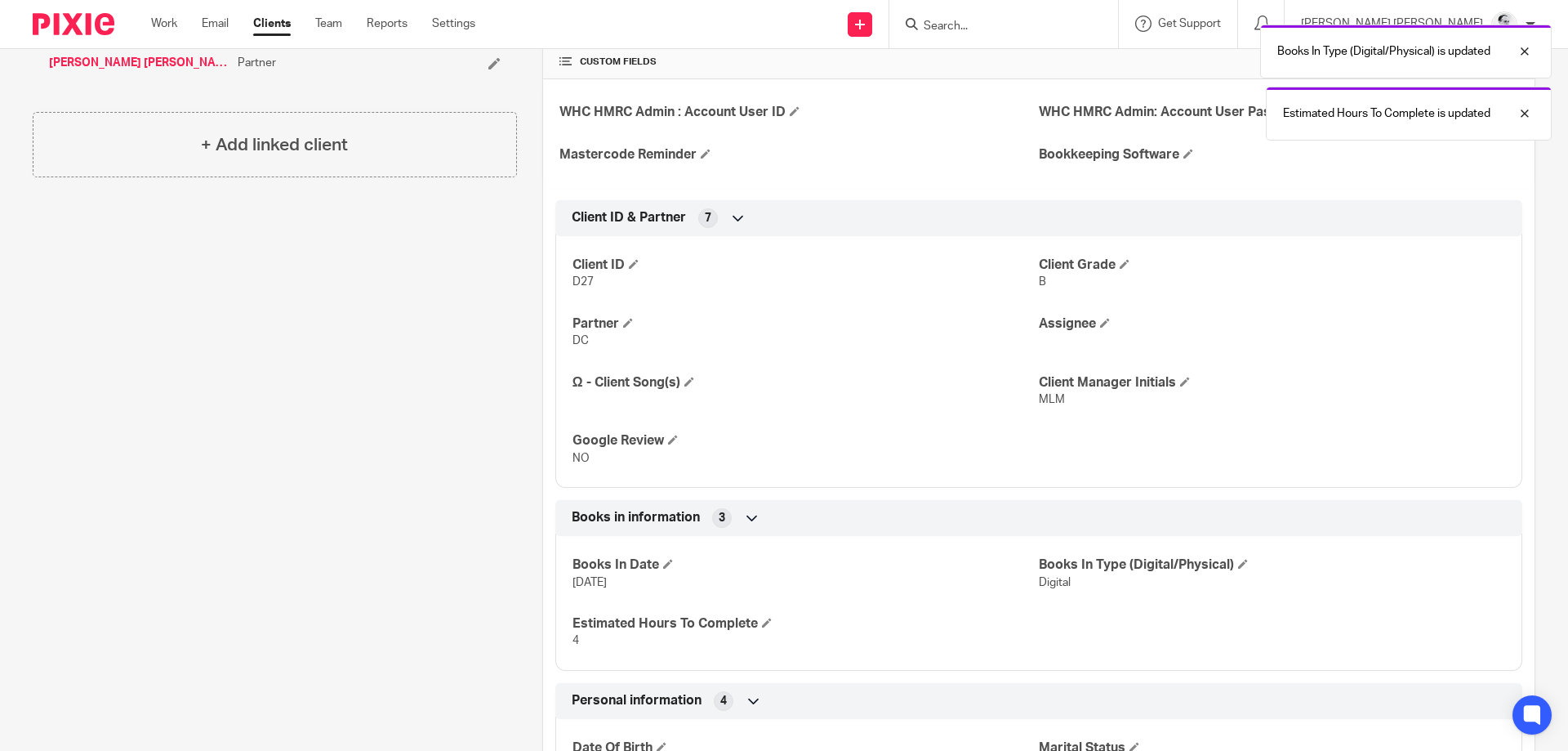
scroll to position [0, 0]
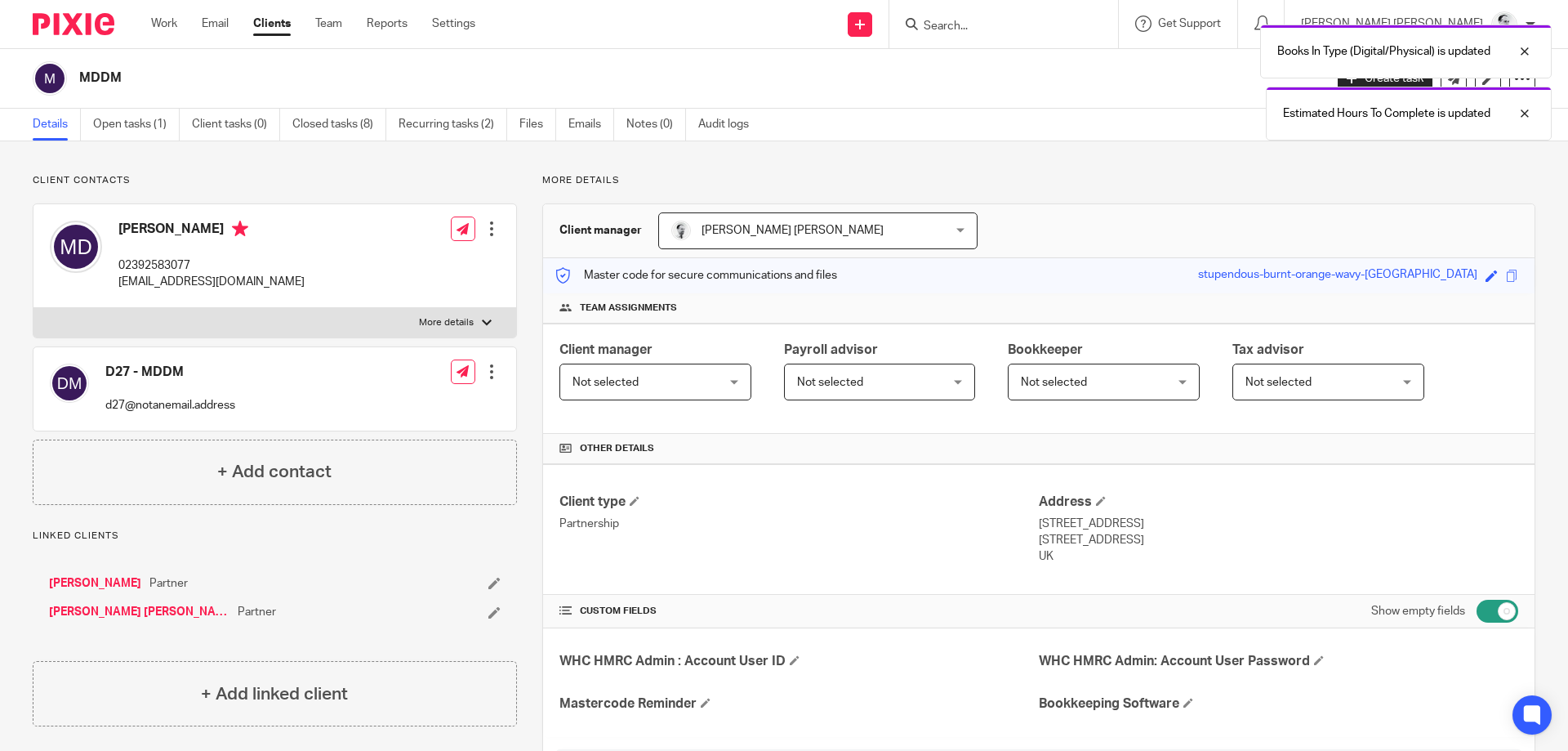
click at [93, 133] on ul "Details Open tasks (1) Client tasks (0) Closed tasks (8) Recurring tasks (2) Fi…" at bounding box center [404, 125] width 741 height 32
click at [148, 118] on link "Open tasks (1)" at bounding box center [136, 125] width 86 height 32
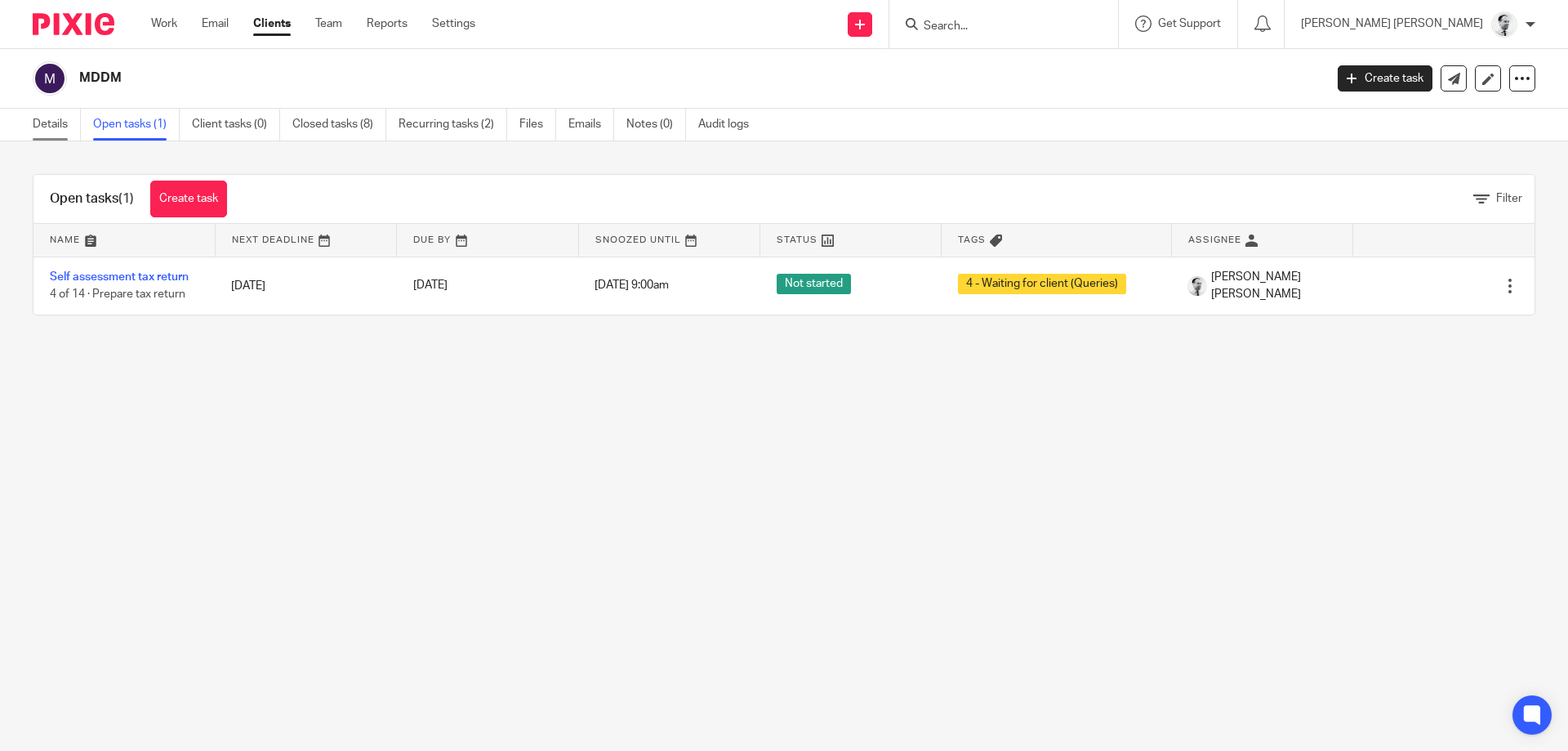
click at [67, 127] on link "Details" at bounding box center [57, 125] width 48 height 32
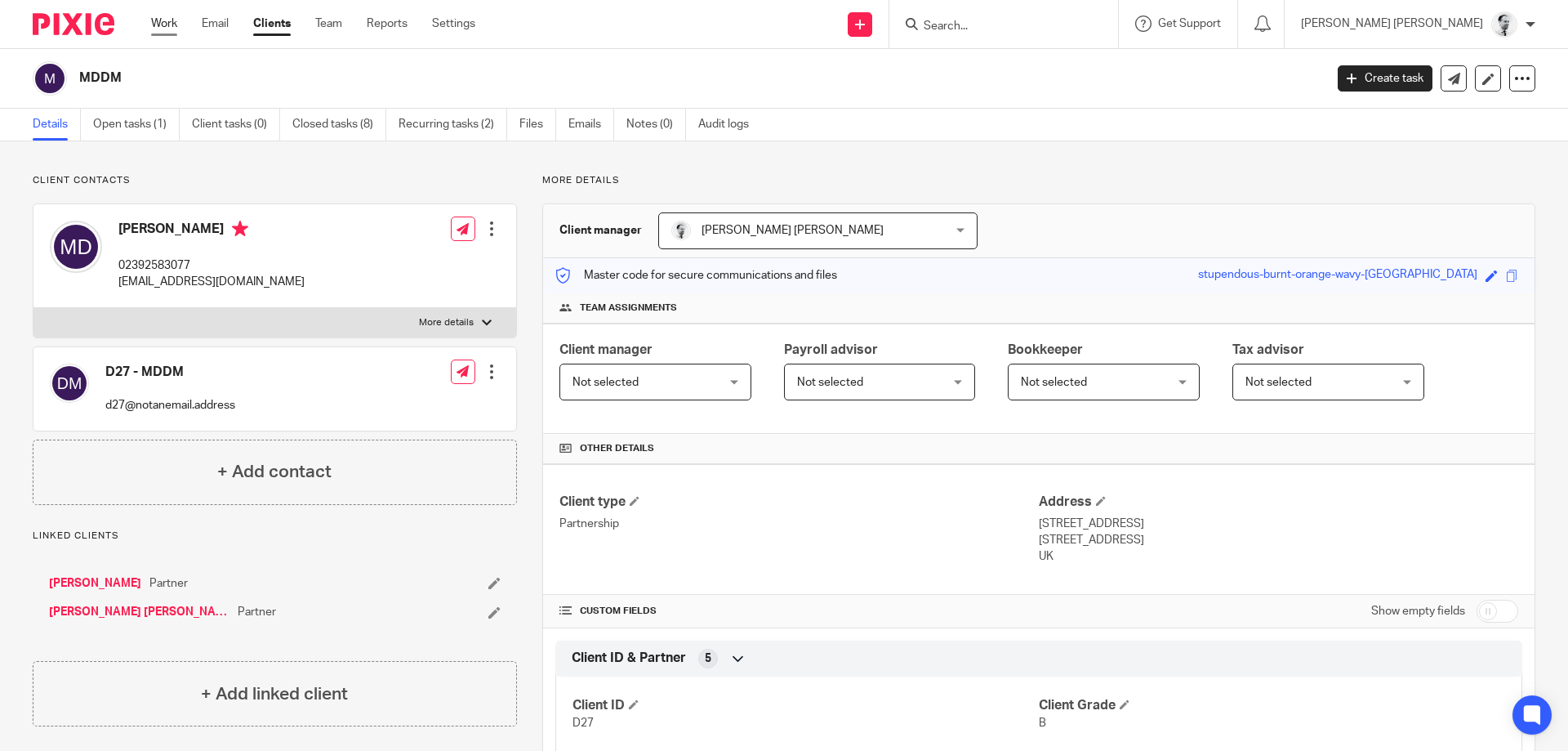
click at [167, 22] on link "Work" at bounding box center [164, 23] width 26 height 16
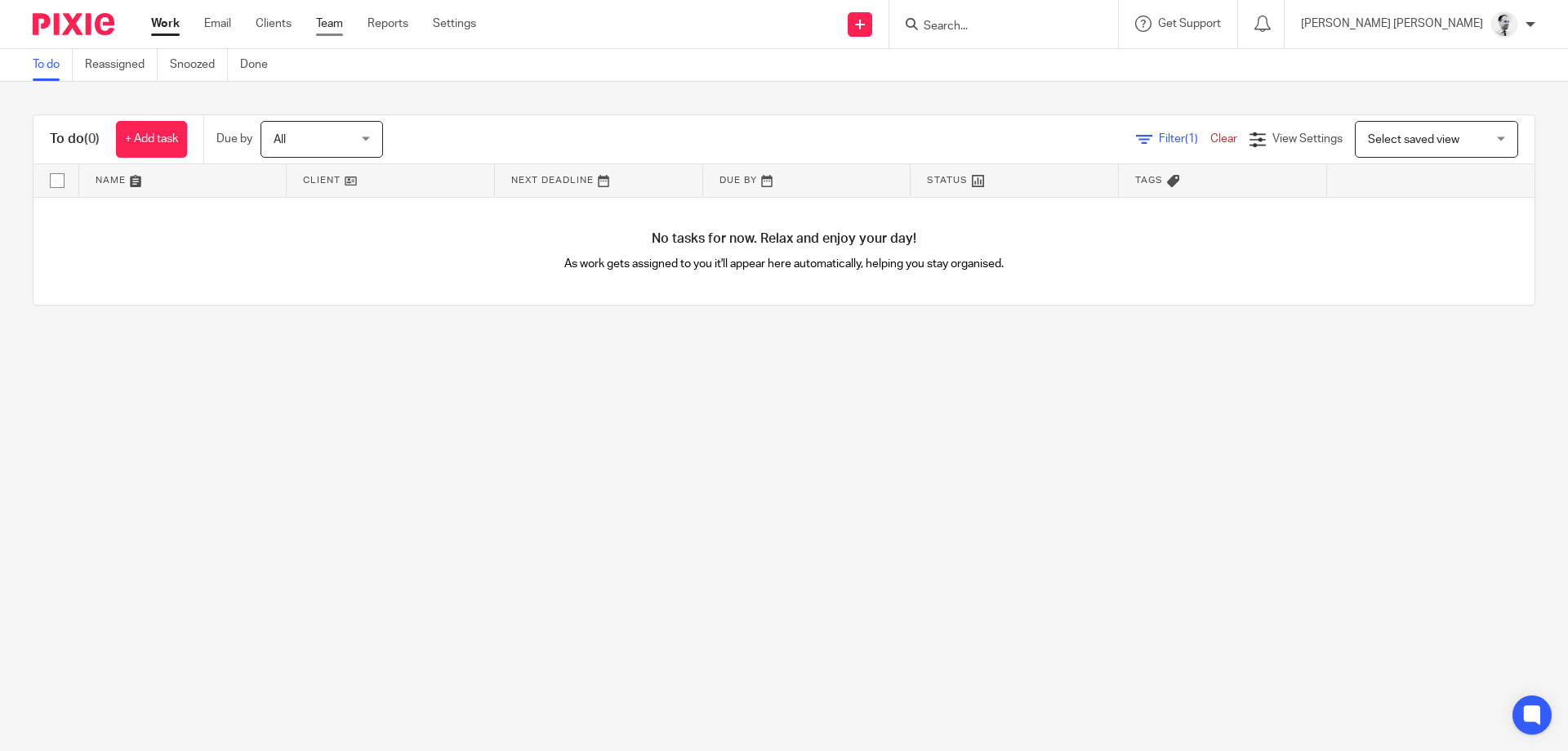
click at [339, 17] on link "Team" at bounding box center [330, 23] width 27 height 16
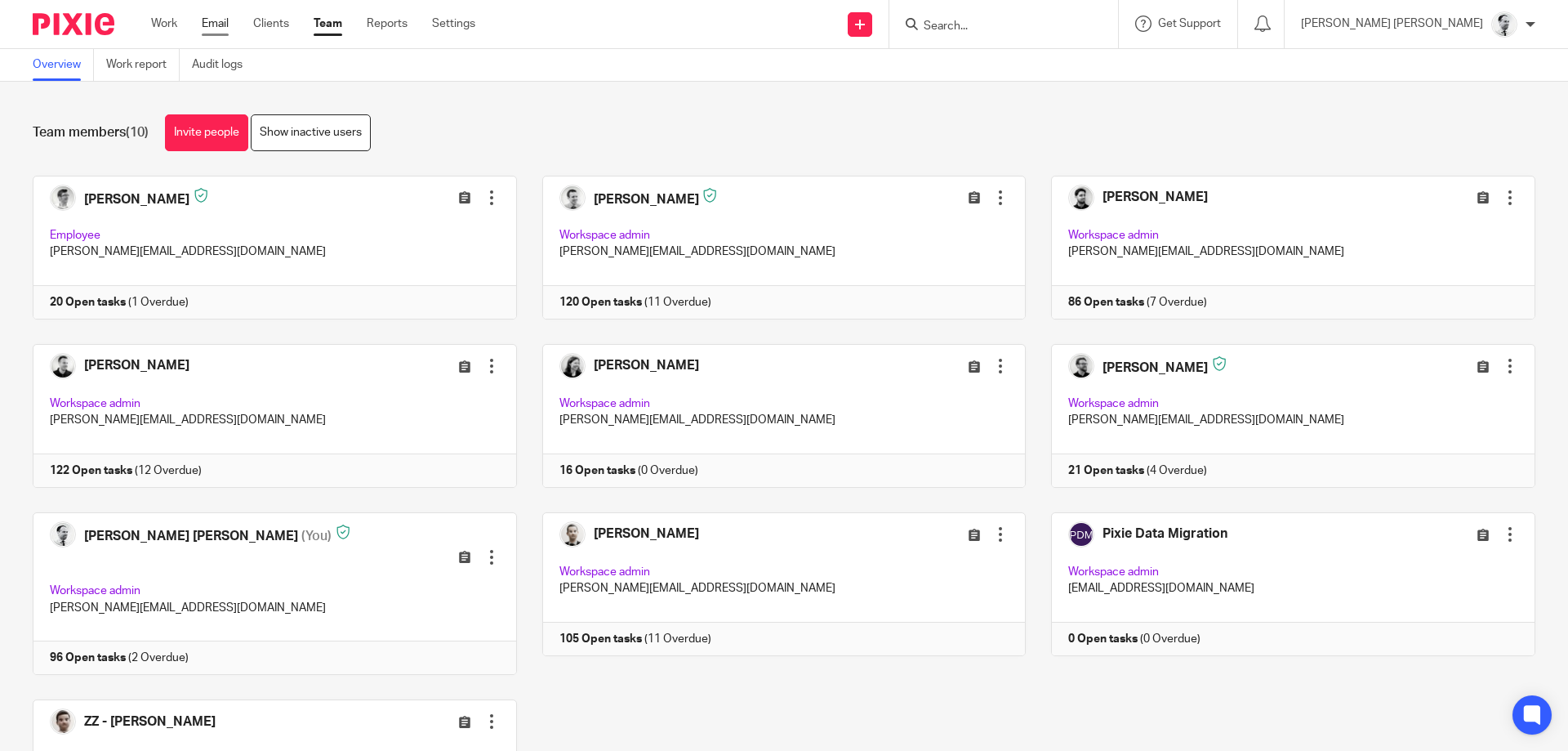
click at [172, 21] on link "Work" at bounding box center [164, 23] width 26 height 16
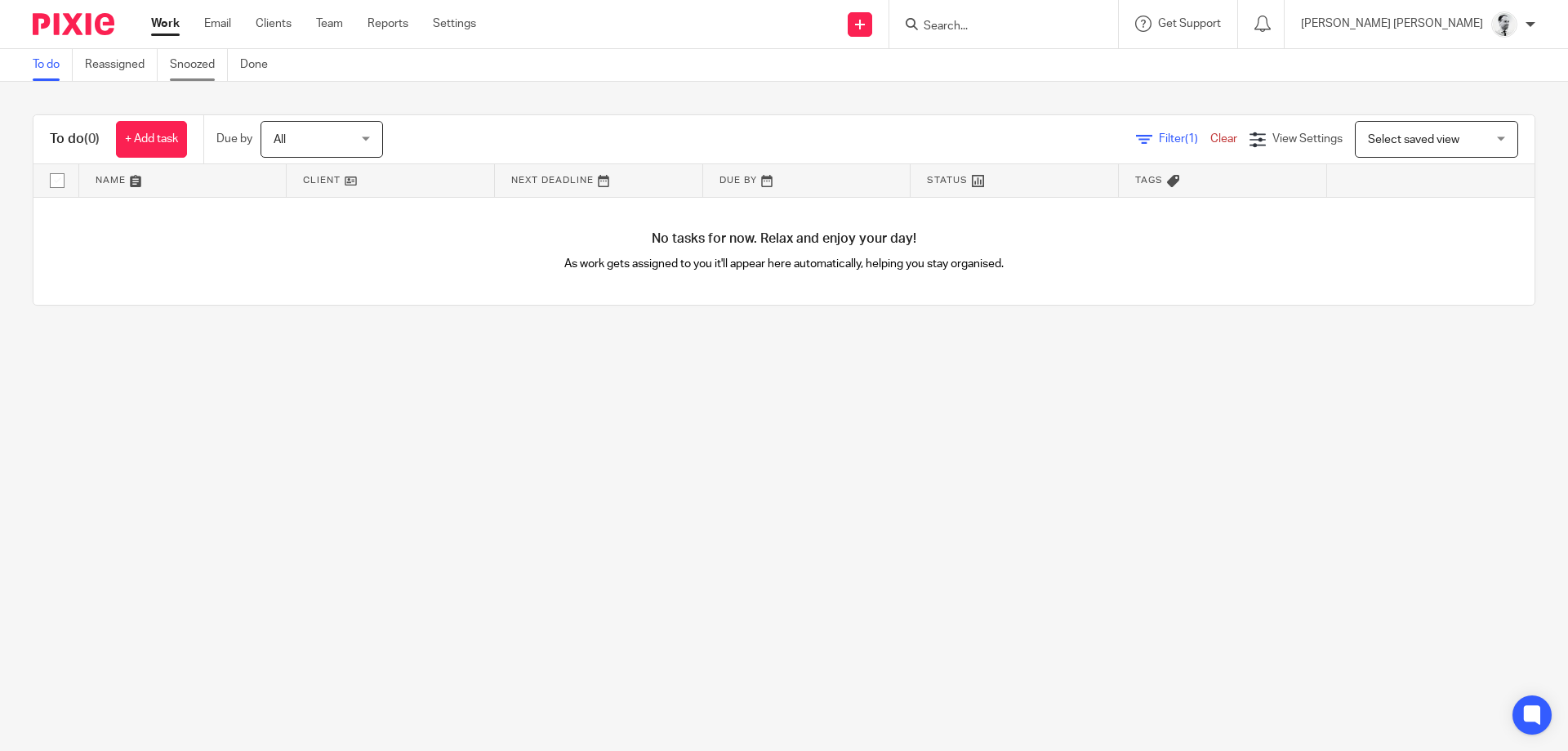
click at [216, 60] on link "Snoozed" at bounding box center [199, 65] width 58 height 32
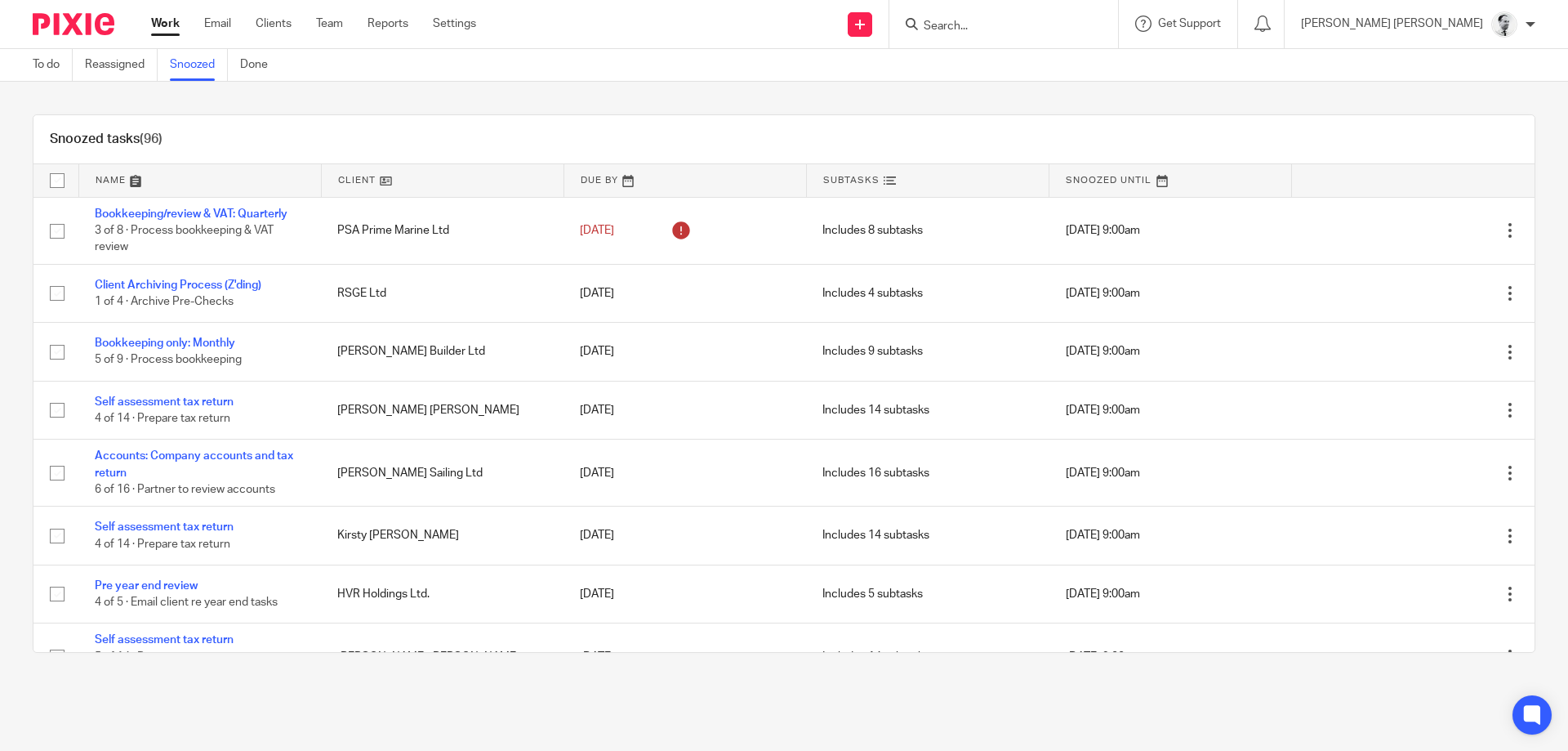
click at [107, 173] on link at bounding box center [200, 180] width 241 height 33
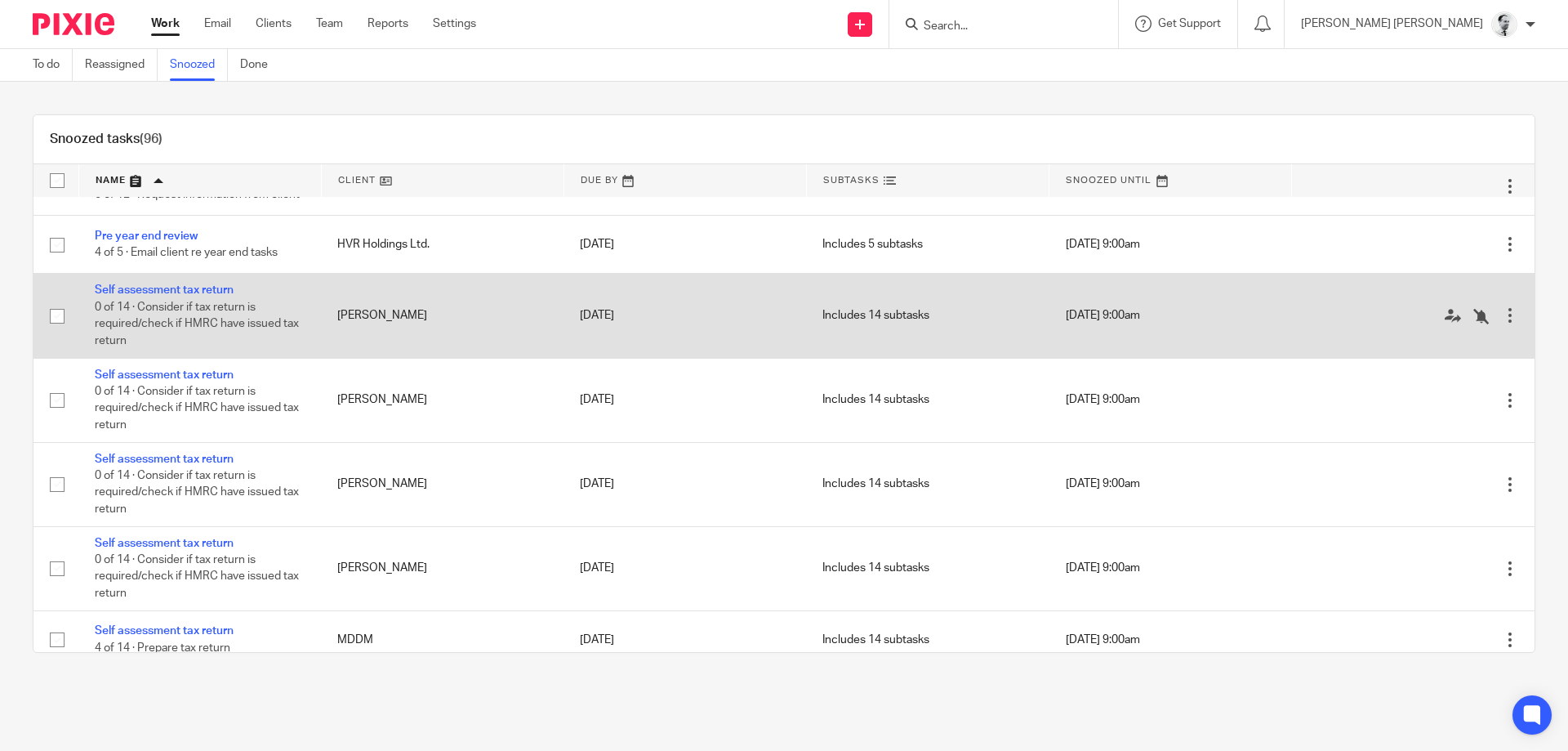
scroll to position [3019, 0]
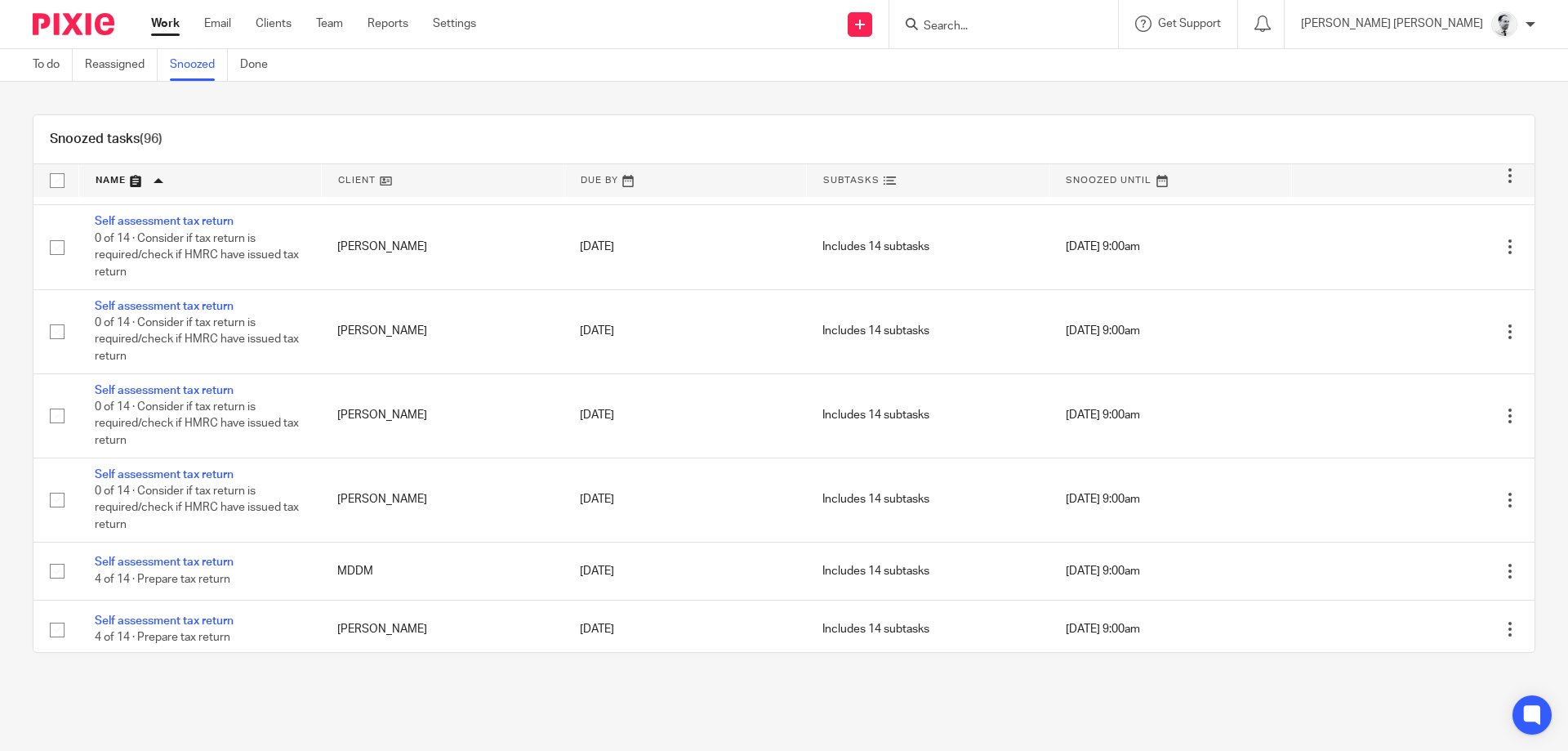
click at [1044, 20] on input "Search" at bounding box center [995, 27] width 147 height 15
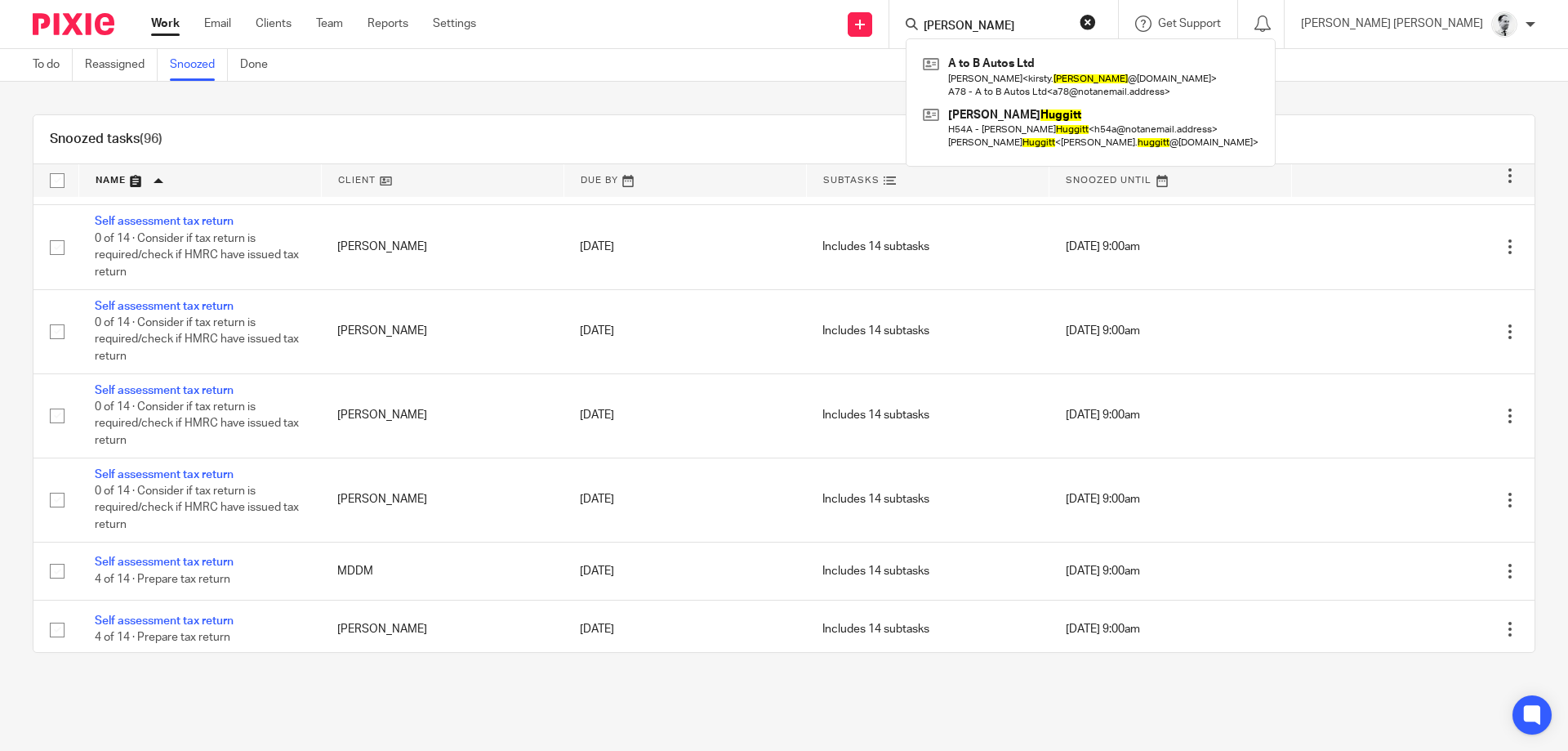
drag, startPoint x: 1129, startPoint y: 29, endPoint x: 871, endPoint y: 22, distance: 258.1
click at [922, 26] on input "[PERSON_NAME]" at bounding box center [995, 27] width 147 height 15
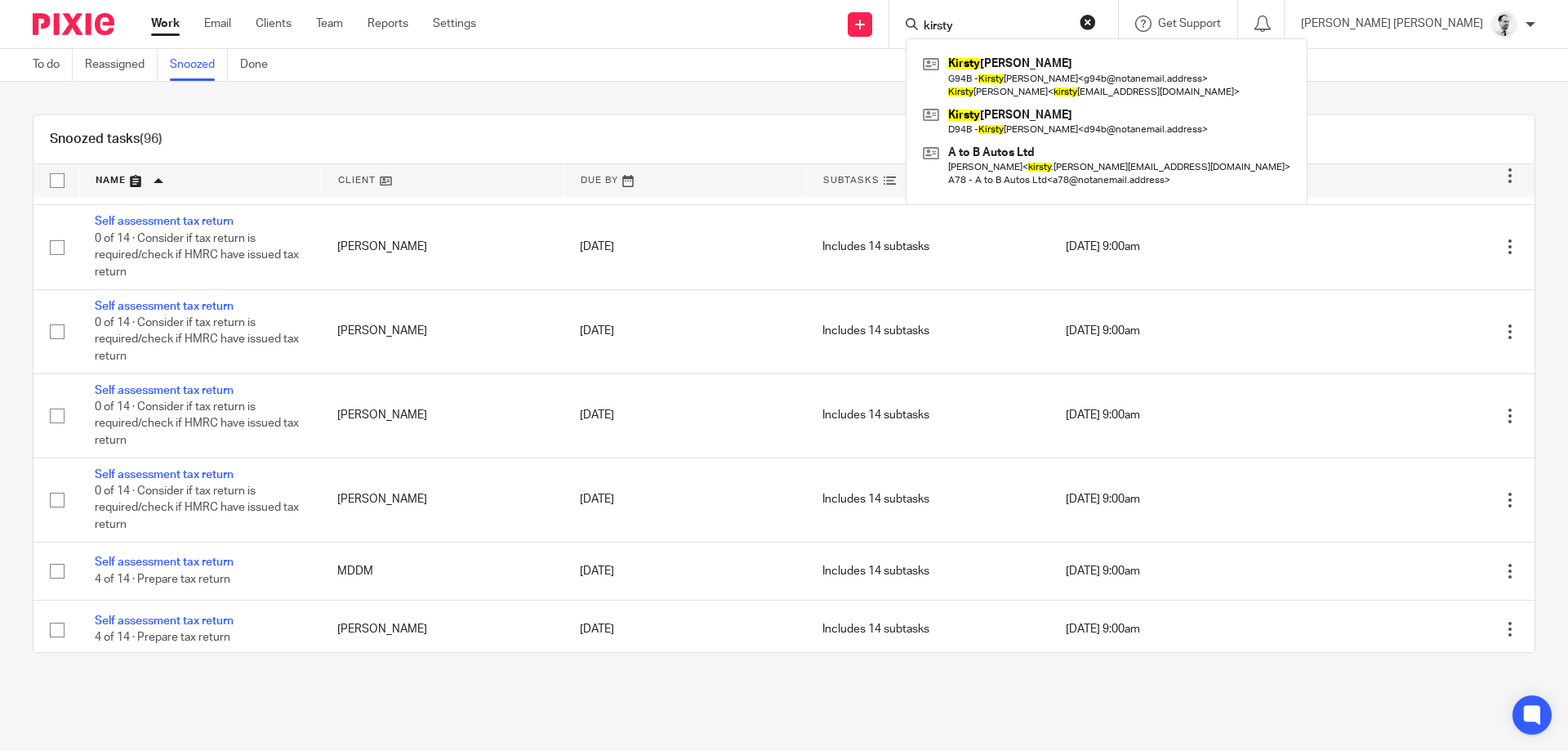
drag, startPoint x: 1054, startPoint y: 24, endPoint x: 833, endPoint y: 20, distance: 221.0
click at [922, 23] on input "kirsty" at bounding box center [995, 27] width 147 height 15
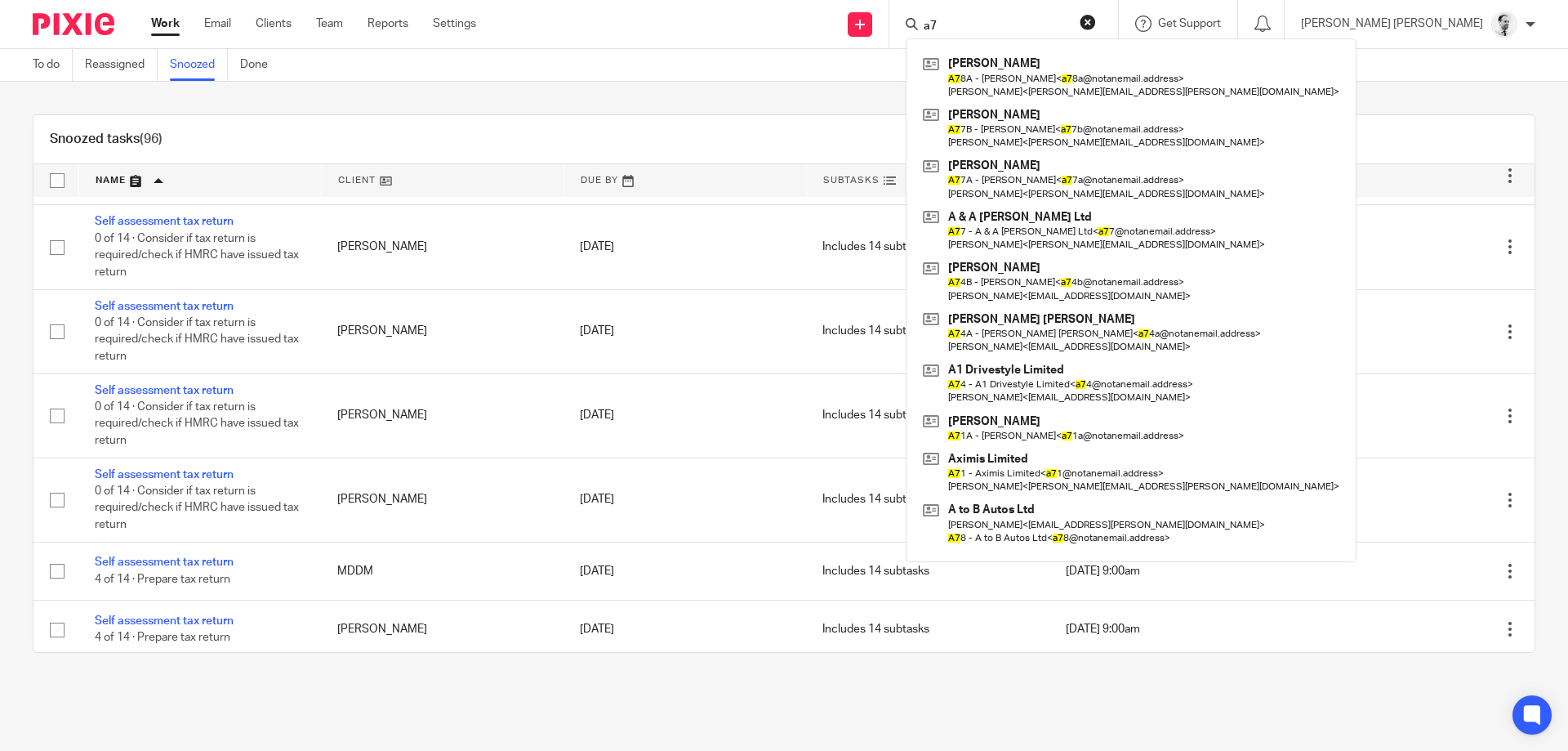
type input "a"
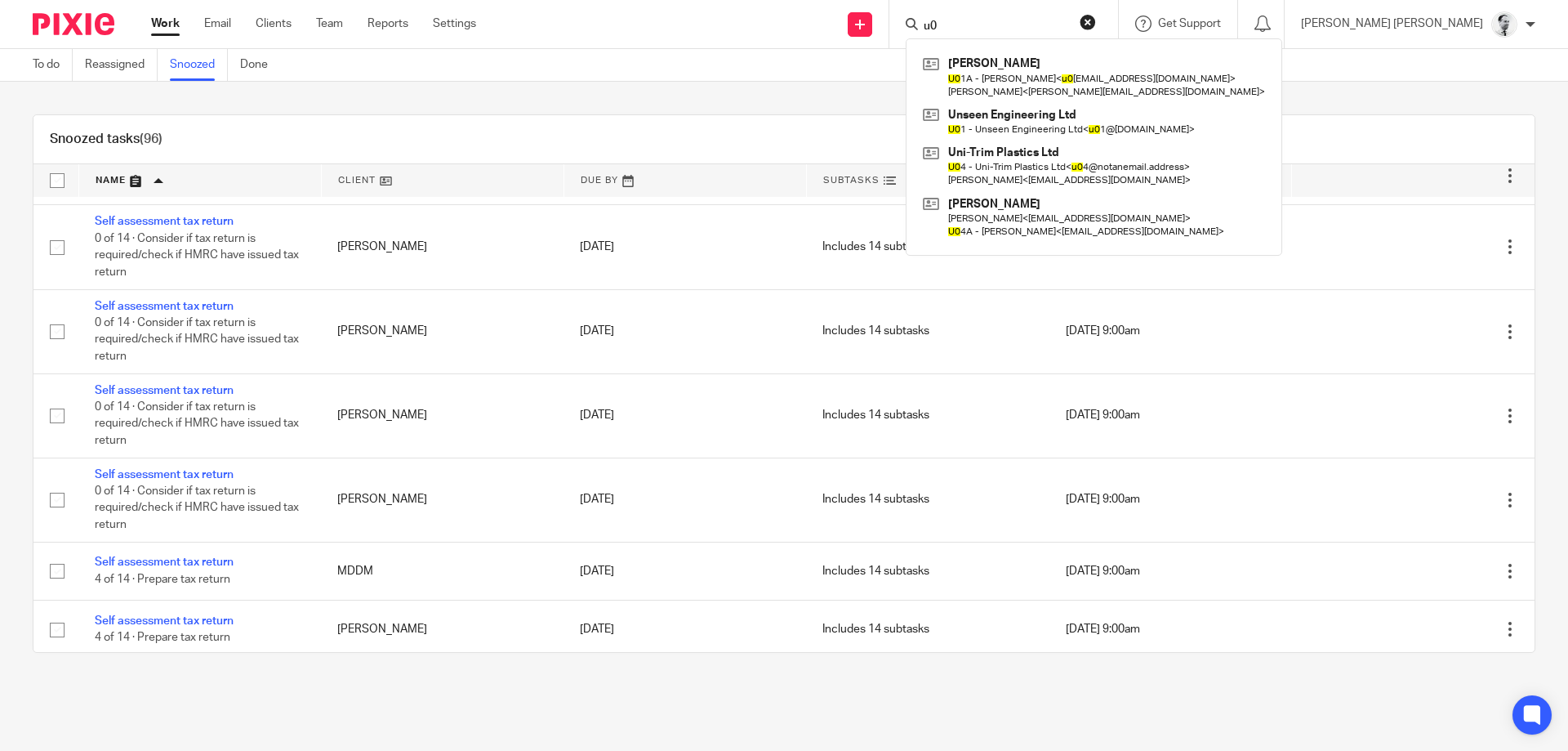
type input "u"
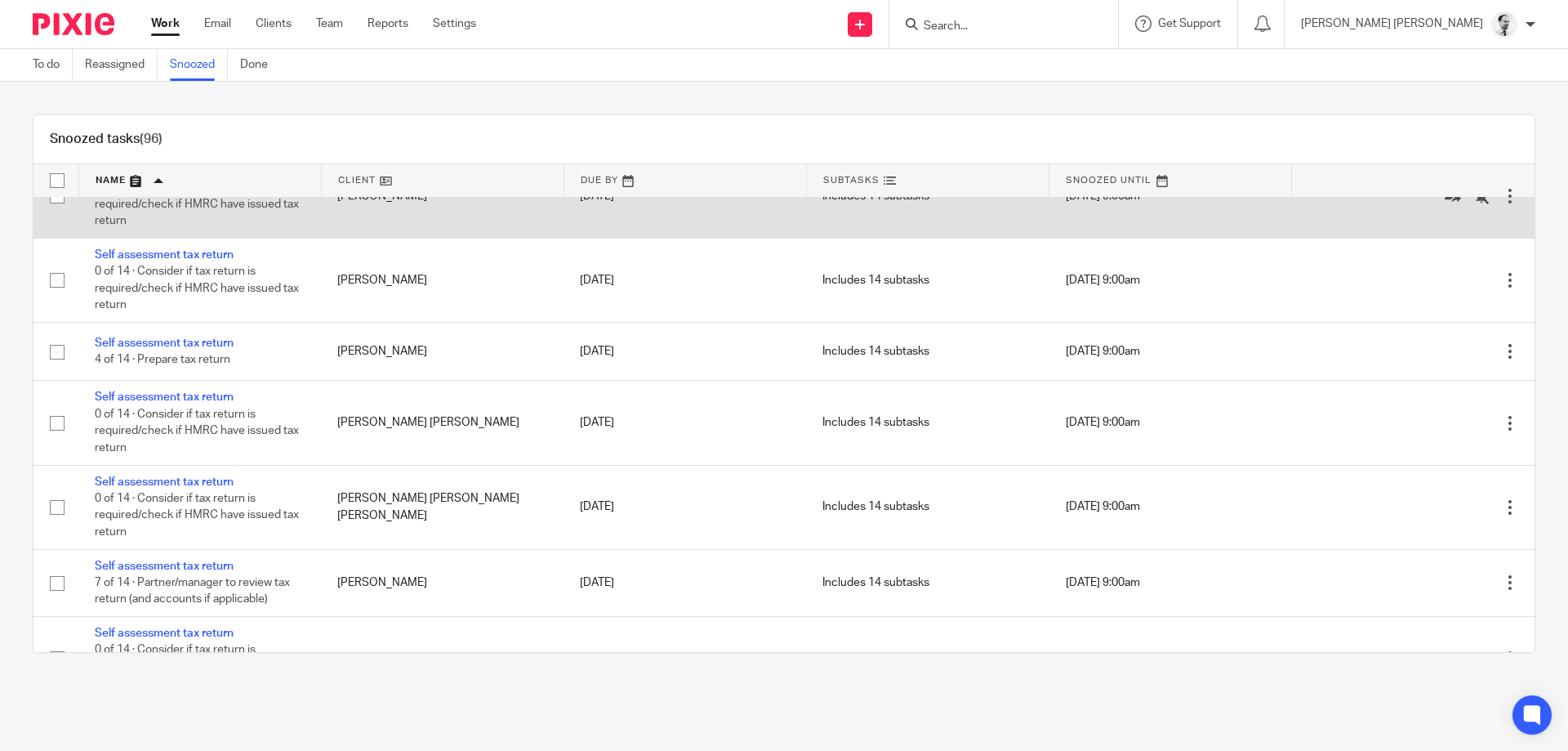
scroll to position [5856, 0]
